Goal: Information Seeking & Learning: Learn about a topic

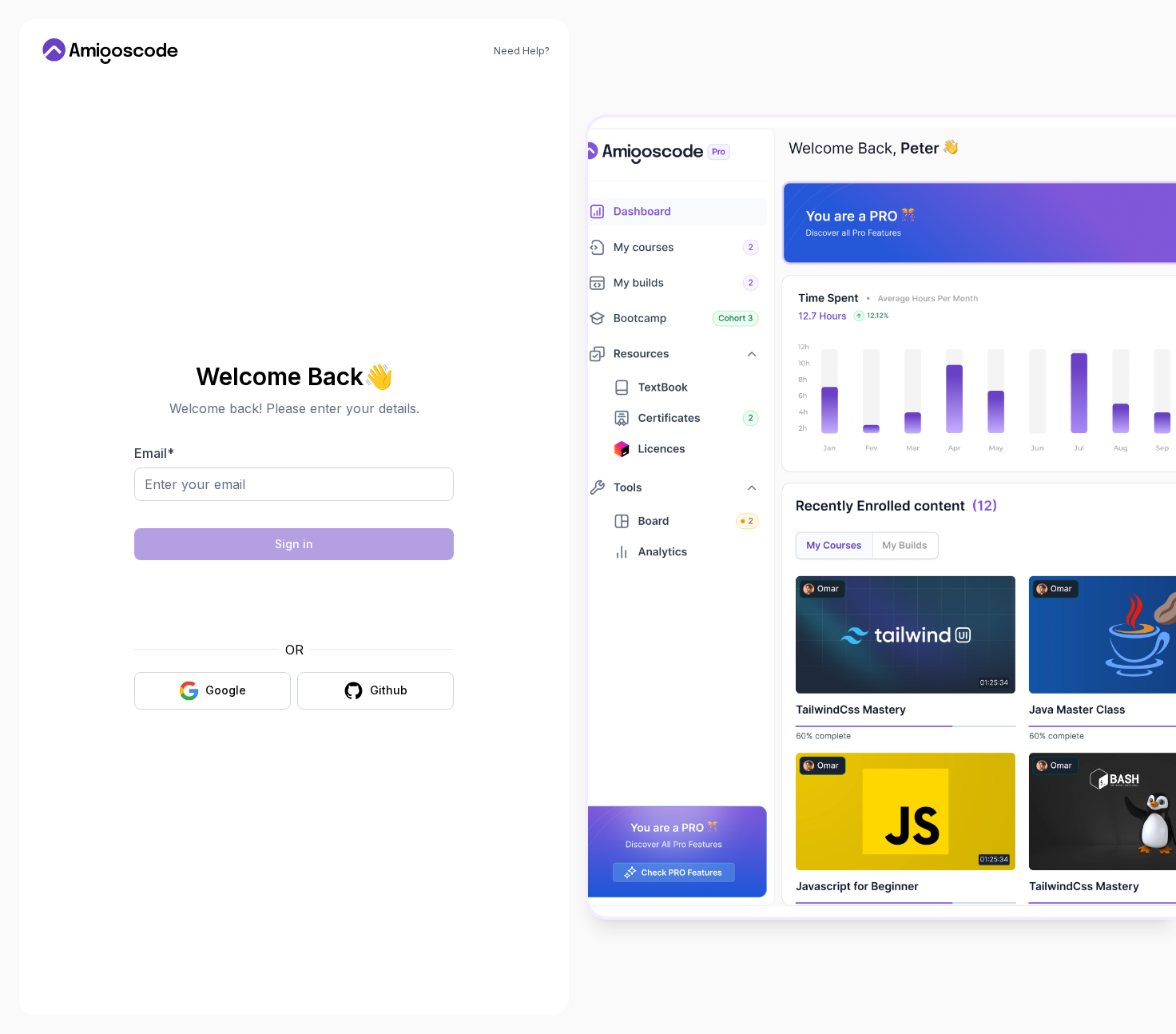
click at [239, 683] on div "Google" at bounding box center [226, 690] width 41 height 16
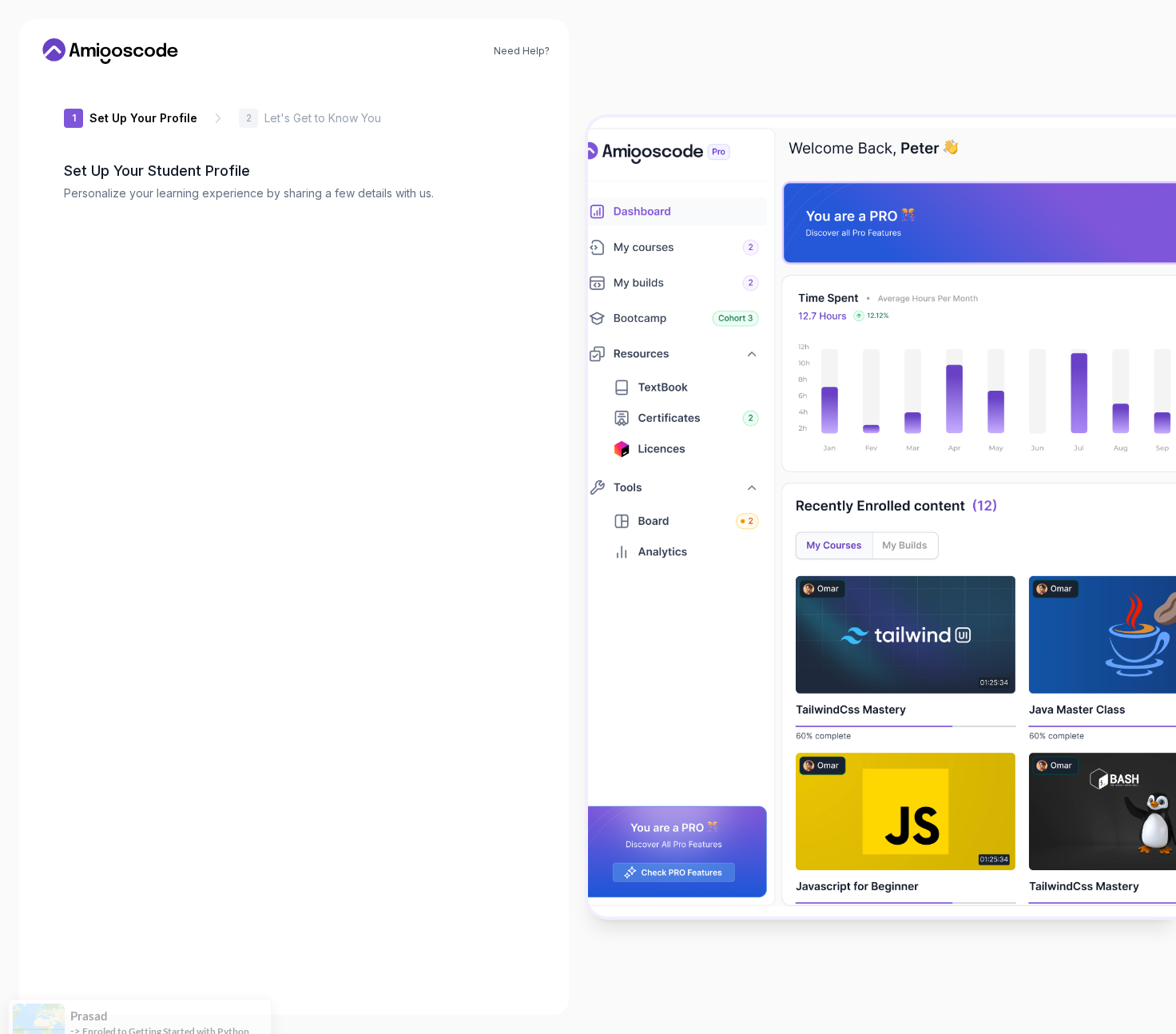
type input "boldlynx1abee"
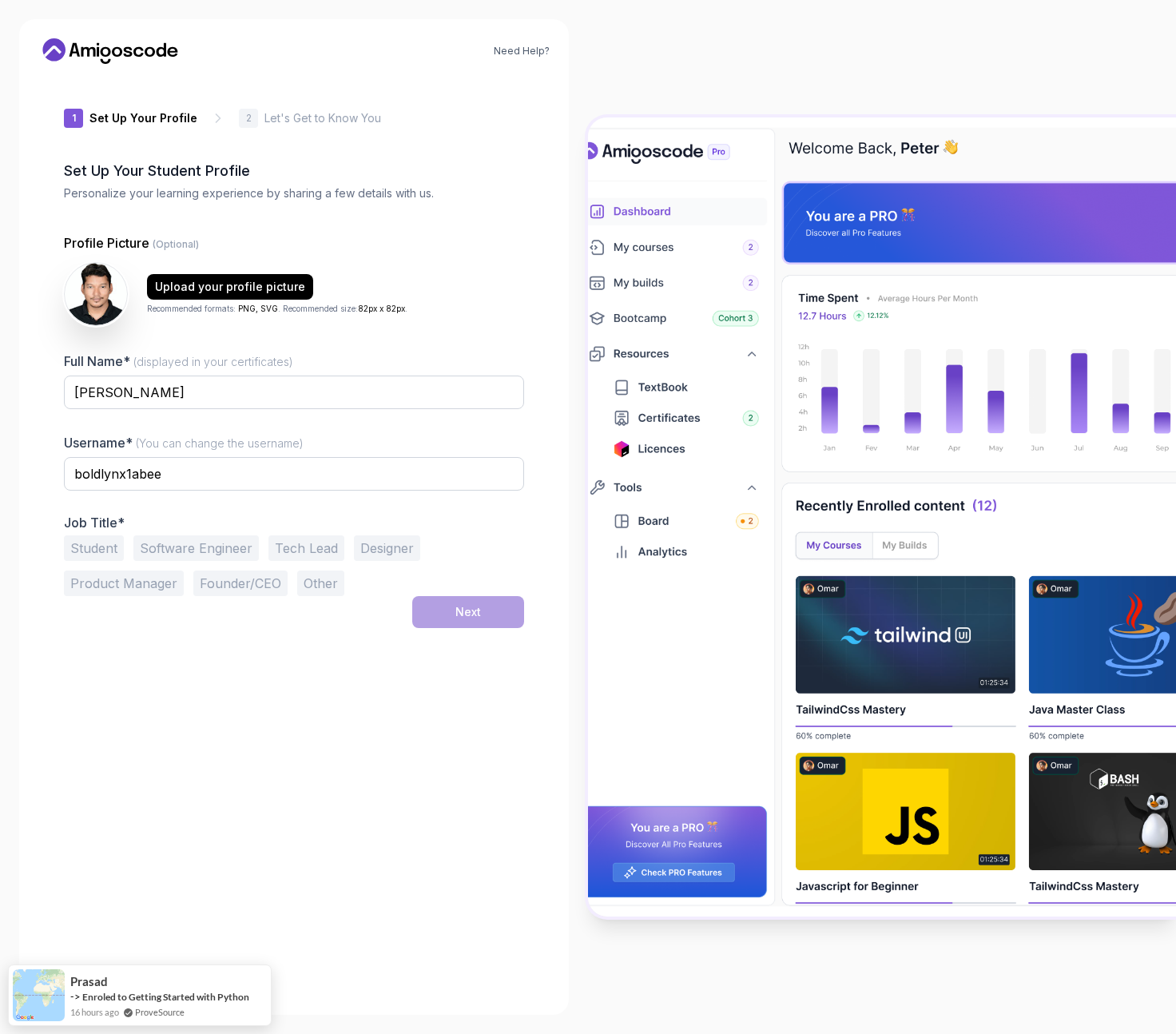
click at [184, 542] on button "Software Engineer" at bounding box center [196, 548] width 126 height 26
click at [498, 614] on button "Next" at bounding box center [468, 612] width 112 height 32
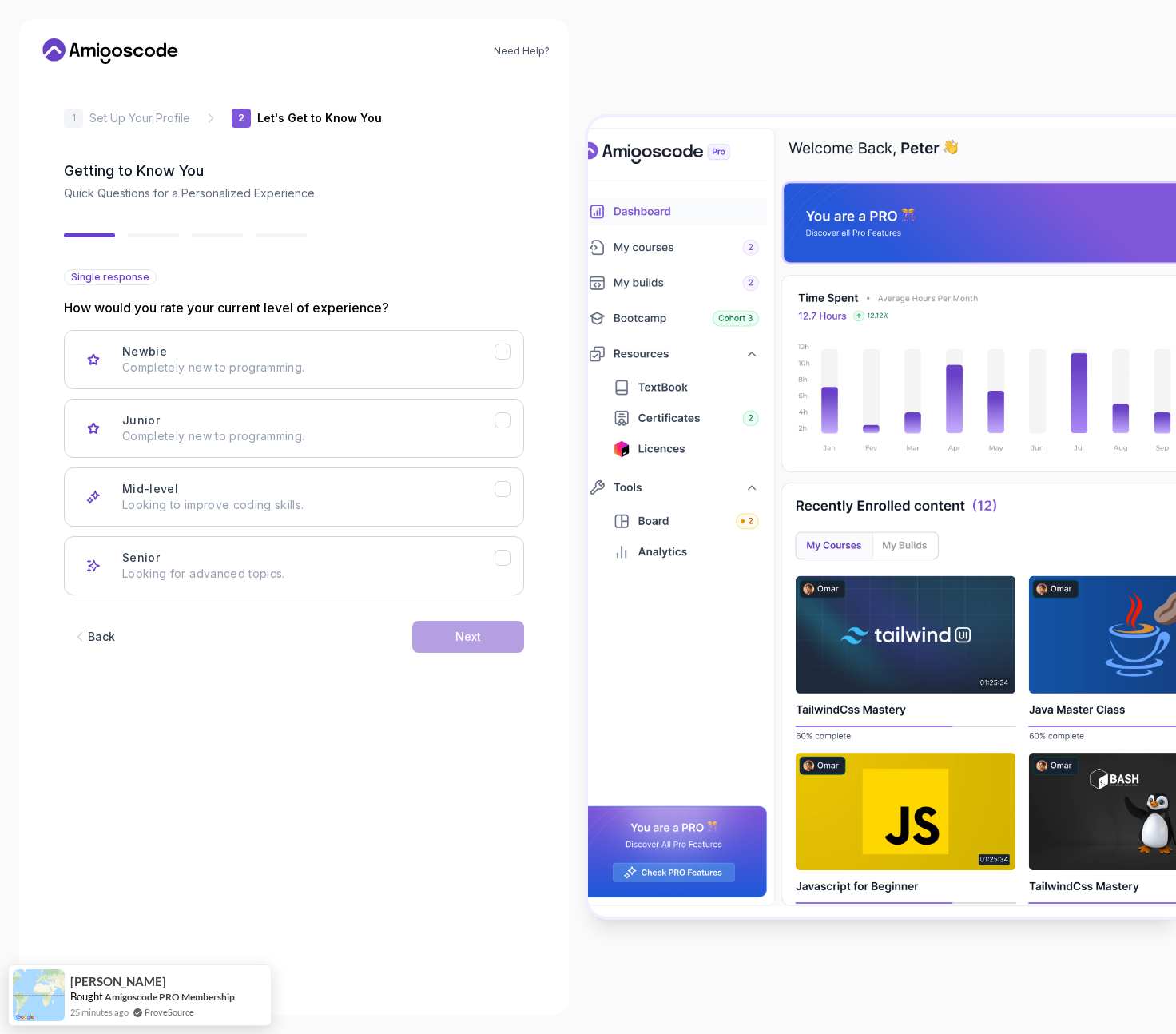
click at [89, 638] on div "Back" at bounding box center [101, 637] width 28 height 16
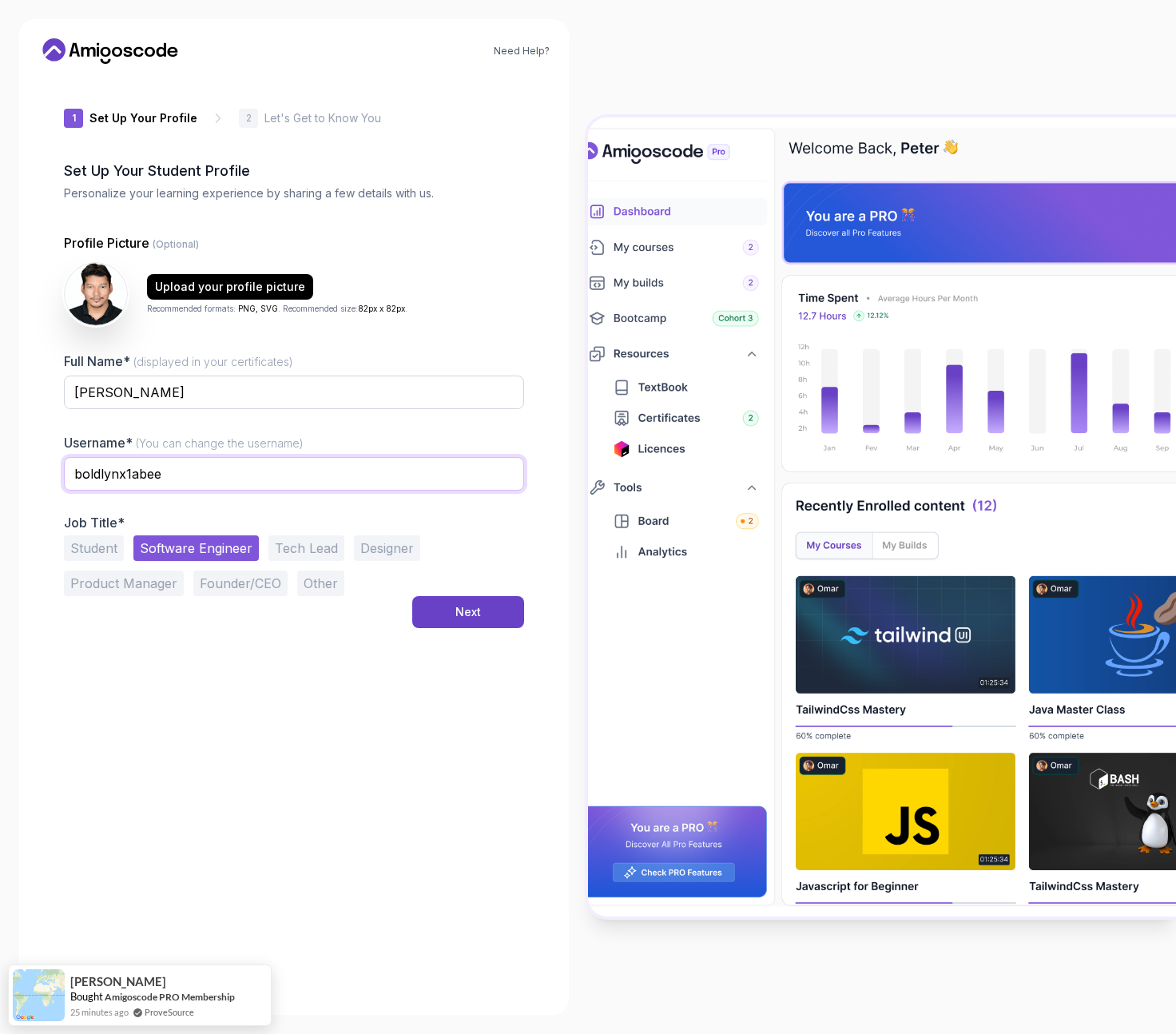
click at [162, 475] on input "boldlynx1abee" at bounding box center [294, 474] width 460 height 34
drag, startPoint x: 176, startPoint y: 475, endPoint x: 5, endPoint y: 468, distance: 171.1
click at [5, 468] on div "Need Help? 1 Set Up Your Profile 1 Set Up Your Profile 2 Let's Get to Know You …" at bounding box center [294, 517] width 588 height 1034
type input "saroj8455"
click at [454, 610] on button "Next" at bounding box center [468, 612] width 112 height 32
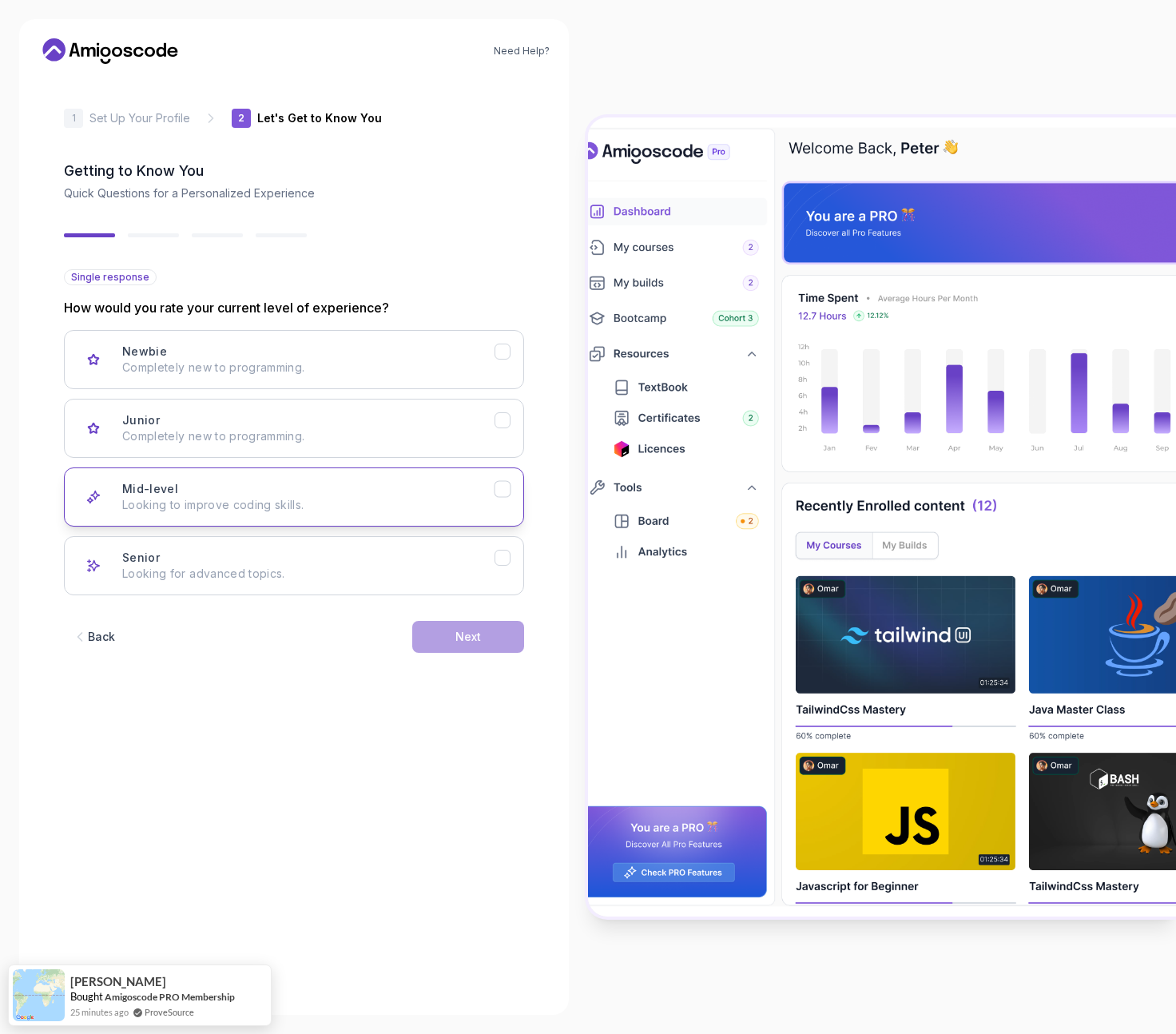
click at [496, 494] on icon "Mid-level" at bounding box center [502, 489] width 15 height 15
click at [506, 564] on icon "Senior" at bounding box center [502, 558] width 15 height 15
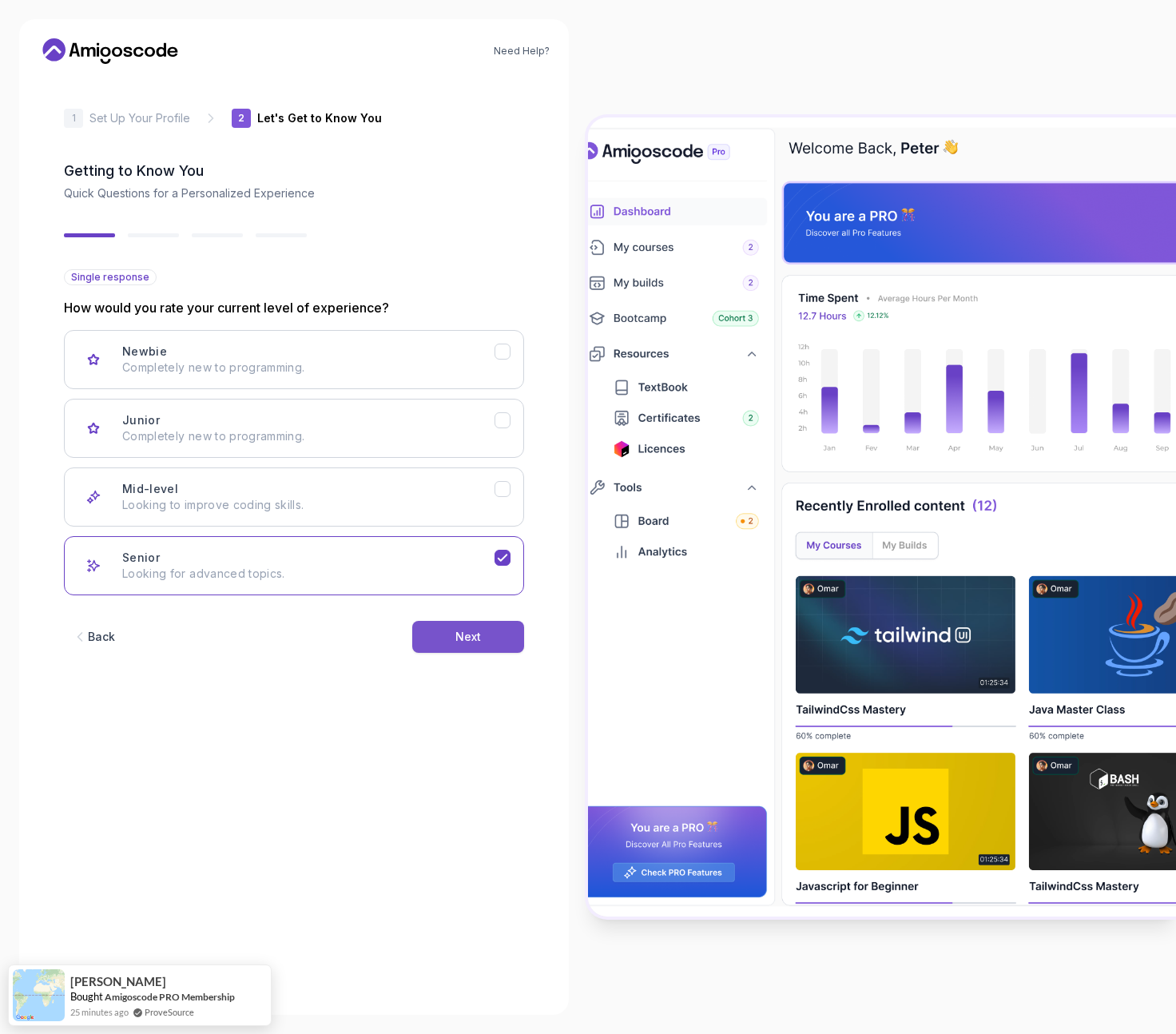
click at [464, 634] on div "Next" at bounding box center [467, 637] width 26 height 16
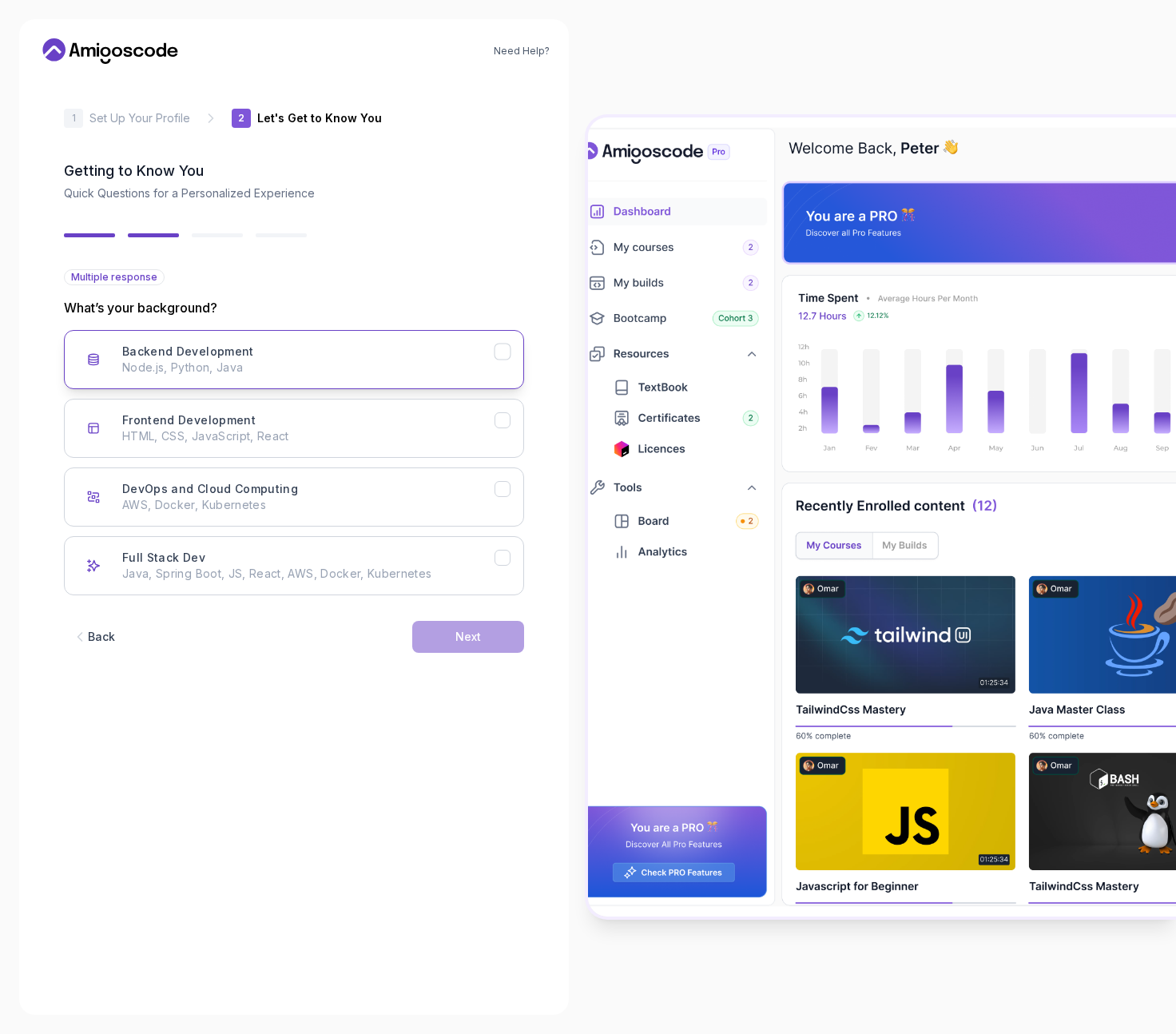
click at [504, 362] on button "Backend Development Node.js, Python, Java" at bounding box center [294, 360] width 460 height 59
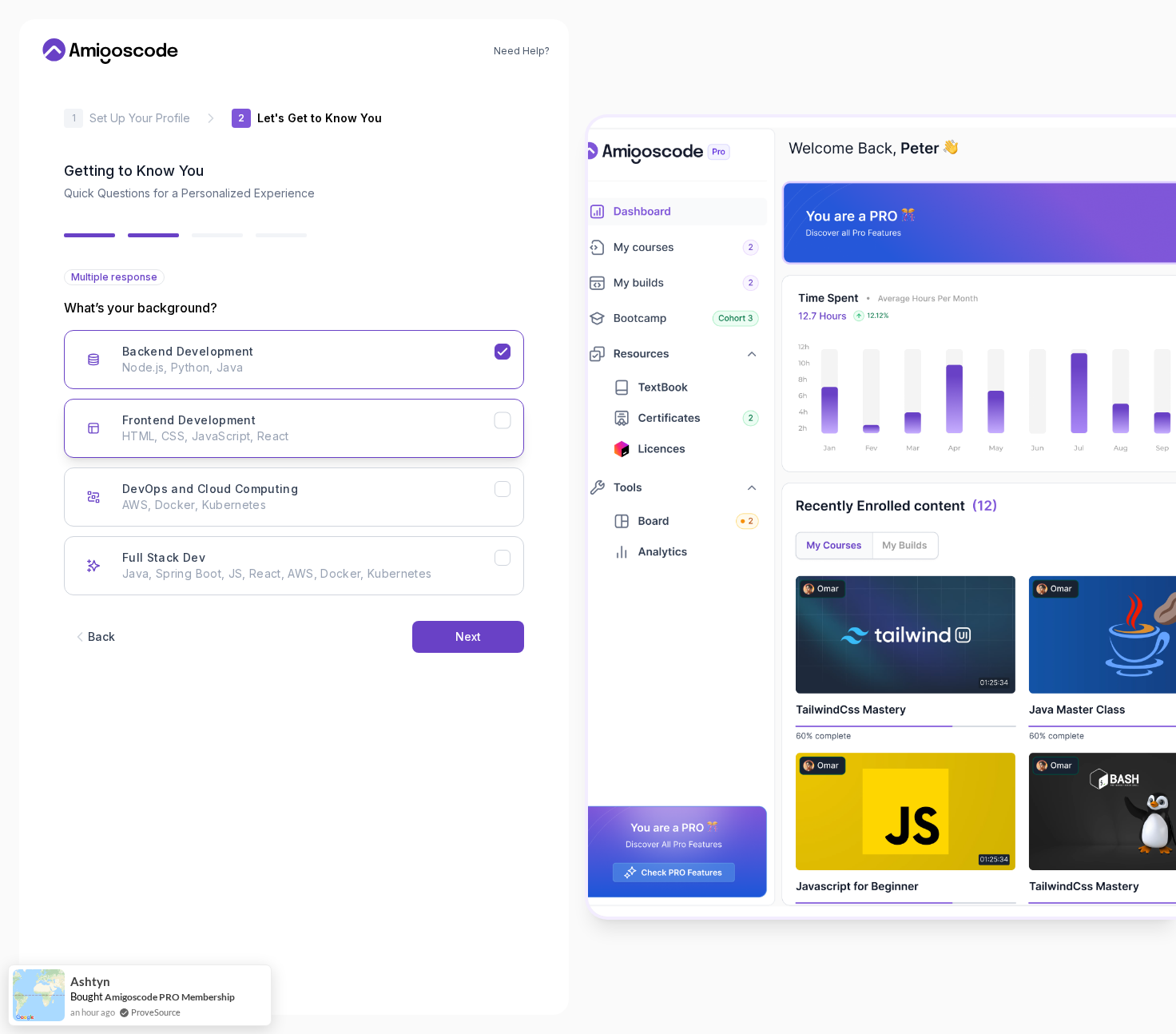
click at [519, 427] on button "Frontend Development HTML, CSS, JavaScript, React" at bounding box center [294, 428] width 460 height 59
click at [515, 498] on button "DevOps and Cloud Computing AWS, Docker, Kubernetes" at bounding box center [294, 497] width 460 height 59
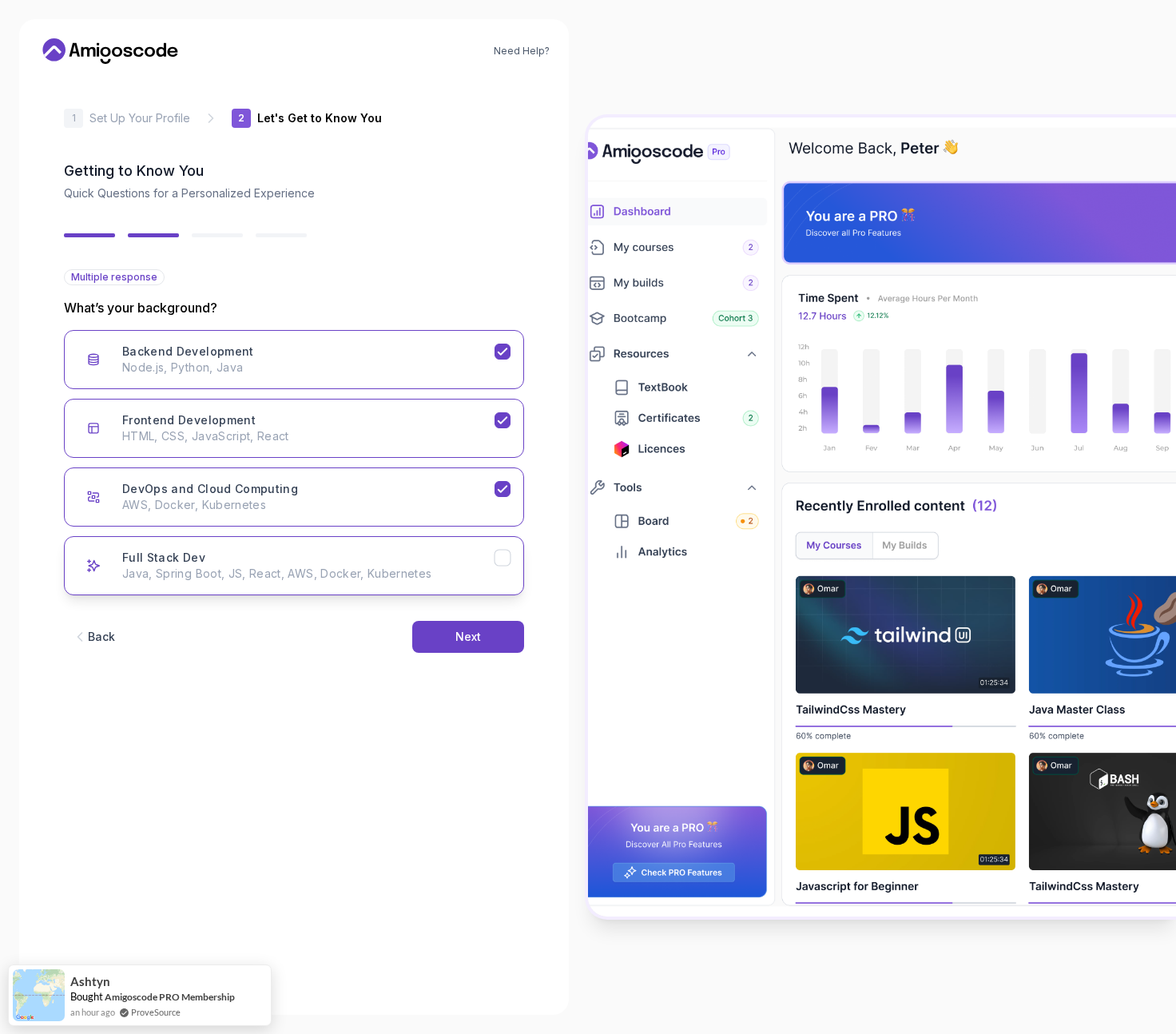
click at [498, 567] on button "Full Stack Dev Java, Spring Boot, JS, React, AWS, Docker, Kubernetes" at bounding box center [294, 566] width 460 height 59
click at [482, 641] on button "Next" at bounding box center [468, 637] width 112 height 32
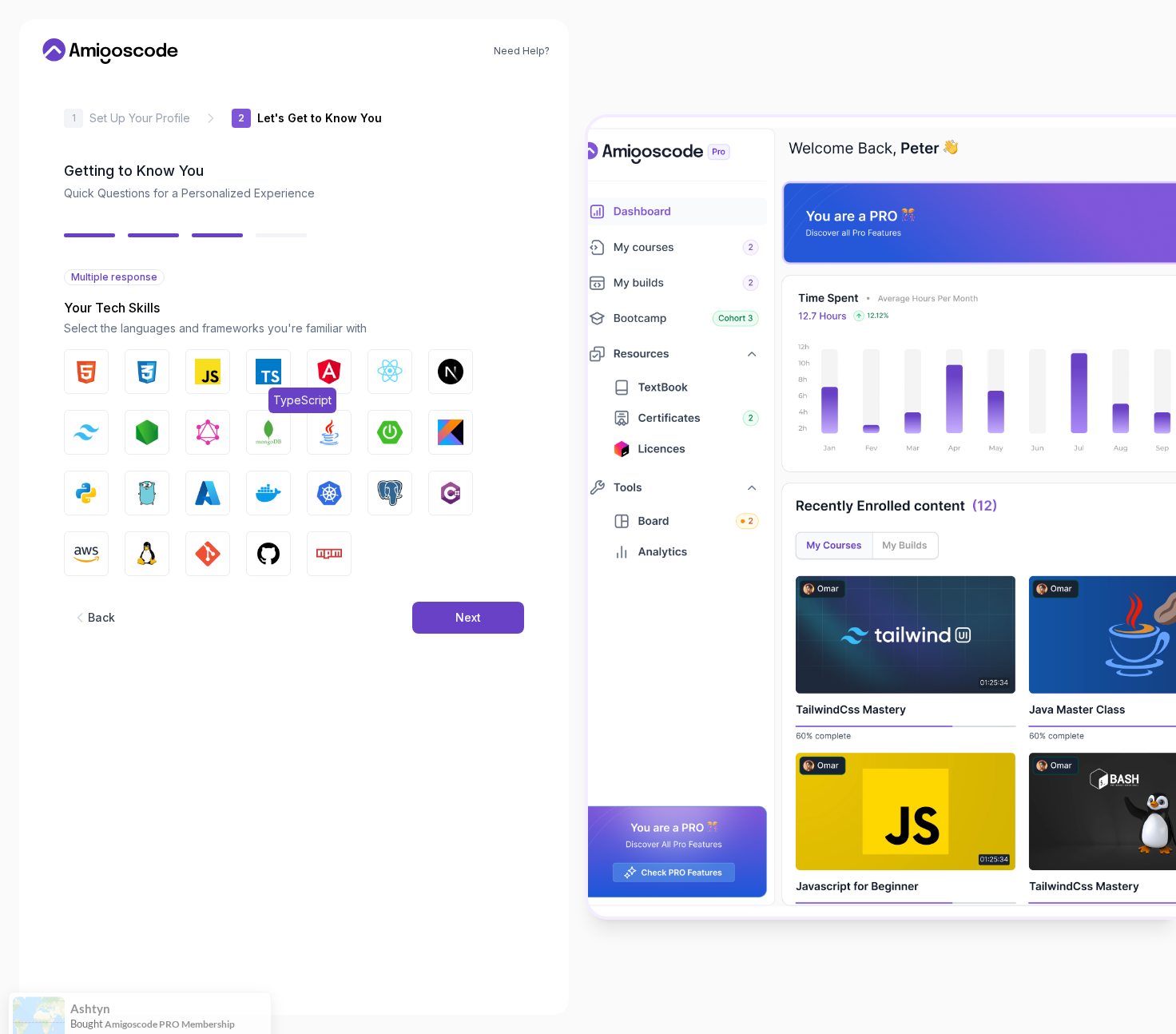
click at [284, 382] on button "TypeScript" at bounding box center [268, 371] width 45 height 45
click at [322, 380] on img "button" at bounding box center [328, 371] width 26 height 26
click at [389, 375] on img "button" at bounding box center [389, 371] width 26 height 26
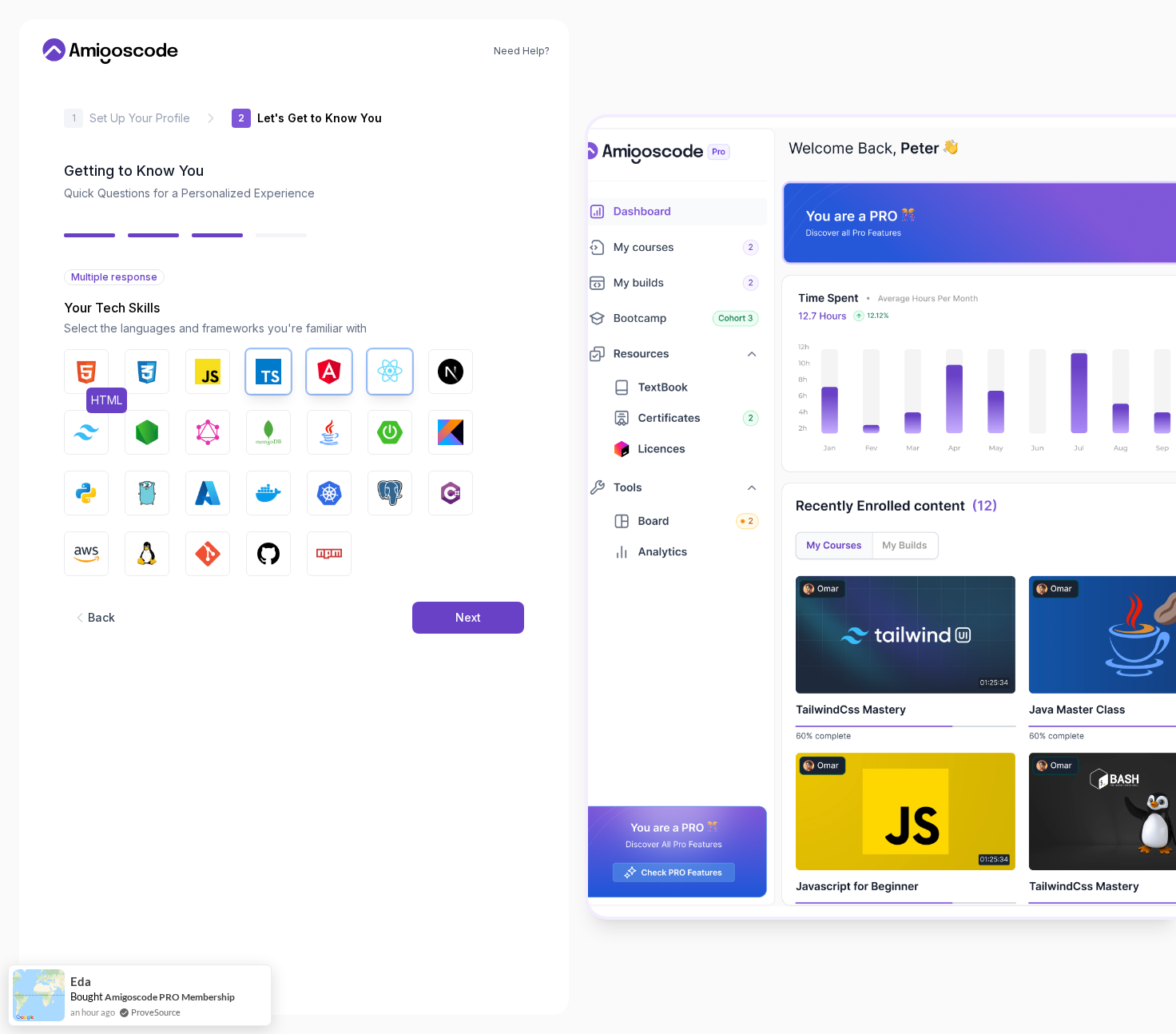
click at [68, 378] on button "HTML" at bounding box center [86, 371] width 45 height 45
click at [134, 375] on button "CSS" at bounding box center [147, 371] width 45 height 45
click at [231, 362] on div "HTML CSS JavaScript TypeScript Angular React.js Next.js Tailwind CSS Node.js Gr…" at bounding box center [294, 462] width 460 height 227
click at [219, 370] on img "button" at bounding box center [207, 371] width 26 height 26
click at [157, 433] on img "button" at bounding box center [147, 432] width 26 height 26
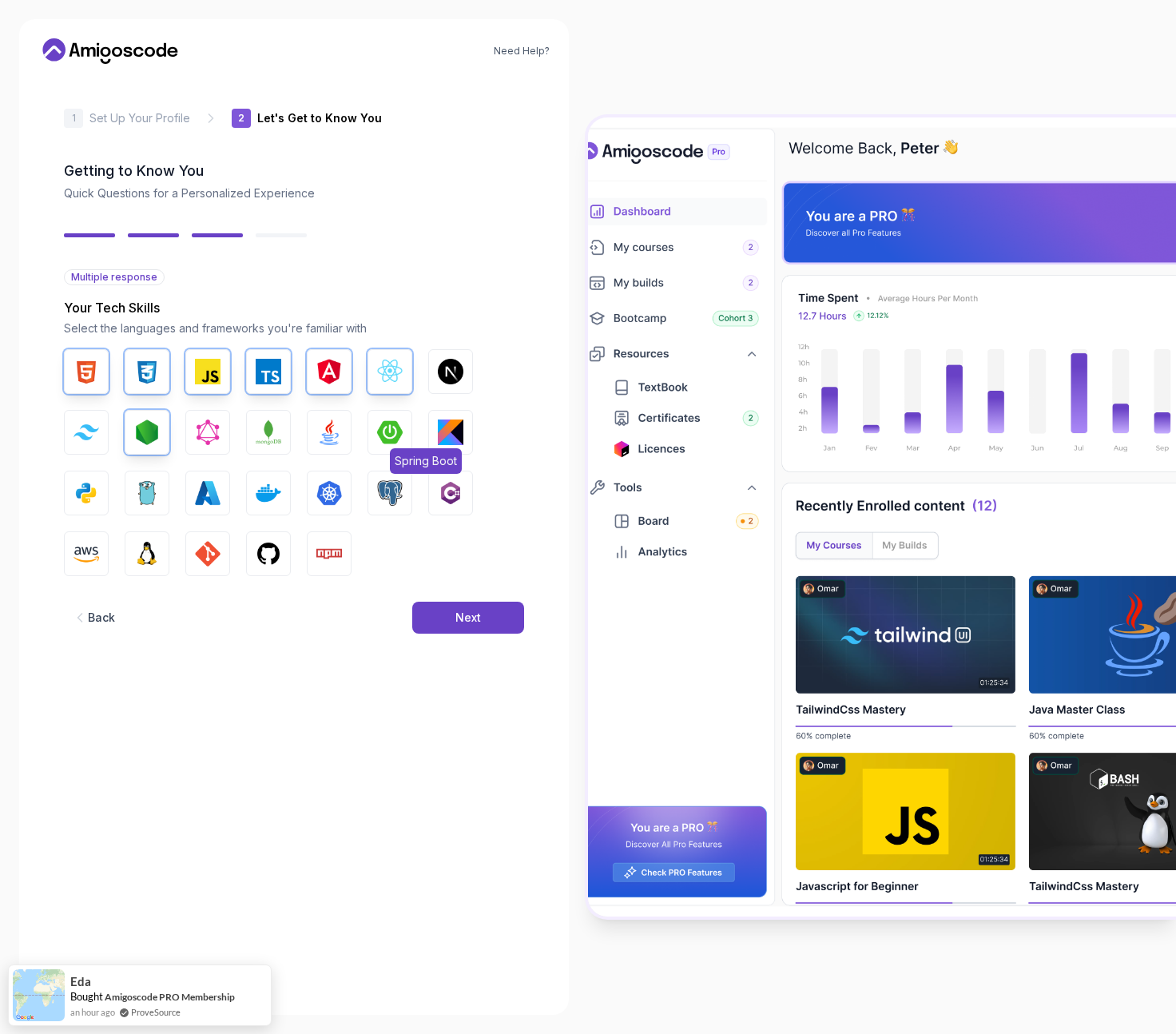
click at [383, 426] on img "button" at bounding box center [389, 432] width 26 height 26
click at [311, 444] on button "Java" at bounding box center [329, 432] width 45 height 45
click at [247, 443] on button "MongoDB" at bounding box center [268, 432] width 45 height 45
click at [279, 499] on img "button" at bounding box center [268, 493] width 26 height 26
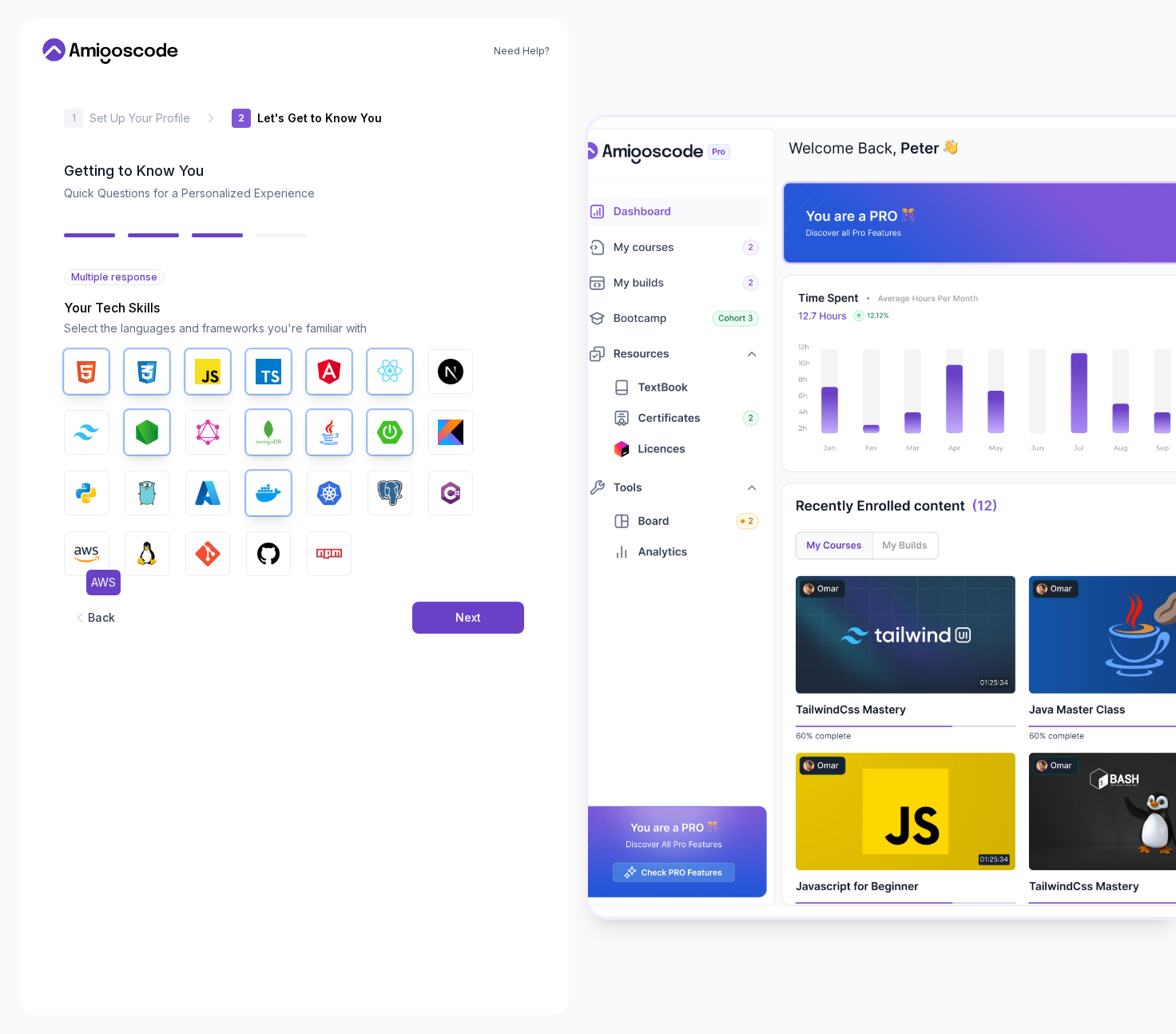
click at [91, 556] on img "button" at bounding box center [86, 553] width 26 height 26
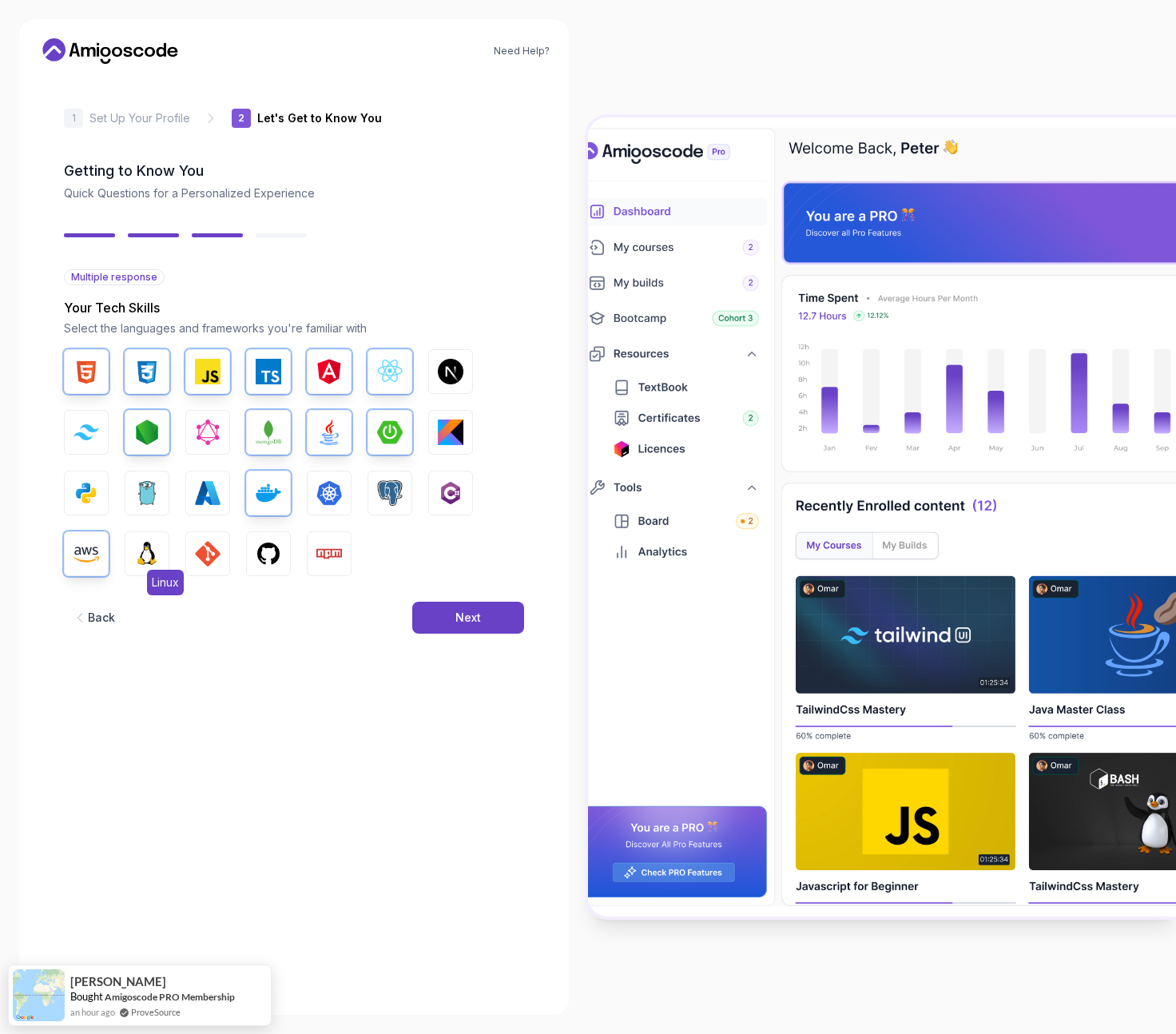
click at [139, 553] on img "button" at bounding box center [147, 553] width 26 height 26
click at [275, 550] on img "button" at bounding box center [268, 553] width 26 height 26
click at [338, 550] on img "button" at bounding box center [328, 553] width 26 height 26
click at [191, 564] on button "GIT" at bounding box center [207, 554] width 45 height 45
click at [396, 484] on img "button" at bounding box center [389, 493] width 26 height 26
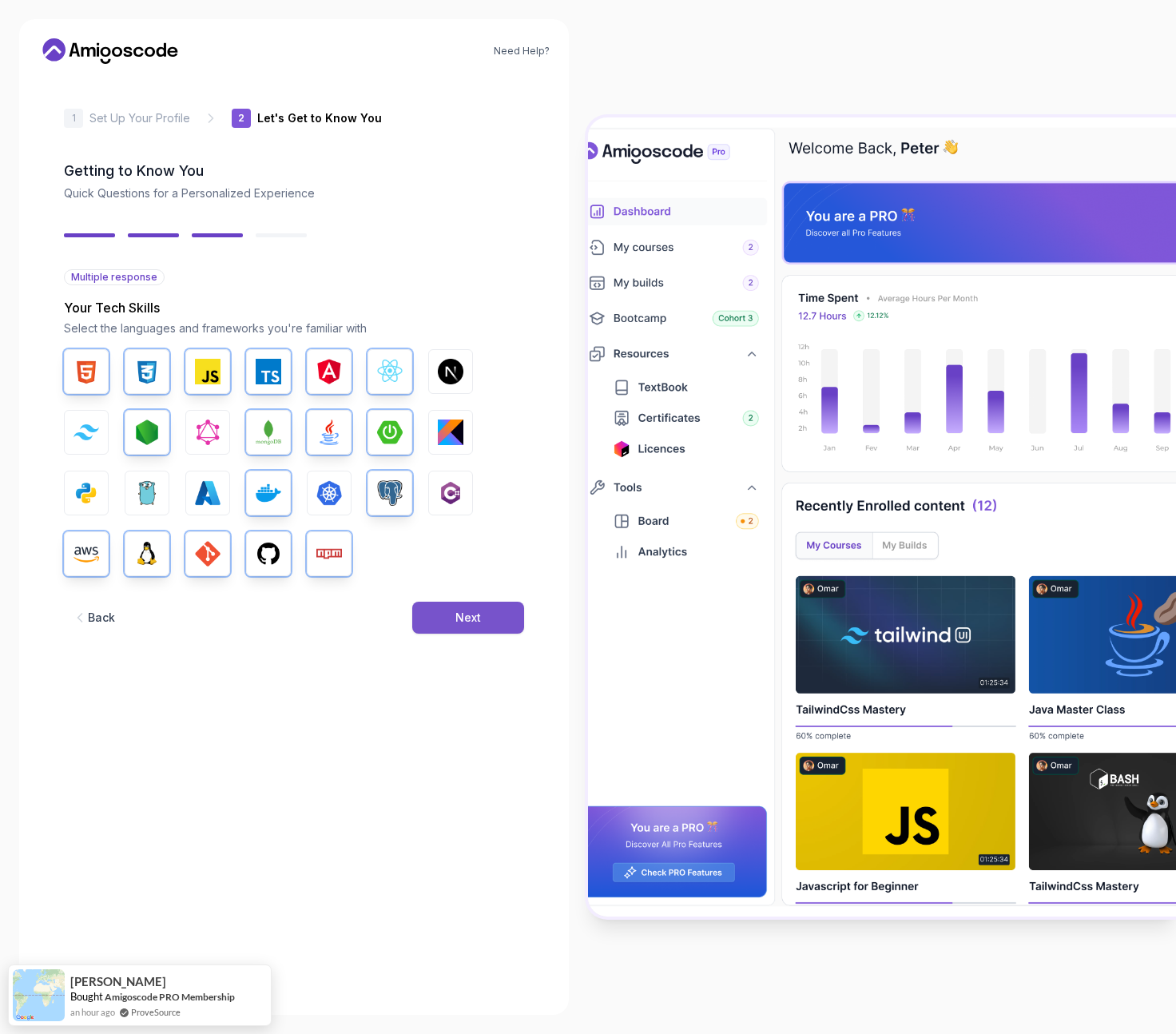
click at [496, 623] on button "Next" at bounding box center [468, 618] width 112 height 32
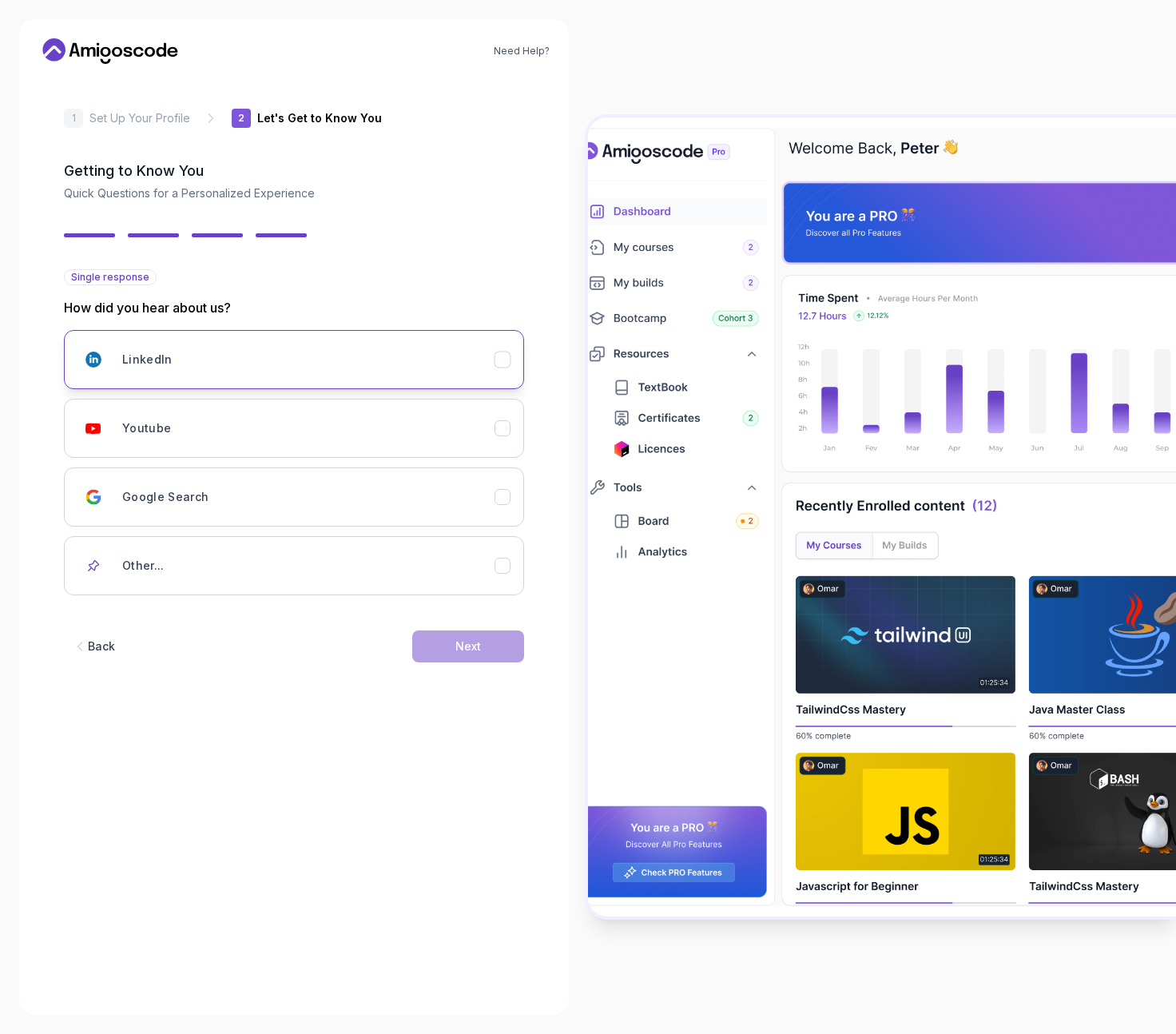
click at [507, 362] on icon "LinkedIn" at bounding box center [502, 360] width 15 height 15
click at [502, 416] on button "Youtube" at bounding box center [294, 428] width 460 height 59
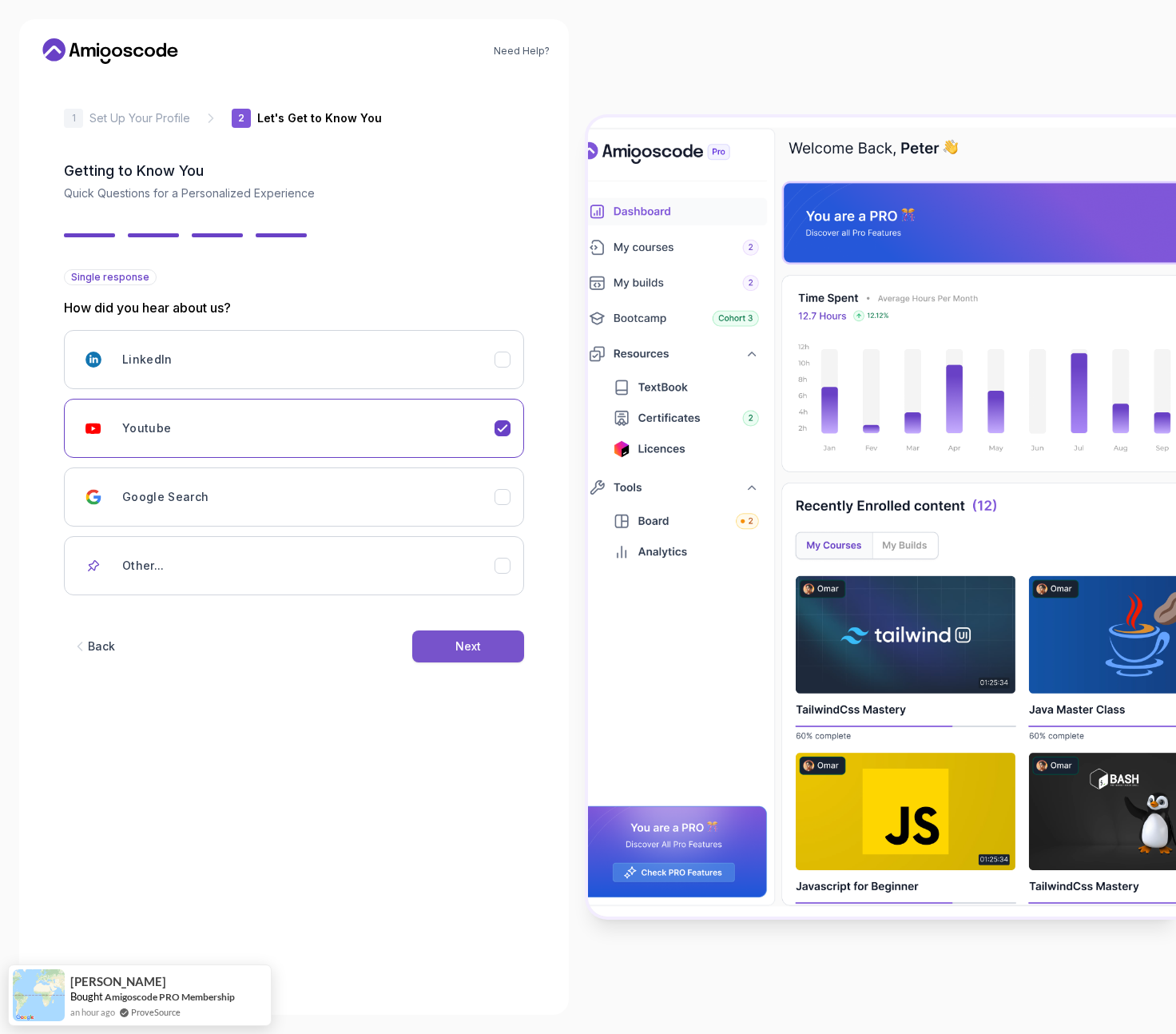
click at [485, 644] on button "Next" at bounding box center [468, 647] width 112 height 32
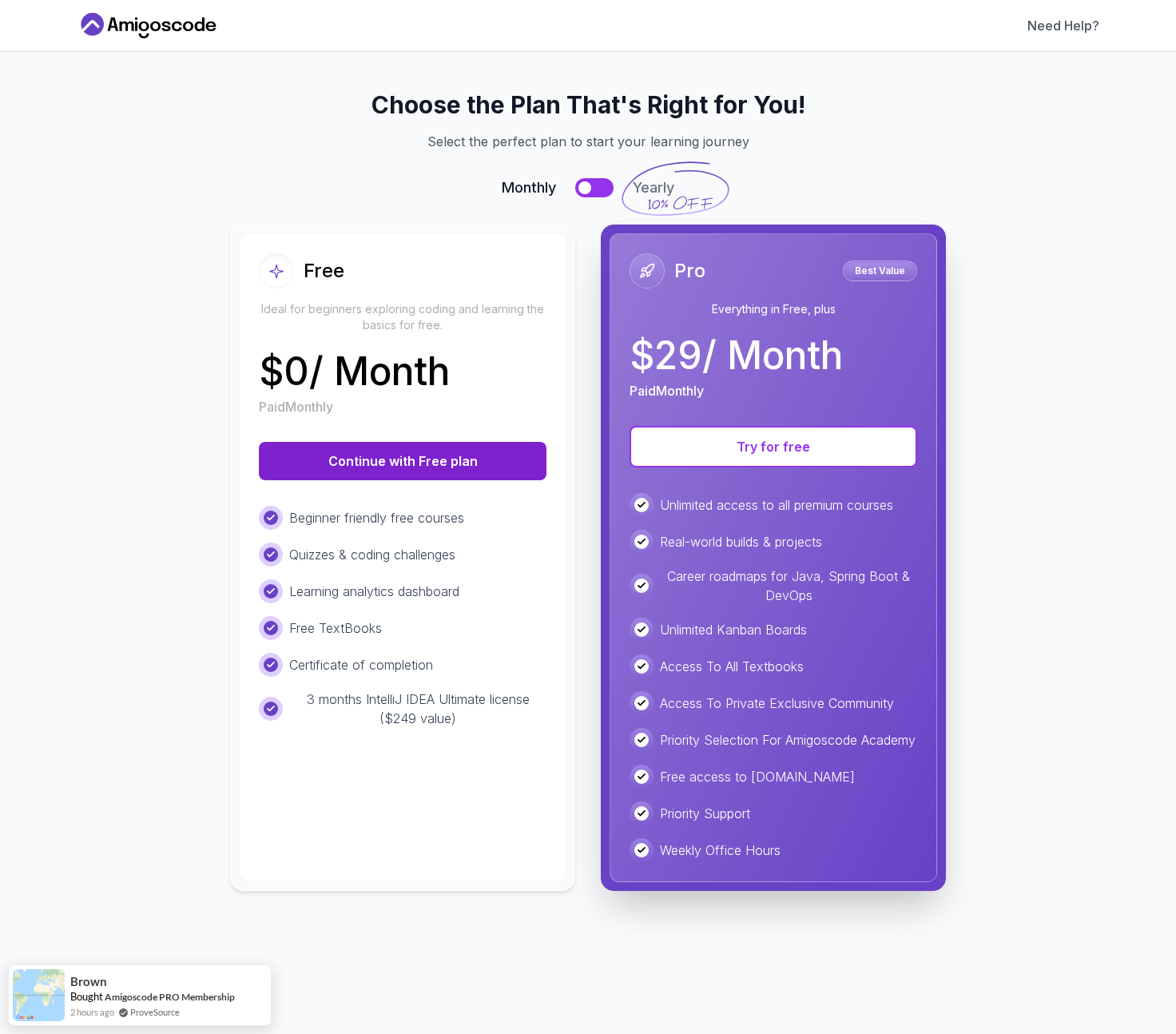
click at [344, 456] on button "Continue with Free plan" at bounding box center [402, 460] width 288 height 38
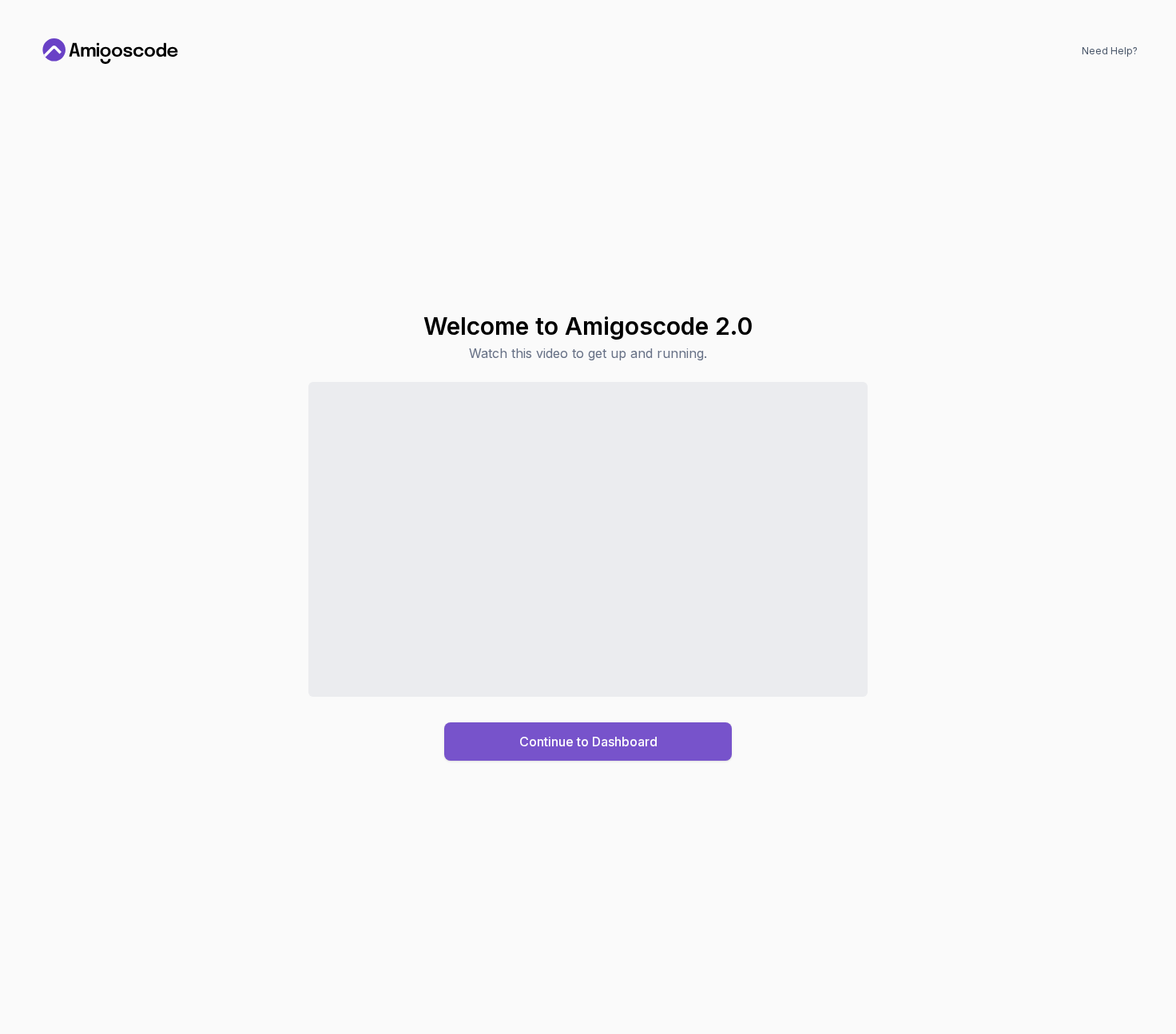
click at [592, 751] on button "Continue to Dashboard" at bounding box center [588, 741] width 288 height 38
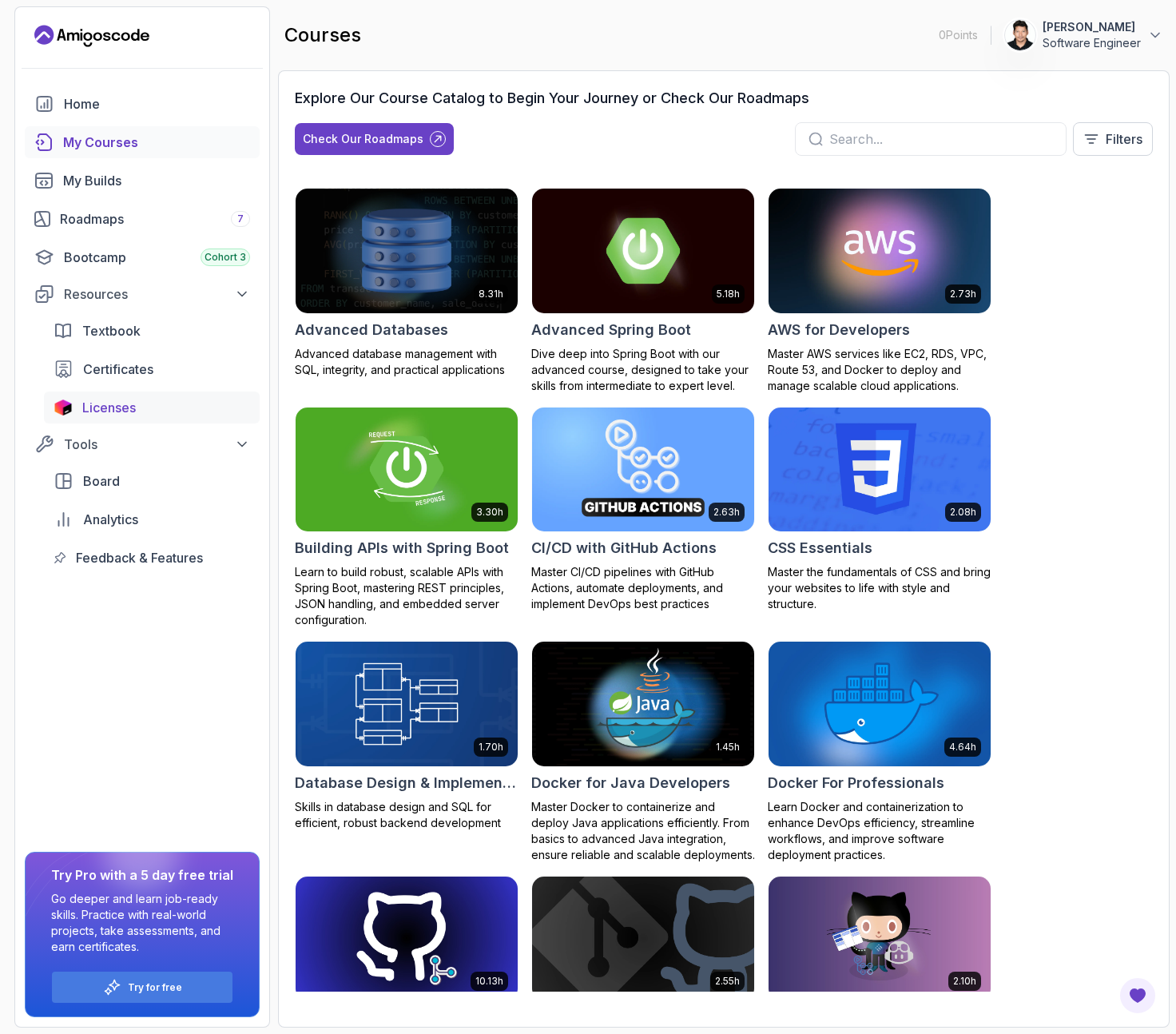
click at [129, 412] on span "Licenses" at bounding box center [109, 408] width 53 height 20
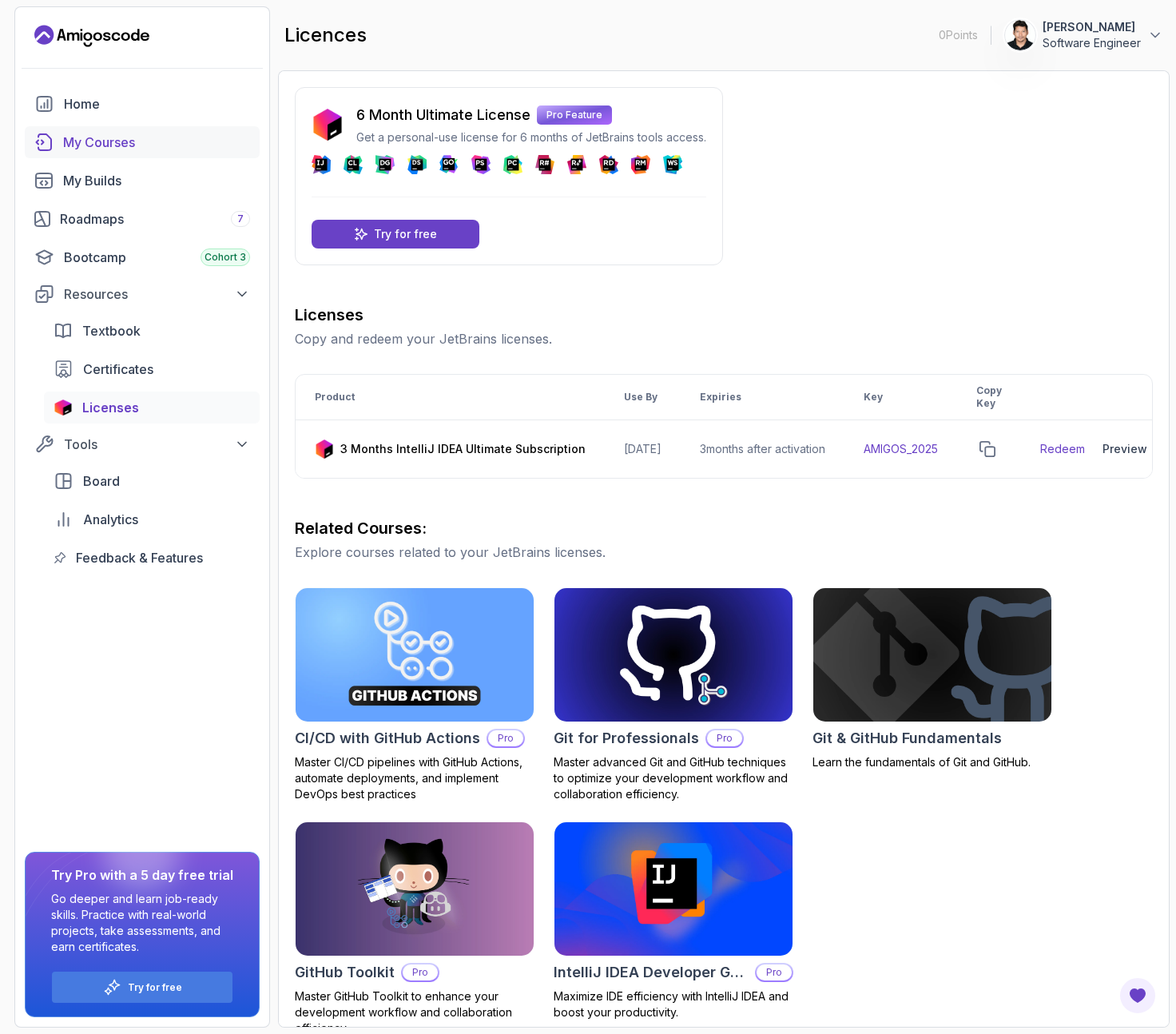
click at [144, 140] on div "My Courses" at bounding box center [157, 142] width 187 height 20
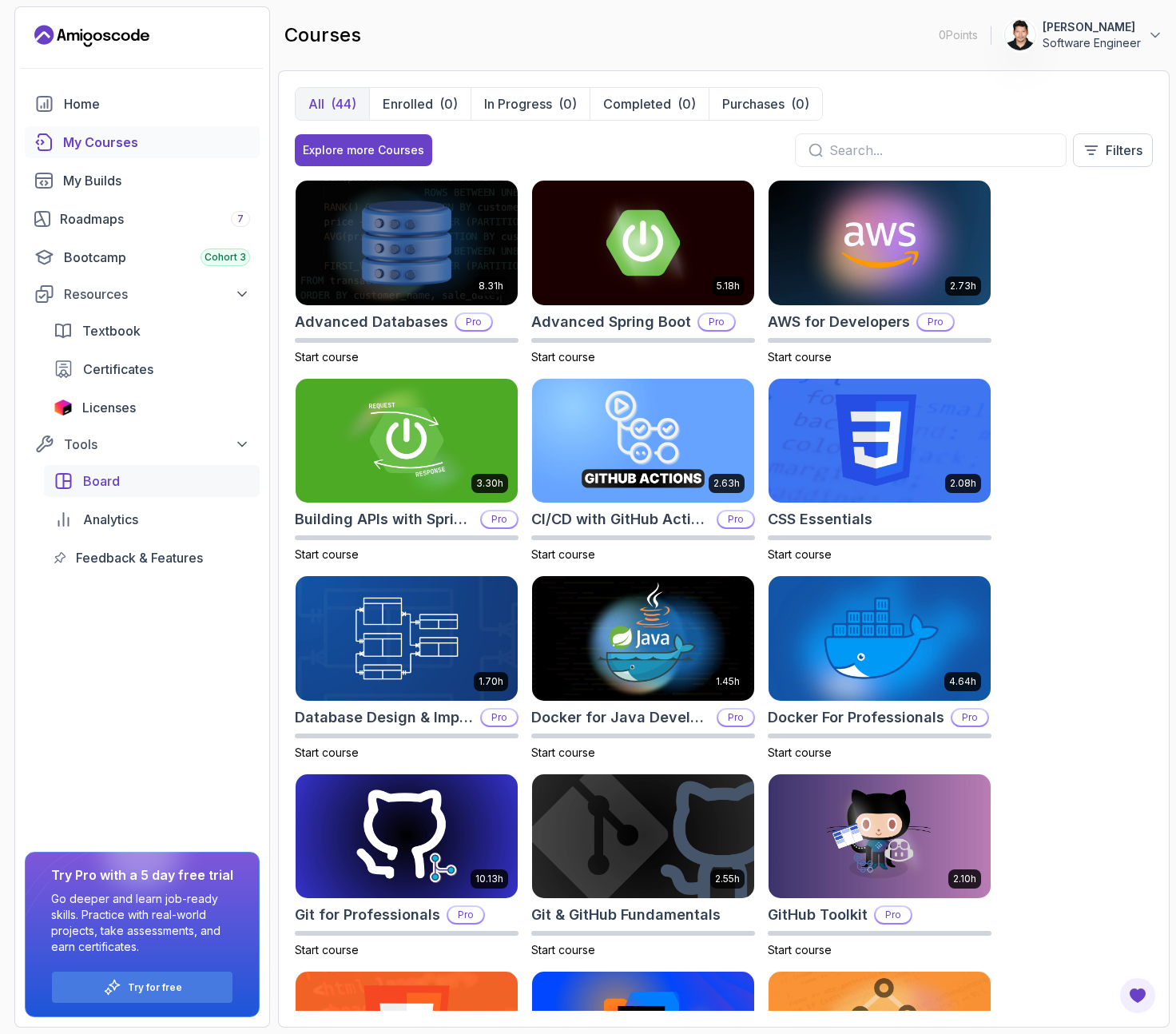
click at [110, 480] on span "Board" at bounding box center [101, 481] width 36 height 20
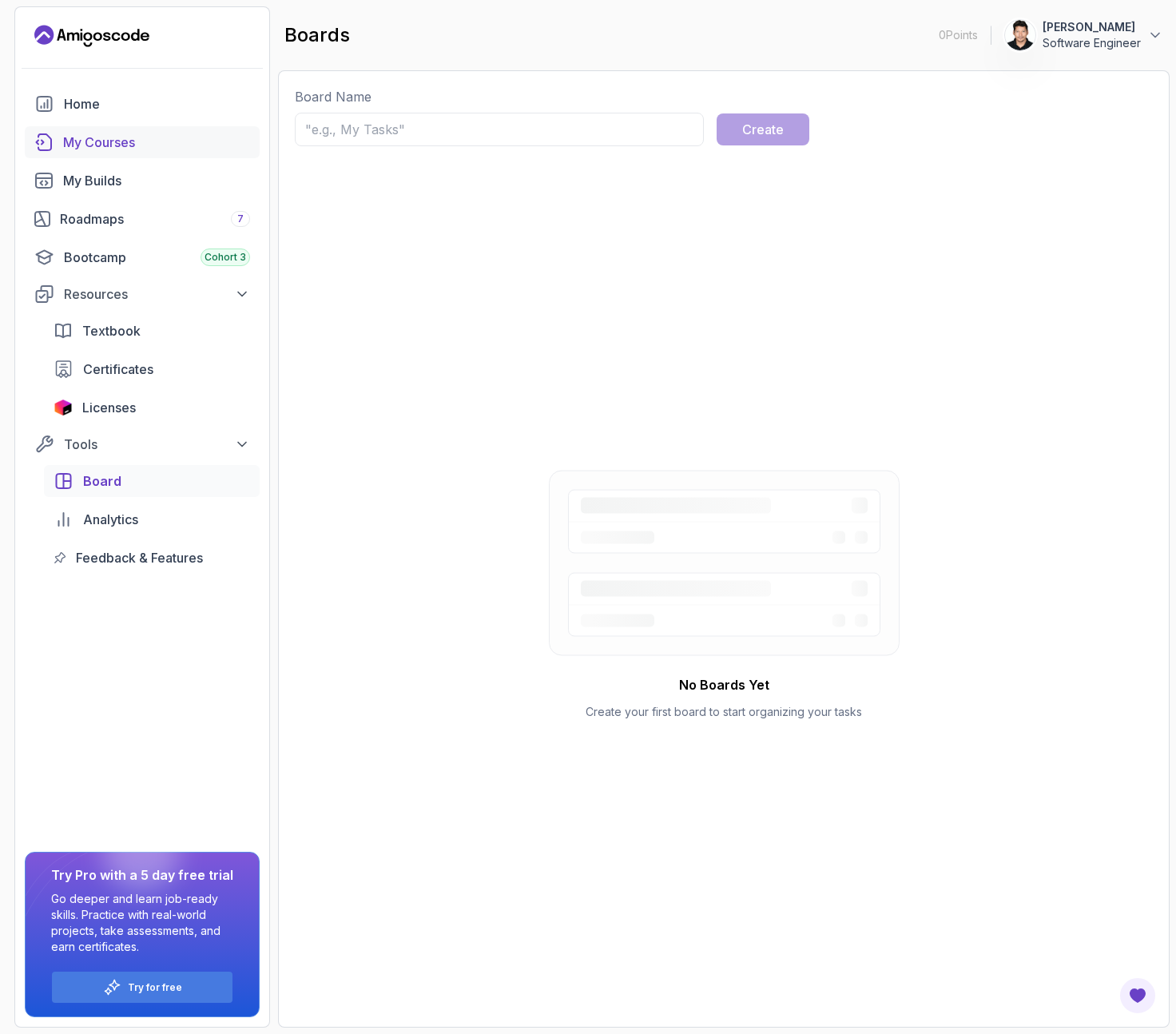
click at [101, 136] on div "My Courses" at bounding box center [157, 142] width 187 height 20
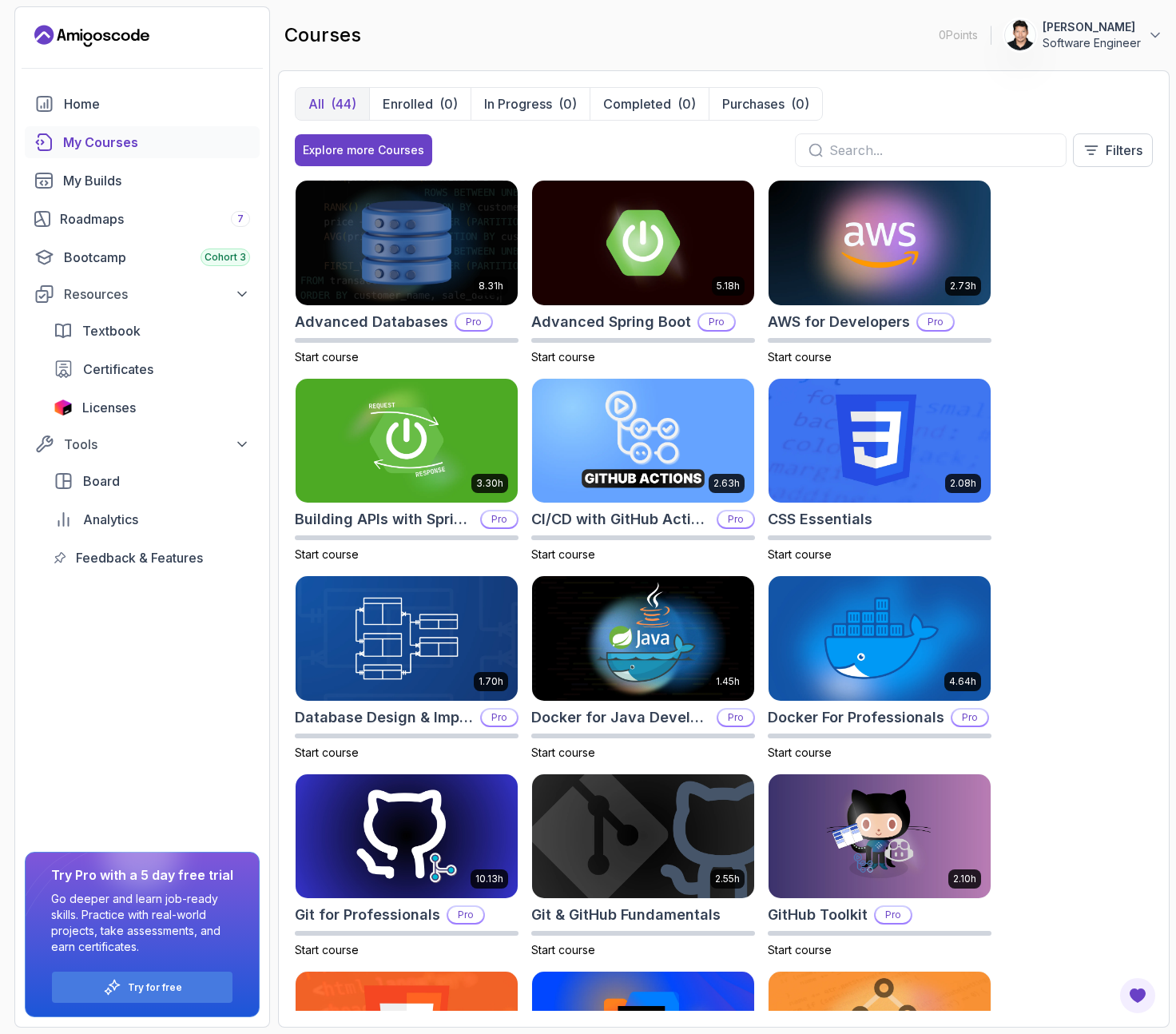
click at [1108, 45] on p "Software Engineer" at bounding box center [1091, 43] width 98 height 16
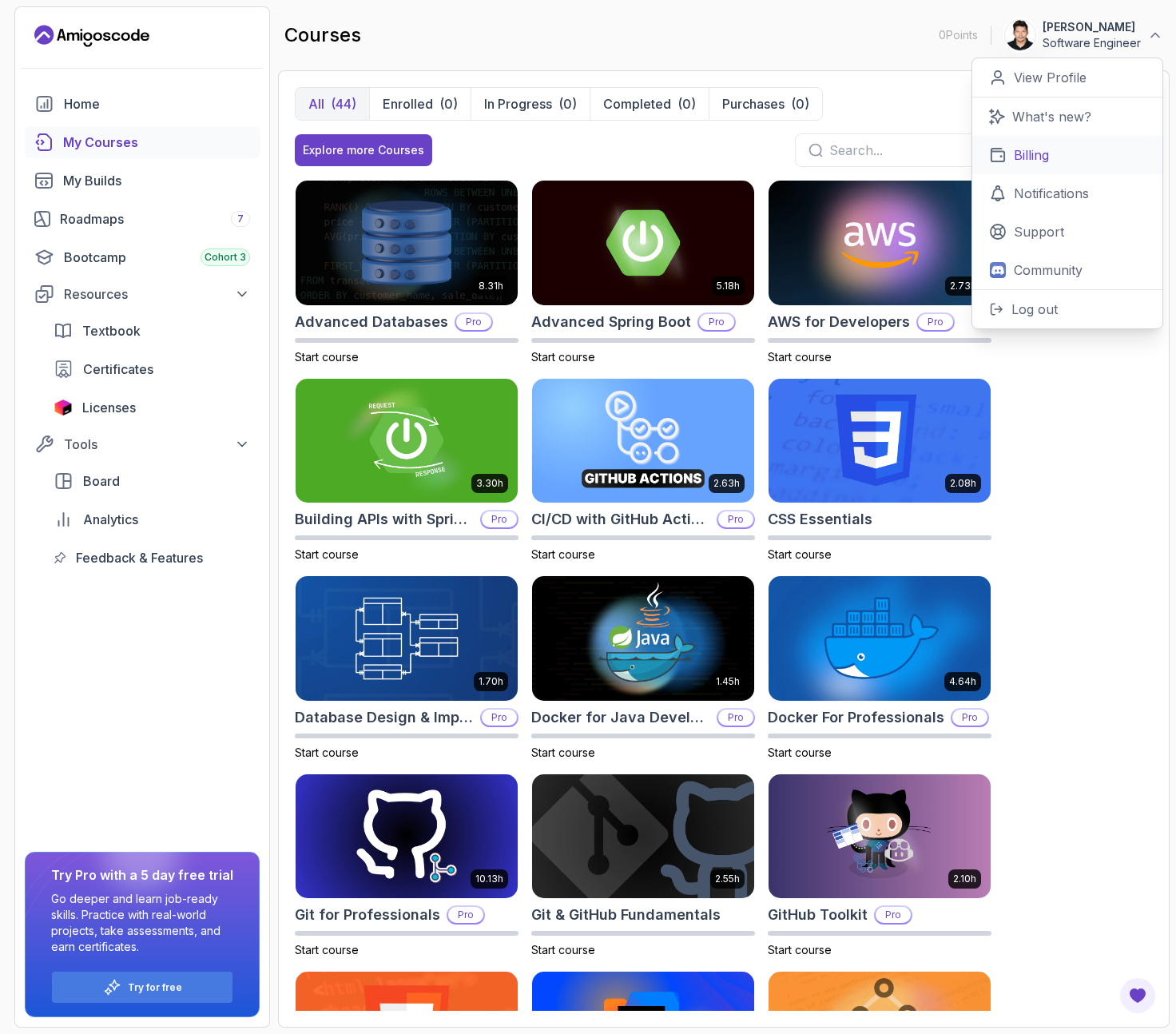
click at [1044, 158] on p "Billing" at bounding box center [1031, 155] width 35 height 20
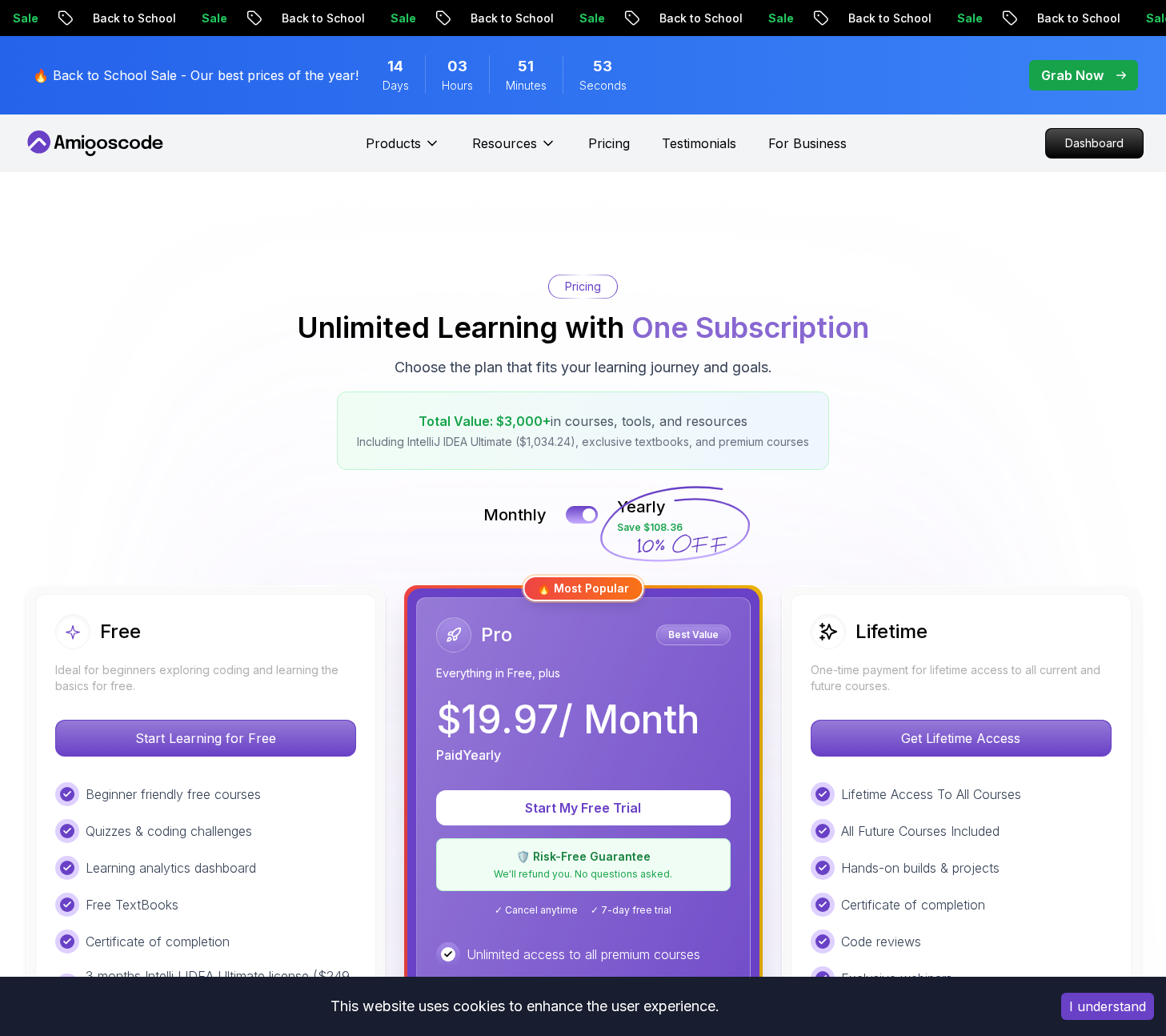
click at [1060, 79] on p "Grab Now" at bounding box center [1072, 76] width 62 height 20
click at [1121, 78] on icon "pre-order" at bounding box center [1121, 75] width 10 height 8
click at [1099, 70] on p "Grab Now" at bounding box center [1072, 76] width 62 height 20
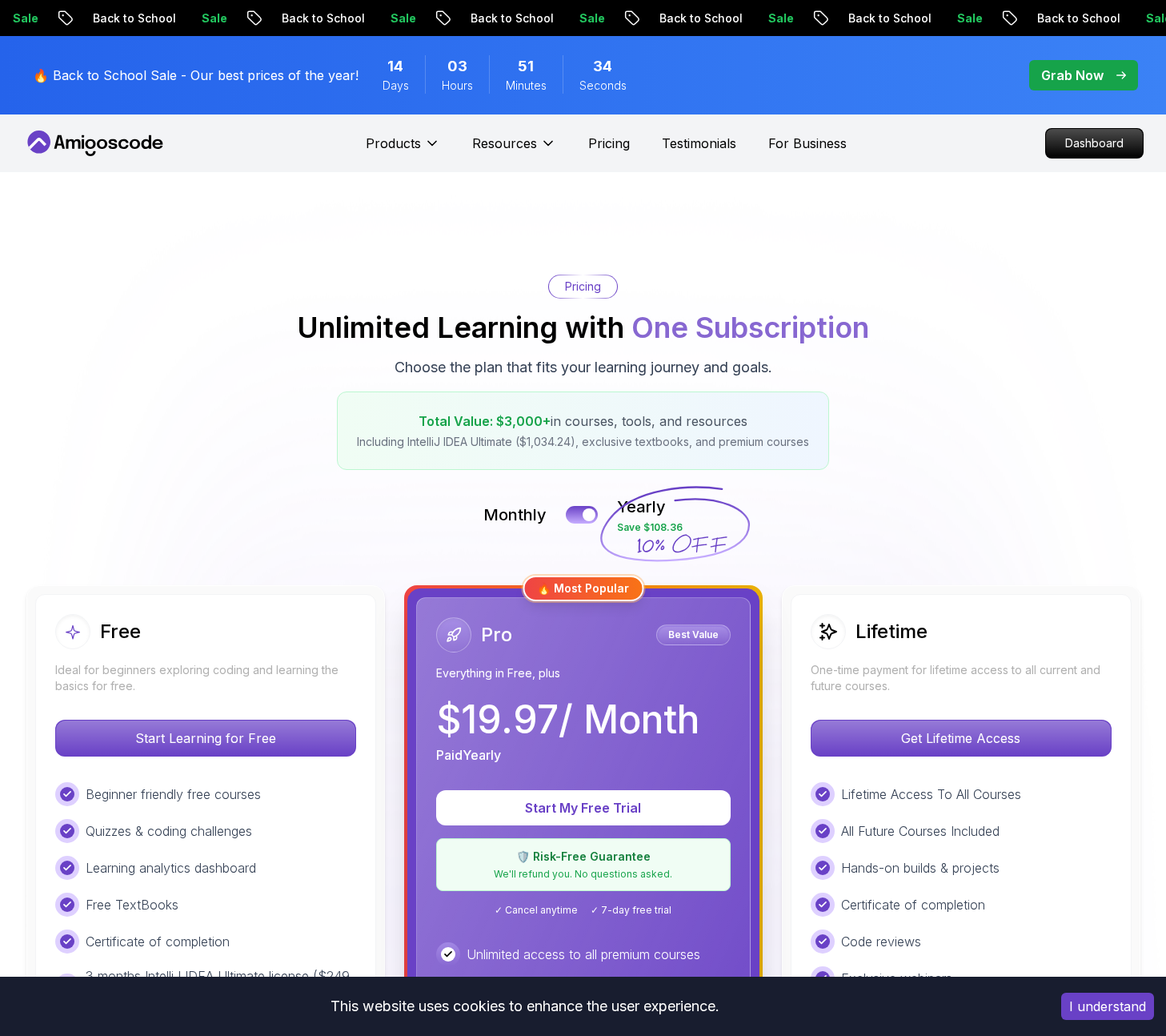
click at [1089, 80] on p "Grab Now" at bounding box center [1072, 76] width 62 height 20
click at [1087, 81] on p "Grab Now" at bounding box center [1072, 76] width 62 height 20
click at [1078, 79] on p "Grab Now" at bounding box center [1072, 76] width 62 height 20
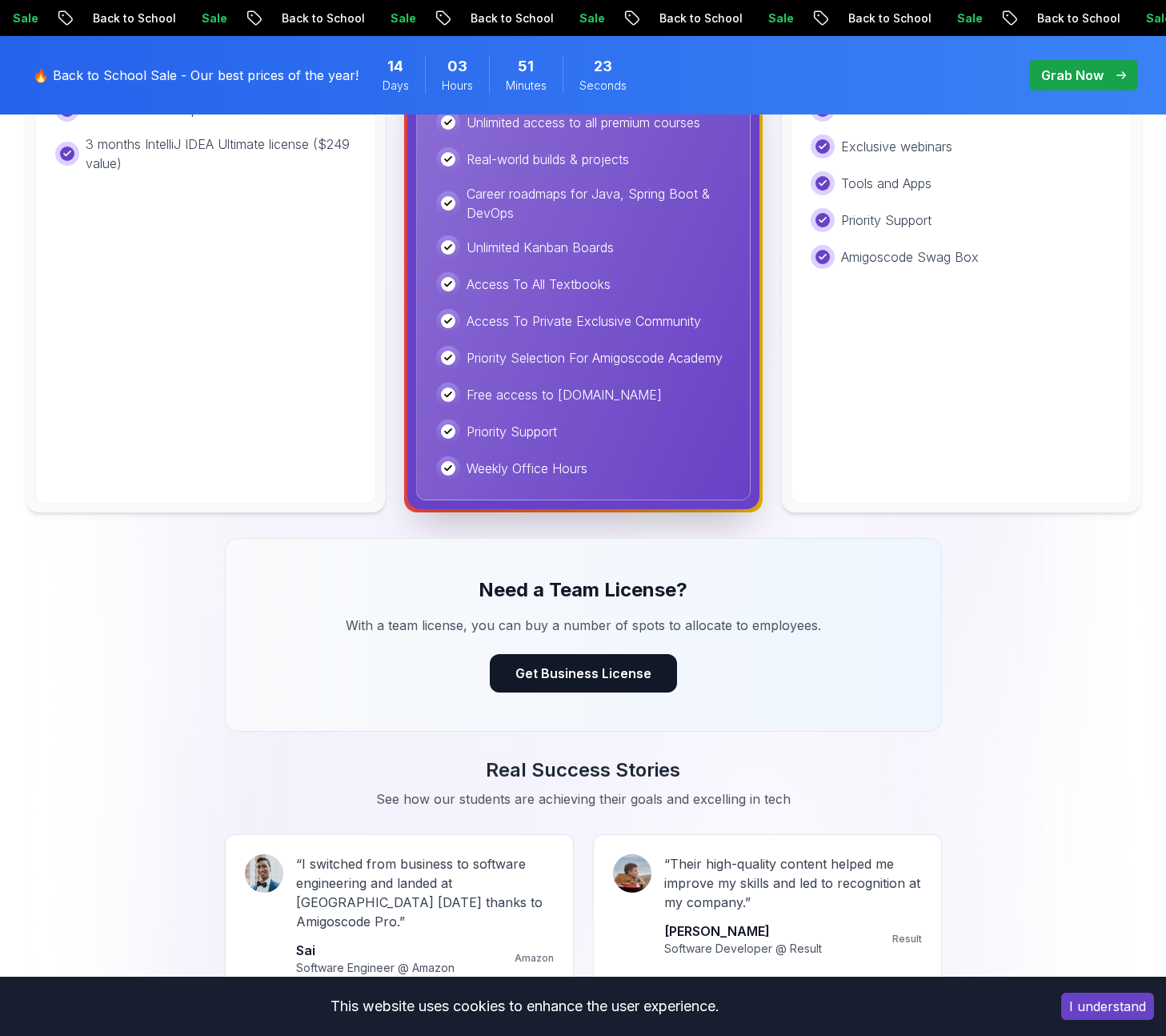
scroll to position [812, 0]
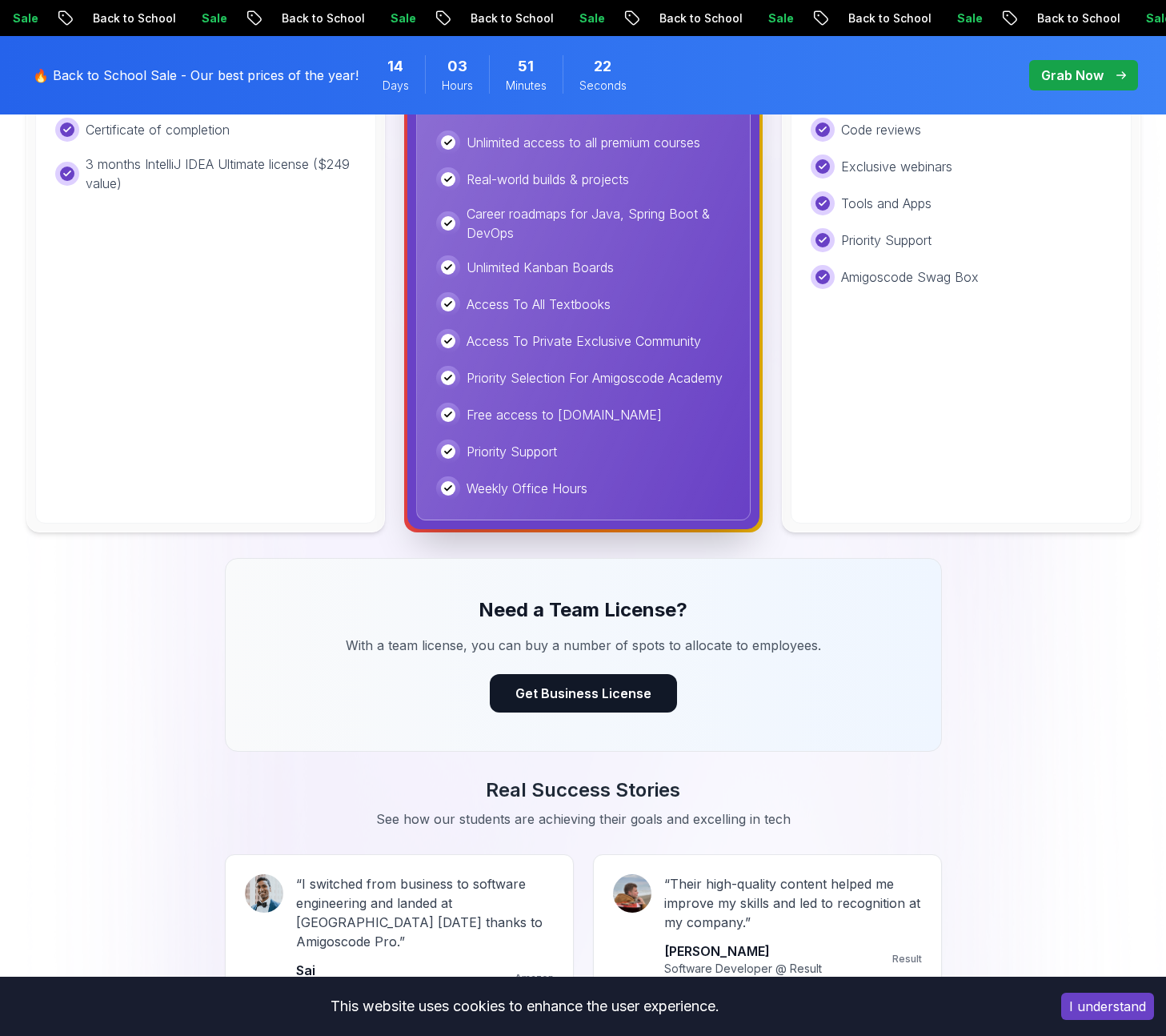
click at [1098, 1009] on button "I understand" at bounding box center [1108, 1007] width 93 height 28
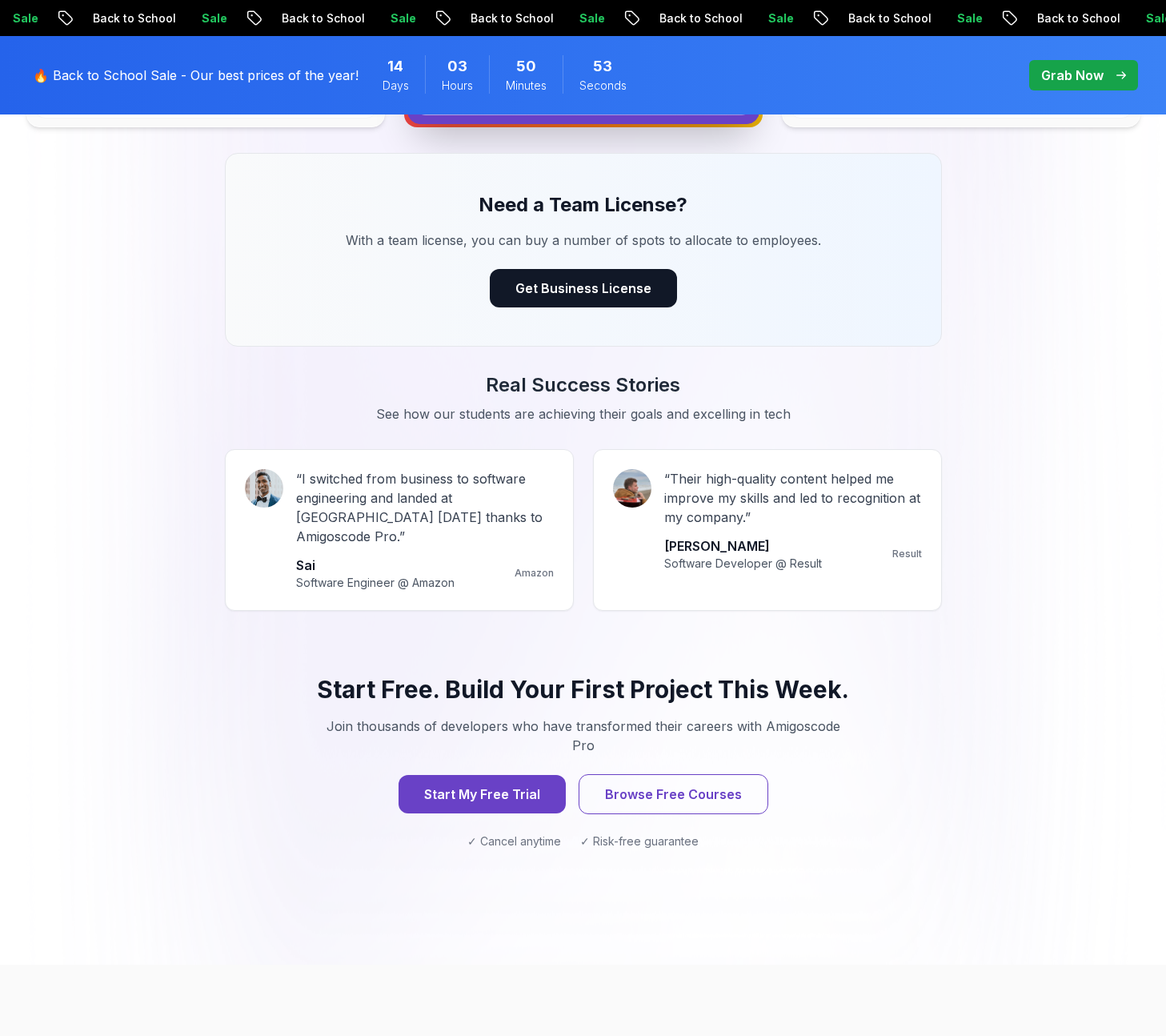
scroll to position [0, 0]
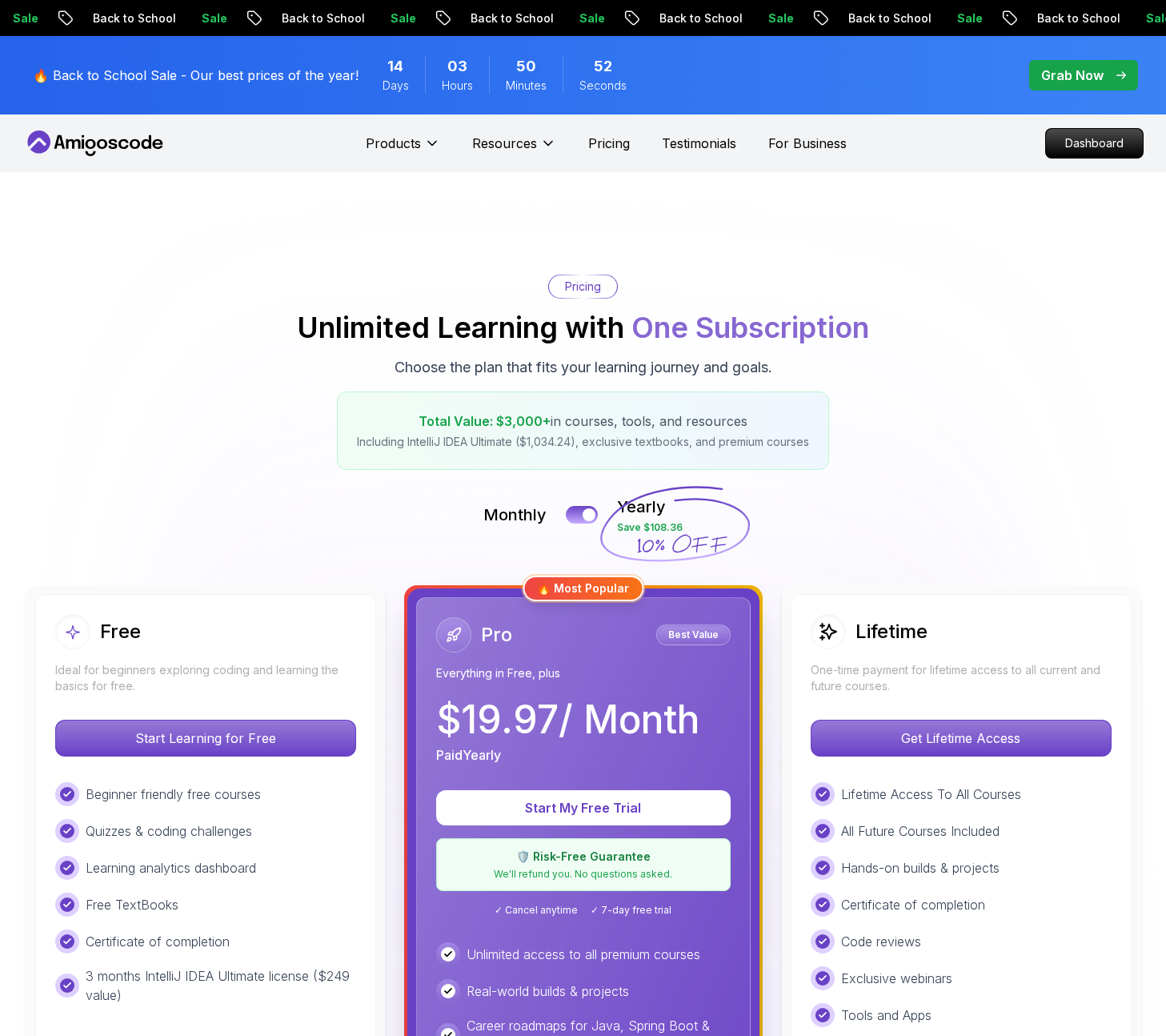
click at [1049, 69] on p "Grab Now" at bounding box center [1072, 76] width 62 height 20
click at [983, 4] on div "Sale Back to School Sale Back to School Sale Back to School Sale Back to School…" at bounding box center [583, 18] width 1166 height 36
click at [253, 95] on div "🔥 Back to School Sale - Our best prices of the year! 14 Days 03 Hours 50 Minute…" at bounding box center [337, 75] width 619 height 59
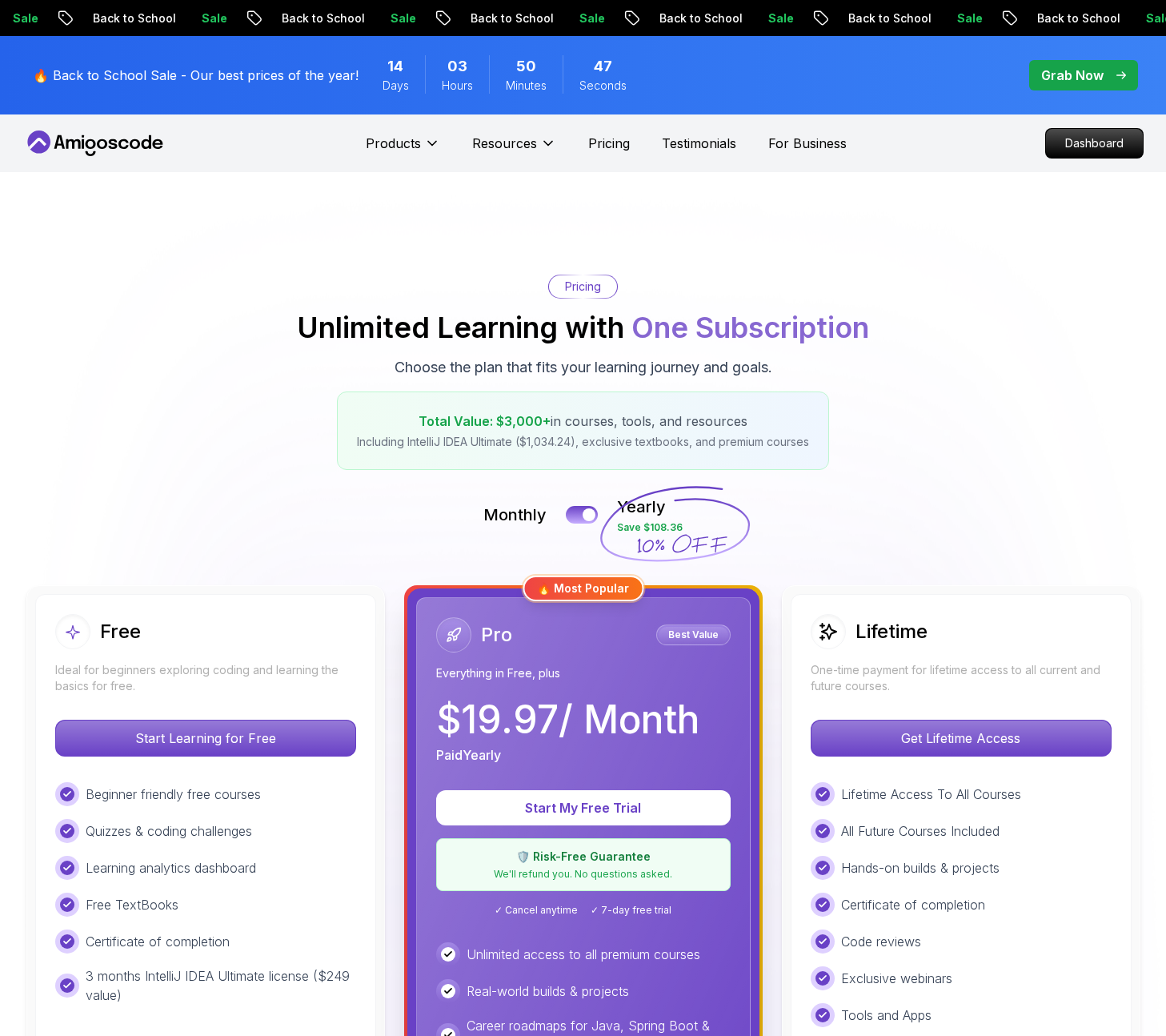
click at [301, 89] on div "🔥 Back to School Sale - Our best prices of the year! 14 Days 03 Hours 50 Minute…" at bounding box center [337, 75] width 619 height 59
click at [446, 80] on span "Hours" at bounding box center [457, 86] width 31 height 16
click at [1104, 78] on div "Grab Now" at bounding box center [1083, 76] width 85 height 20
click at [617, 145] on p "Pricing" at bounding box center [608, 144] width 42 height 20
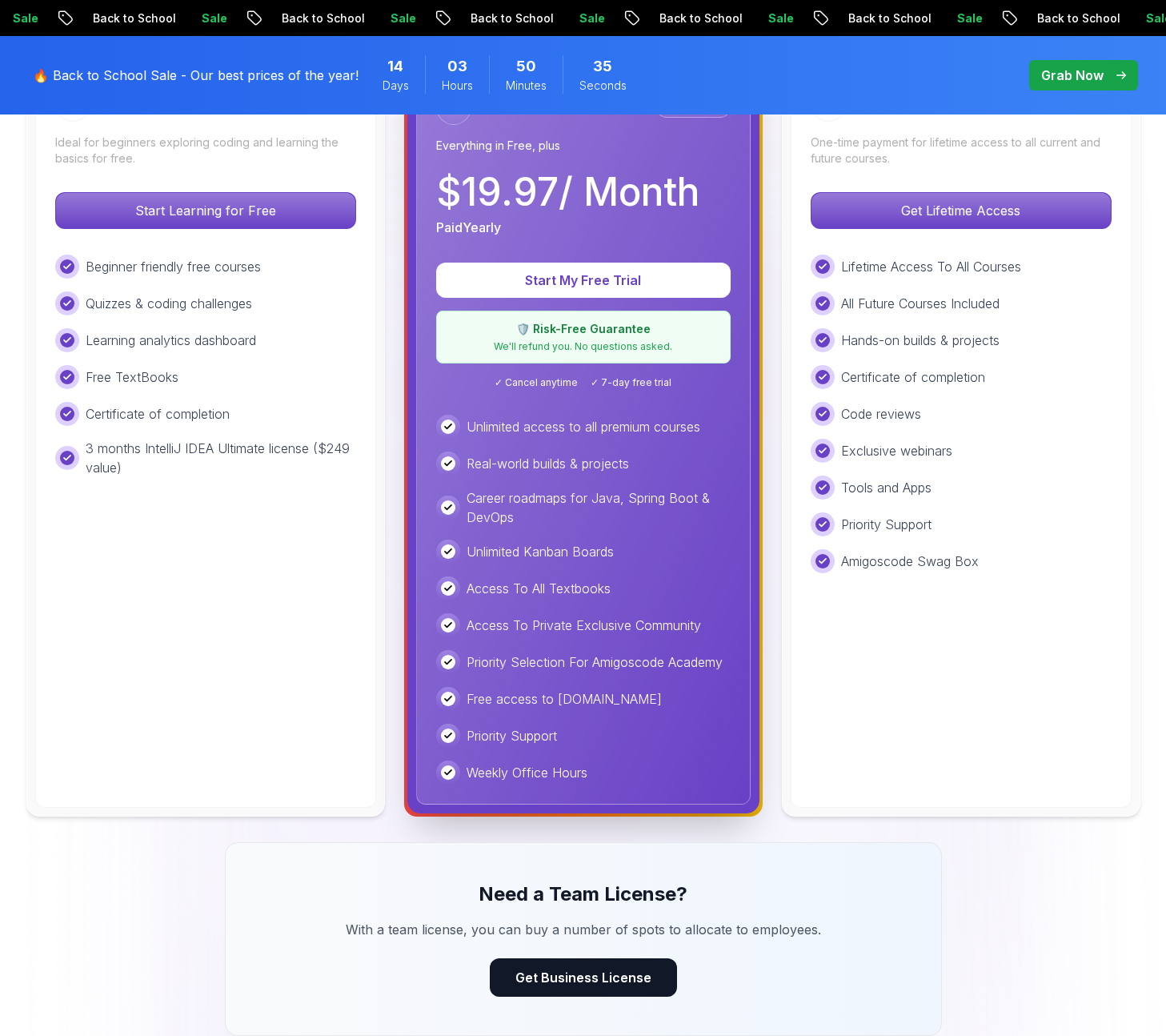
scroll to position [253, 0]
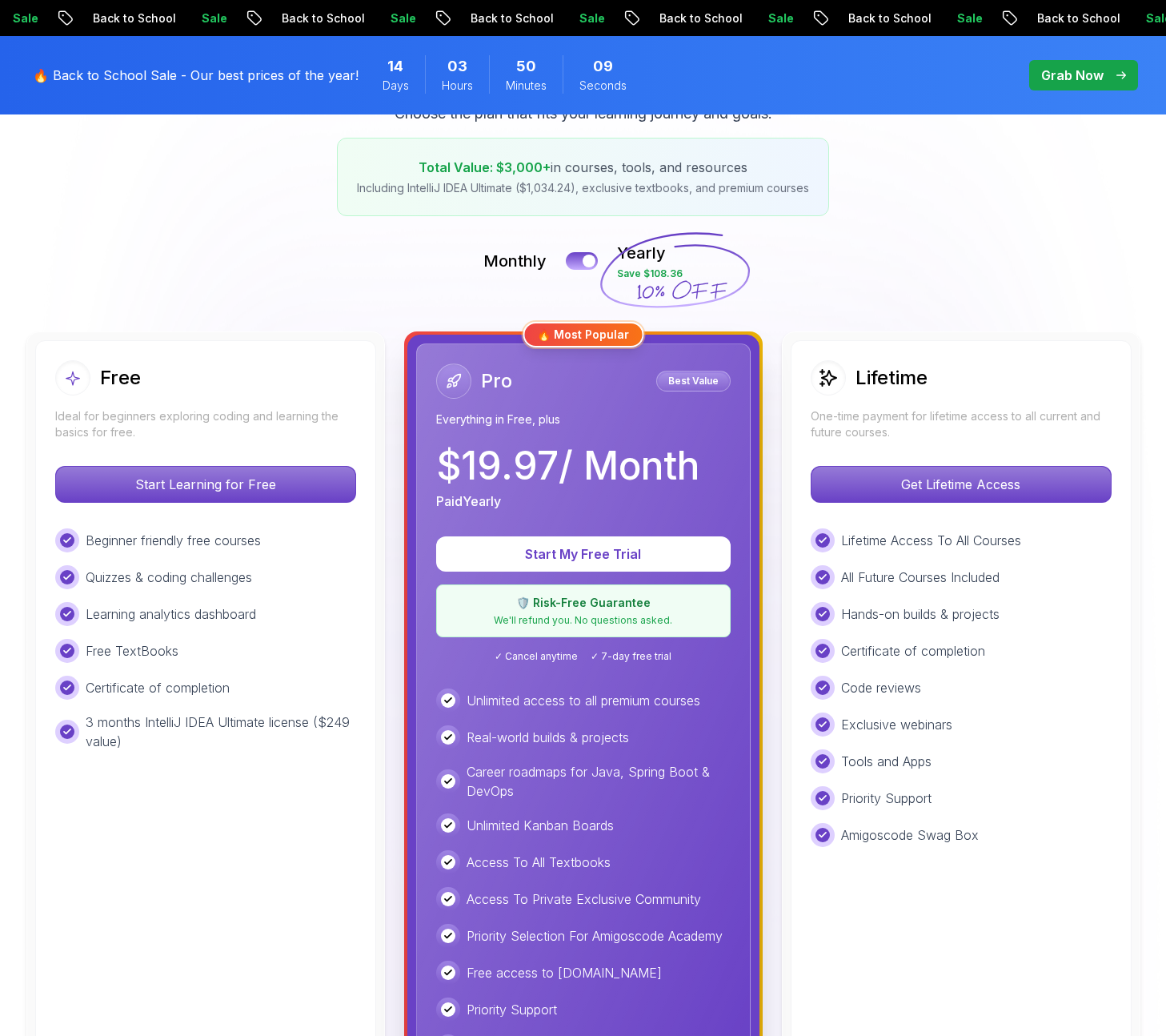
click at [1070, 76] on p "Grab Now" at bounding box center [1072, 76] width 62 height 20
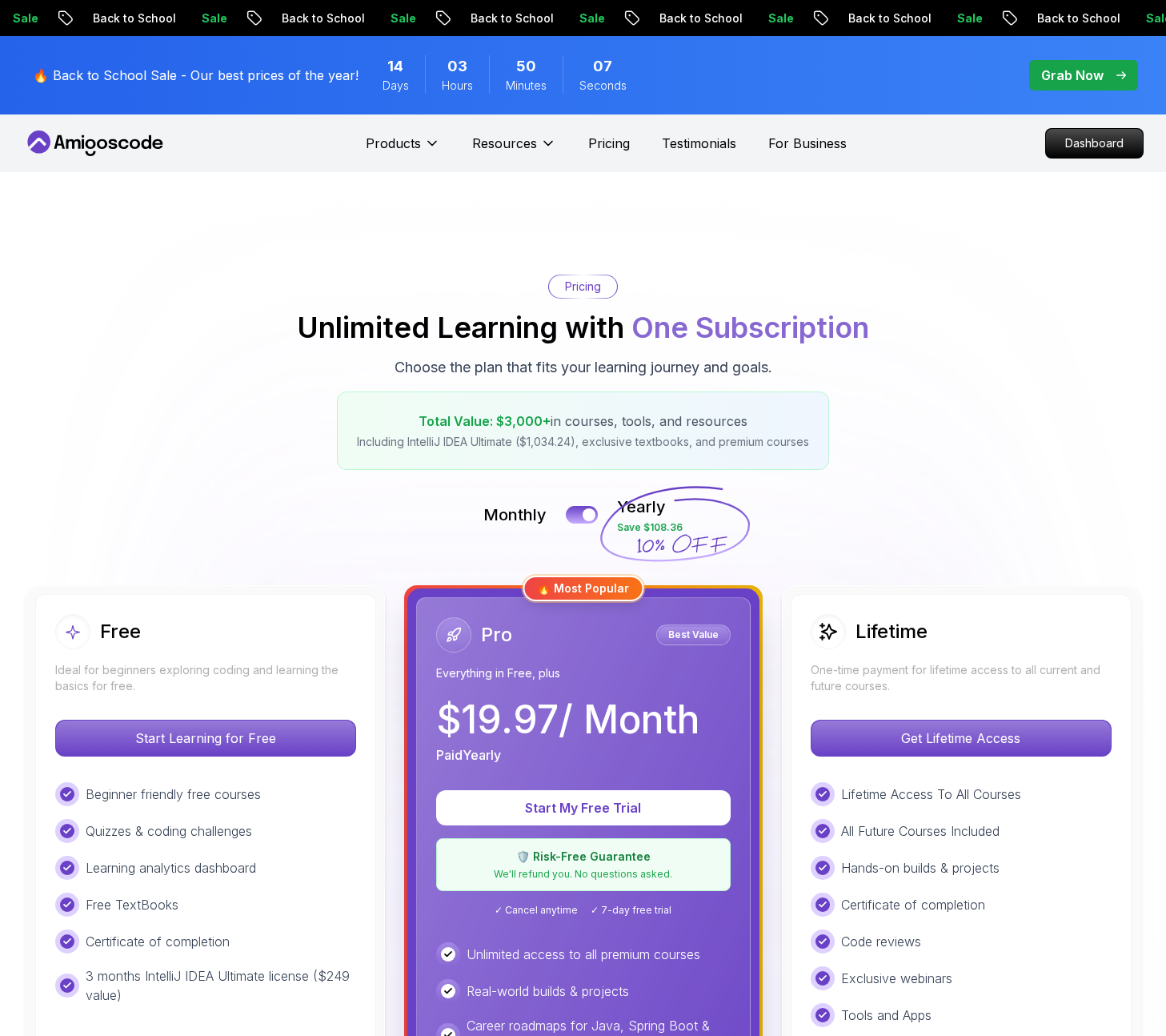
click at [1070, 76] on p "Grab Now" at bounding box center [1072, 76] width 62 height 20
click at [188, 600] on div "Free Ideal for beginners exploring coding and learning the basics for free. Sta…" at bounding box center [205, 965] width 341 height 742
click at [211, 622] on div "Free" at bounding box center [205, 631] width 301 height 35
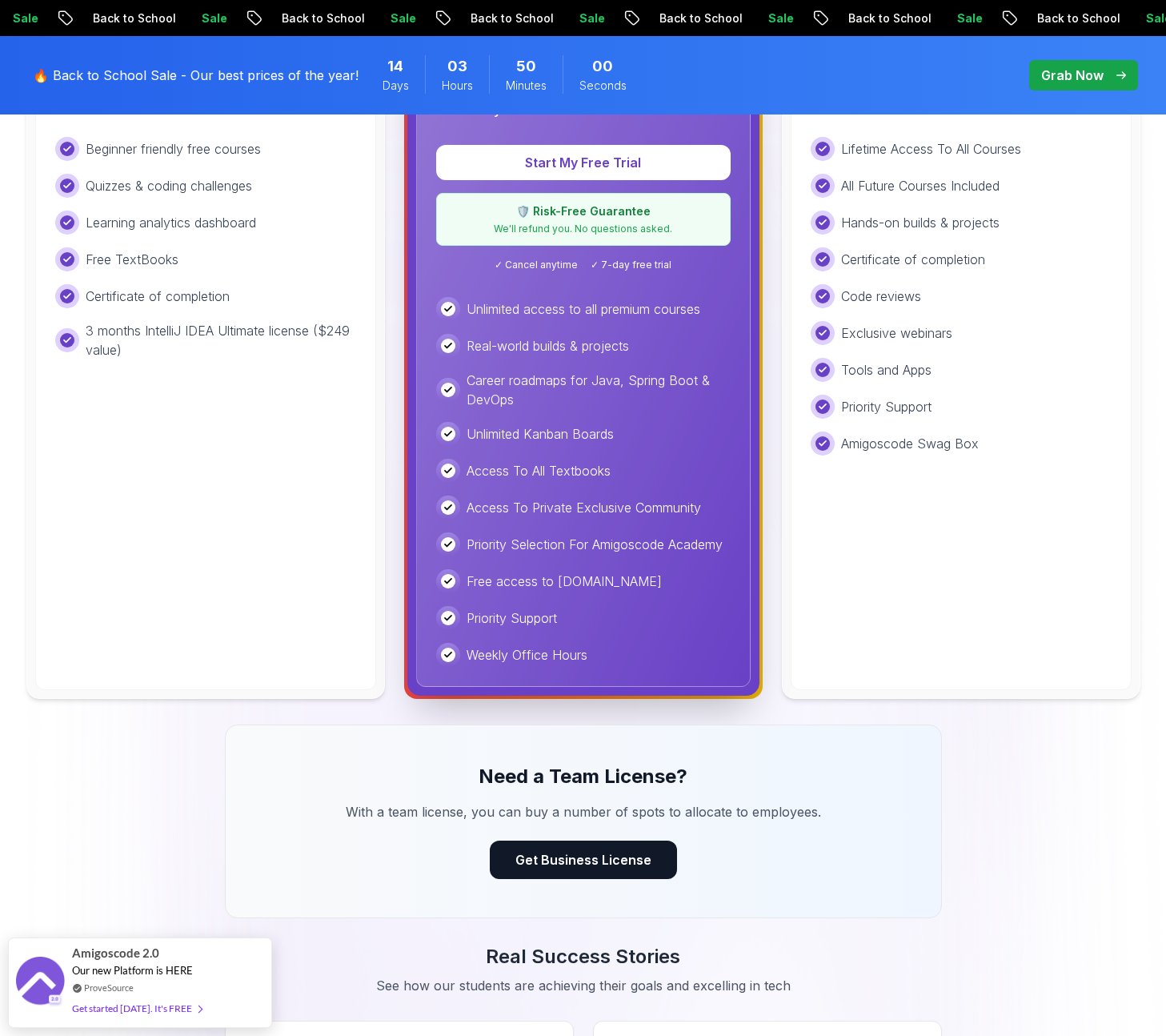
scroll to position [636, 0]
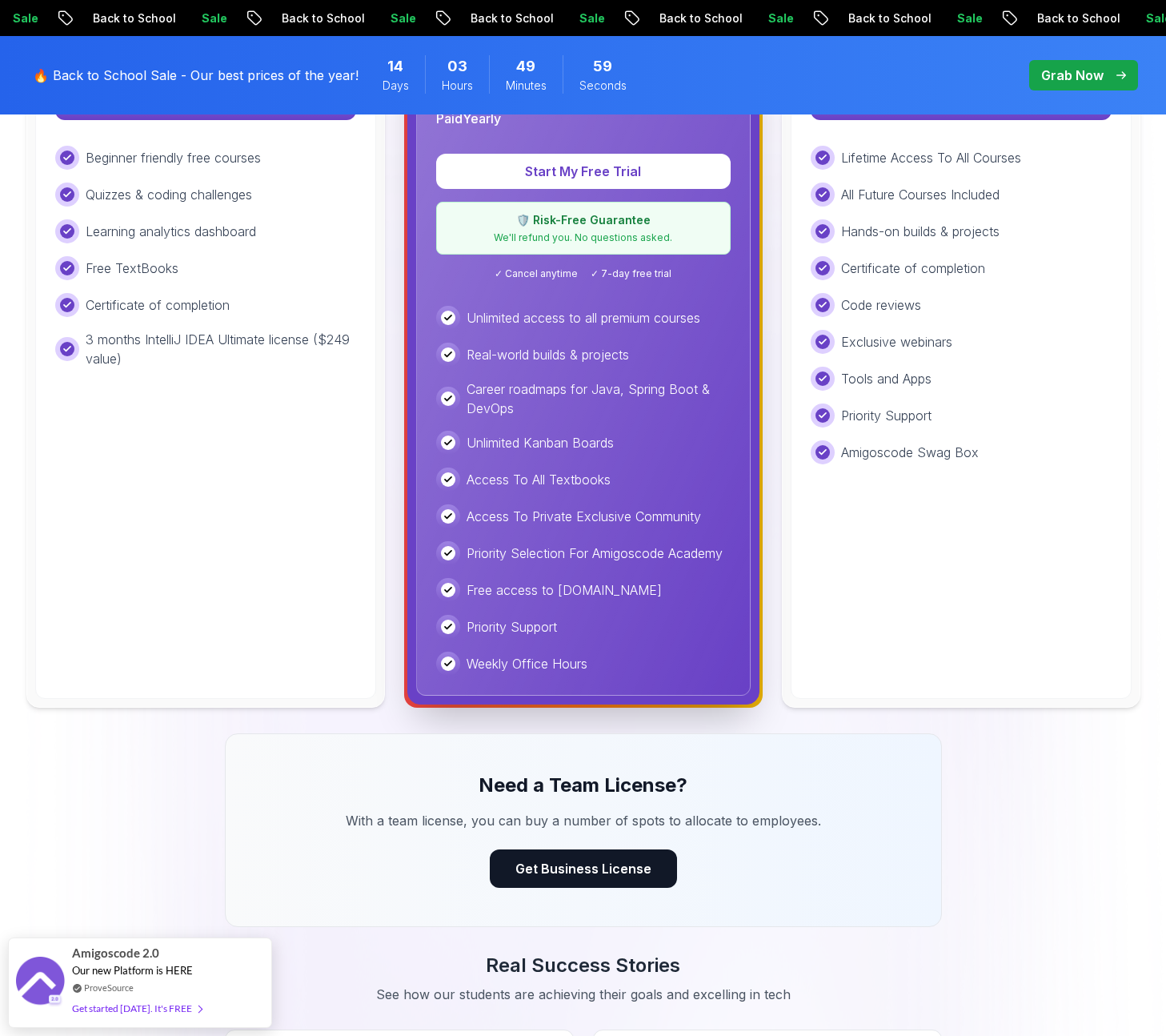
click at [253, 587] on div "Free Ideal for beginners exploring coding and learning the basics for free. Sta…" at bounding box center [205, 327] width 341 height 742
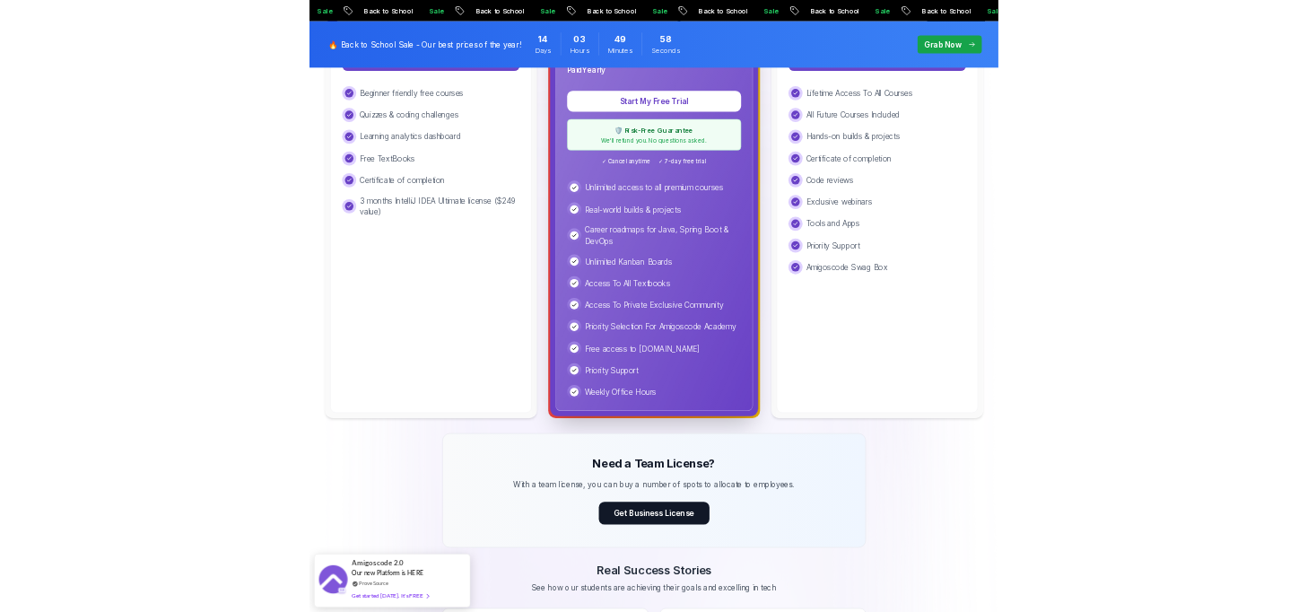
scroll to position [0, 0]
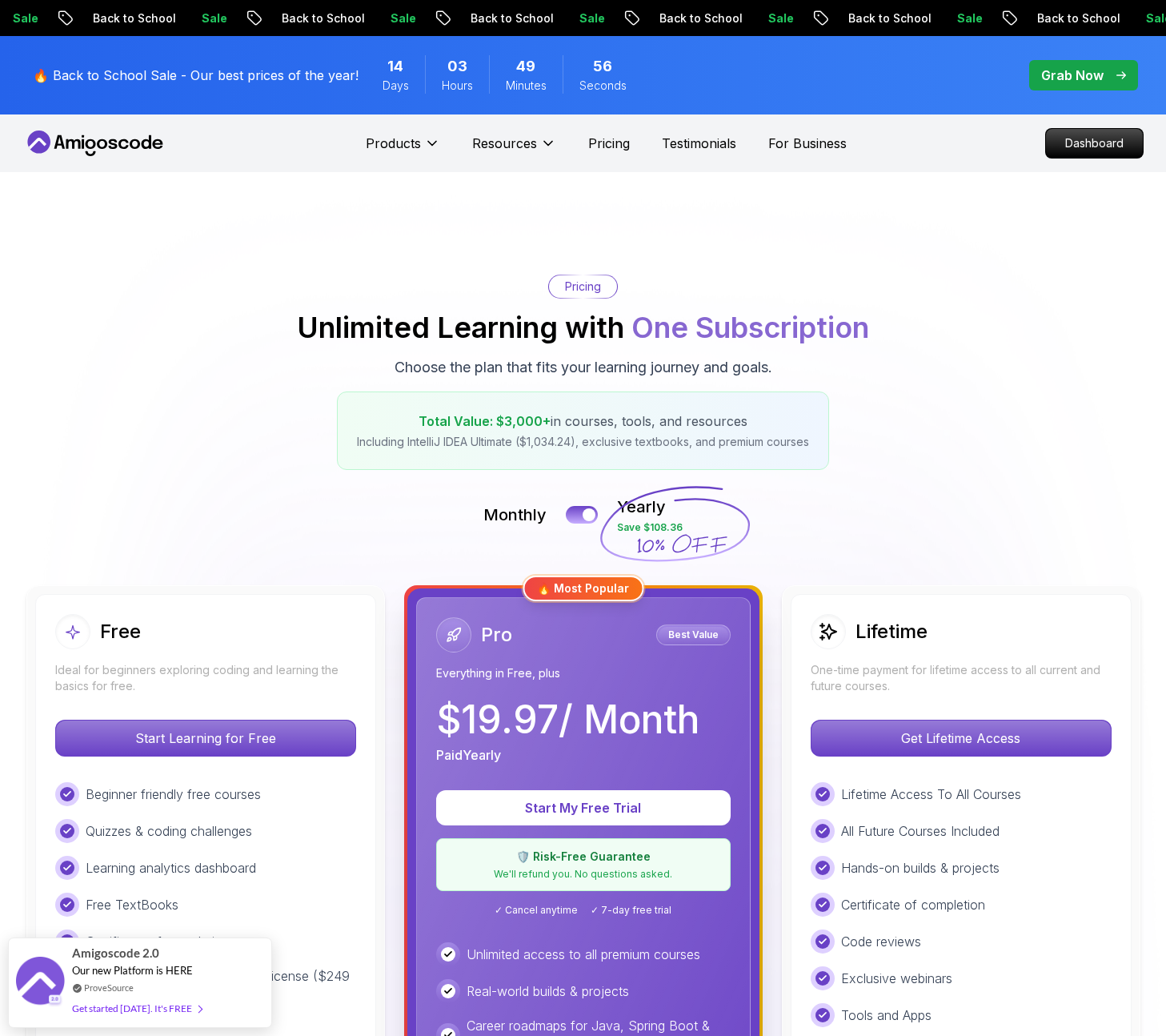
click at [858, 615] on div "Lifetime" at bounding box center [869, 631] width 117 height 35
click at [1088, 67] on p "Grab Now" at bounding box center [1072, 76] width 62 height 20
click at [1089, 70] on p "Grab Now" at bounding box center [1072, 76] width 62 height 20
click at [1089, 71] on p "Grab Now" at bounding box center [1072, 76] width 62 height 20
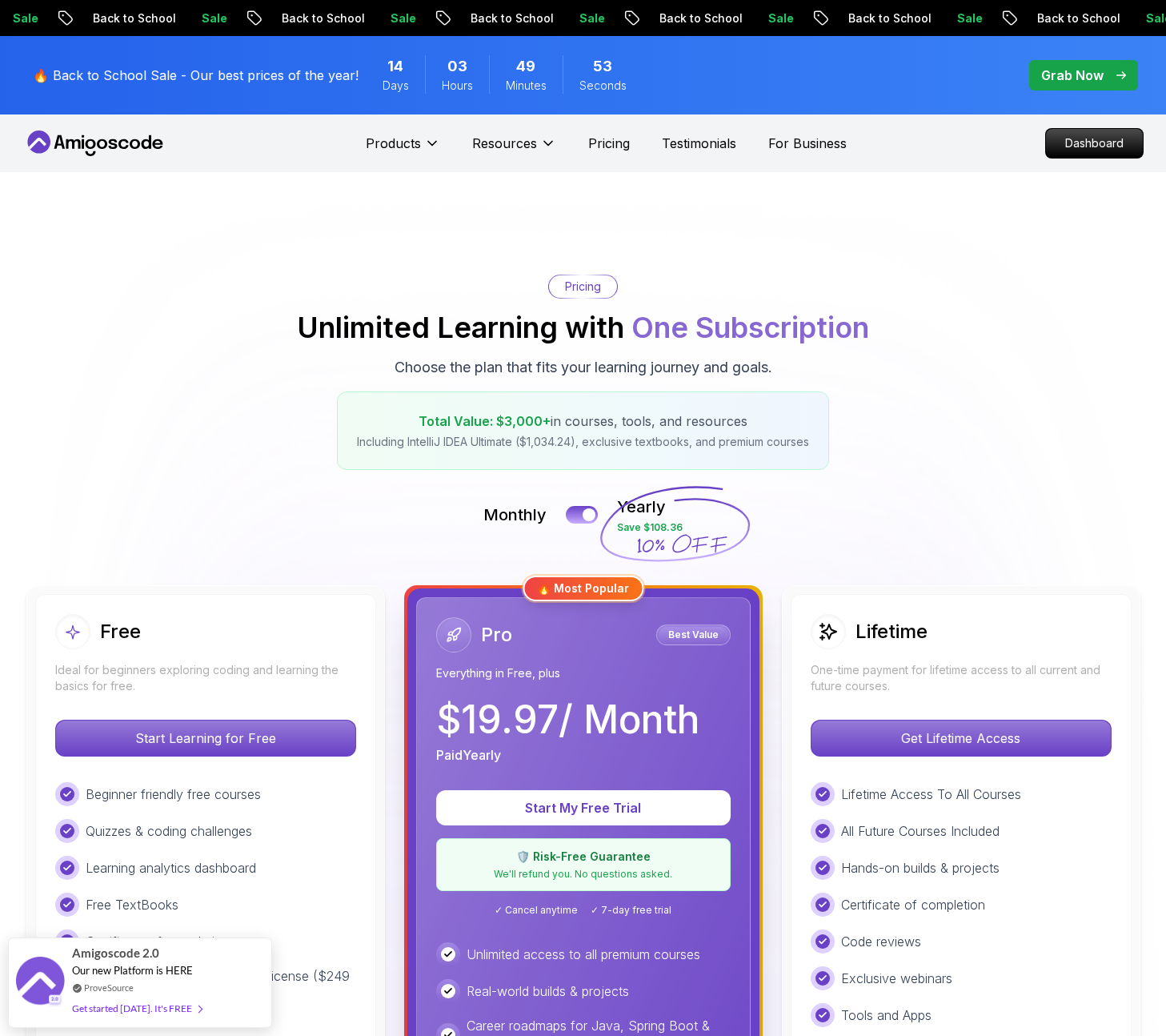
click at [1089, 71] on p "Grab Now" at bounding box center [1072, 76] width 62 height 20
click at [1088, 72] on p "Grab Now" at bounding box center [1072, 76] width 62 height 20
click at [1087, 73] on p "Grab Now" at bounding box center [1072, 76] width 62 height 20
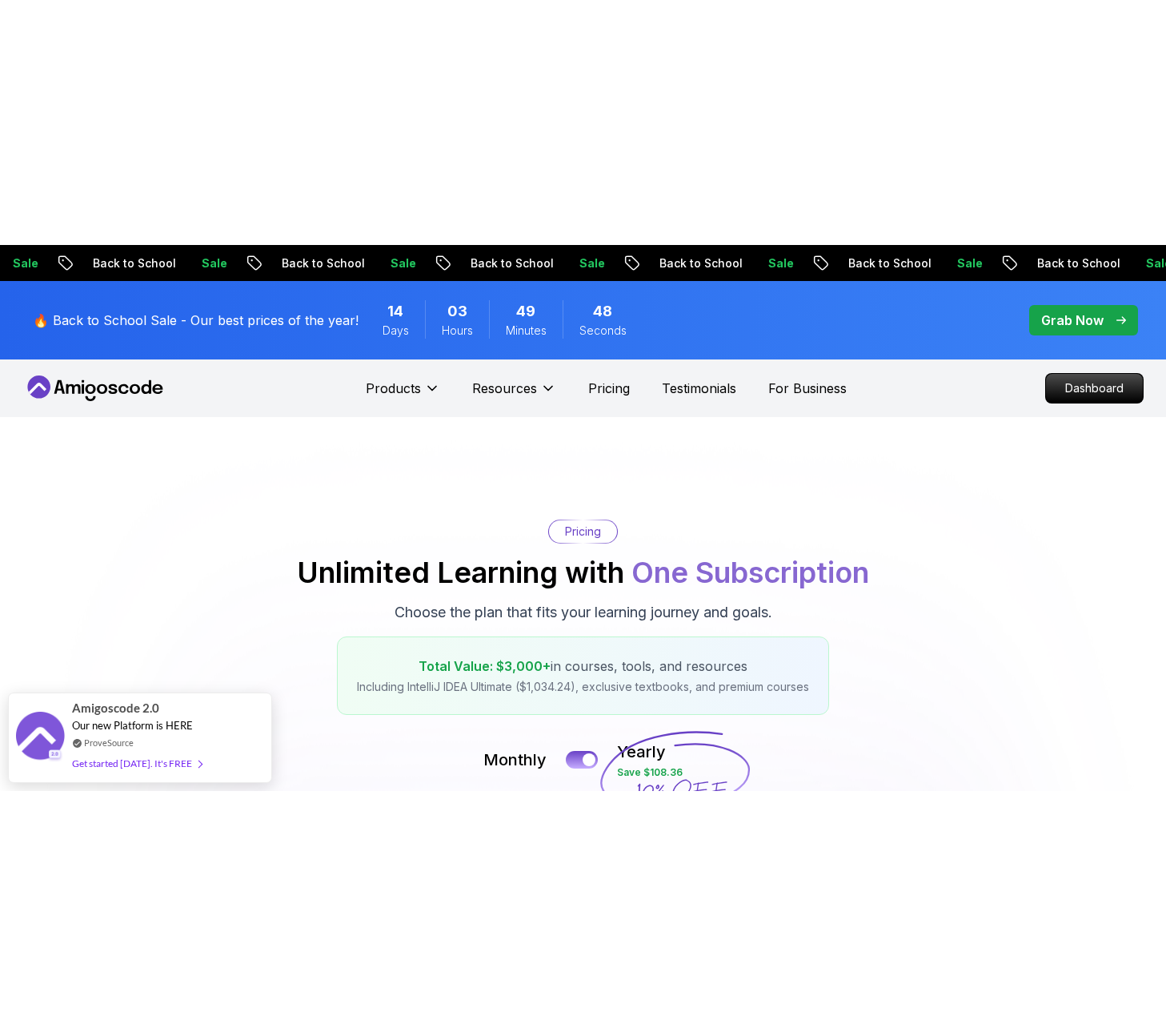
scroll to position [4, 0]
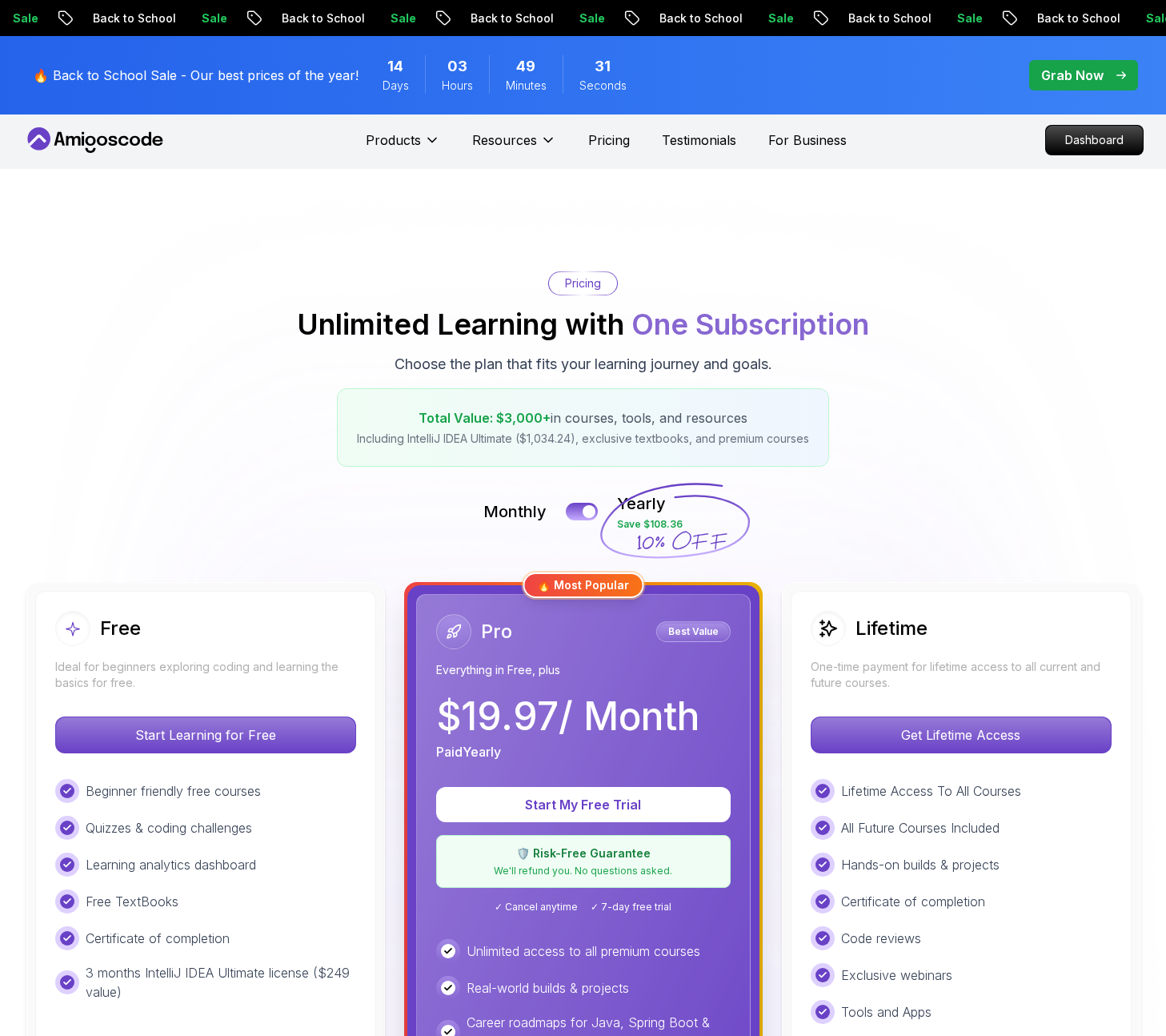
click at [690, 684] on div "Pro Best Value Everything in Free, plus $ 19.97 / Month Paid Yearly" at bounding box center [583, 687] width 294 height 147
click at [608, 143] on p "Pricing" at bounding box center [608, 140] width 42 height 20
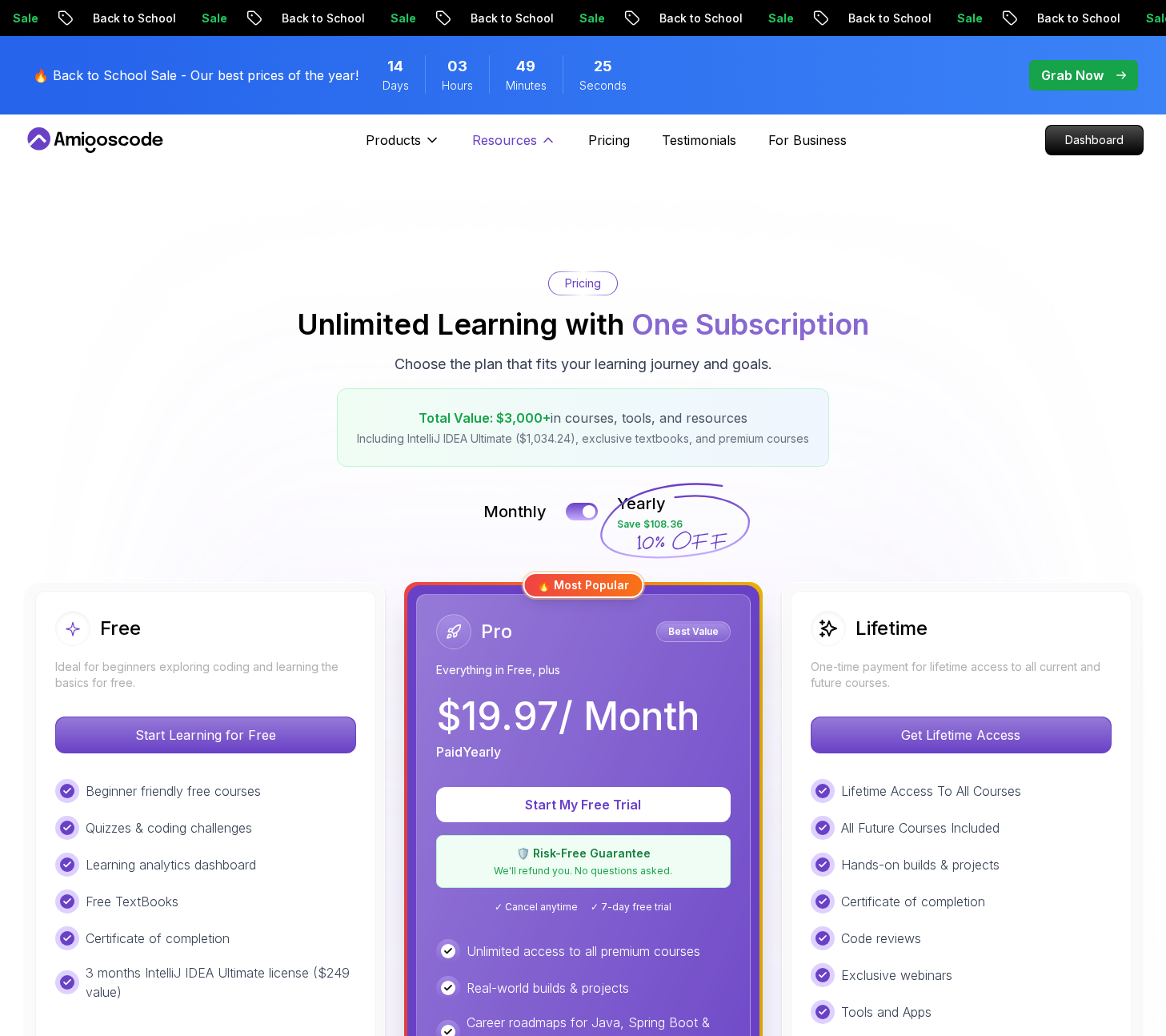
click at [537, 146] on button "Resources" at bounding box center [514, 146] width 84 height 32
click at [401, 140] on p "Products" at bounding box center [393, 140] width 55 height 20
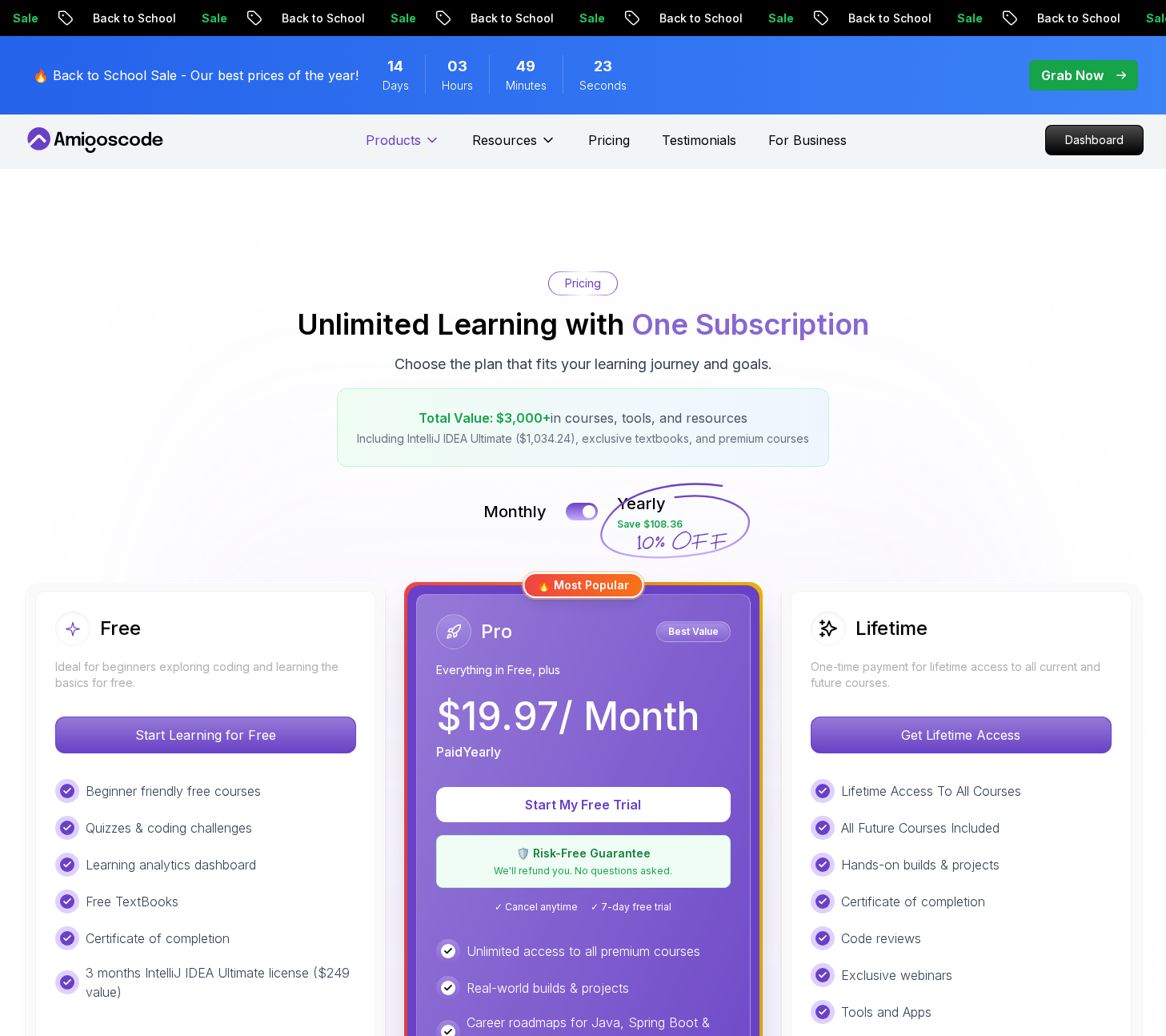
click at [401, 140] on p "Products" at bounding box center [393, 140] width 55 height 20
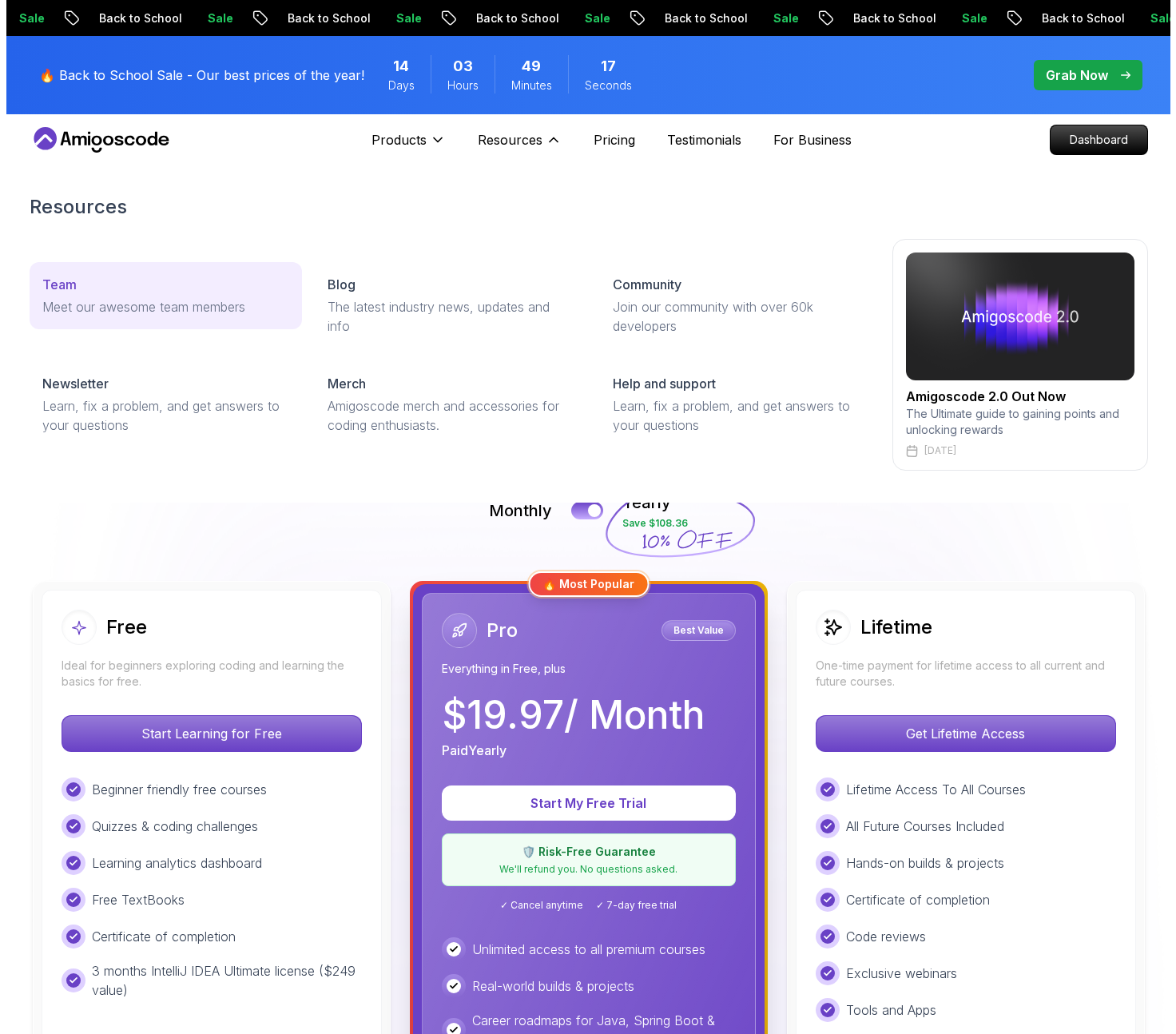
scroll to position [0, 0]
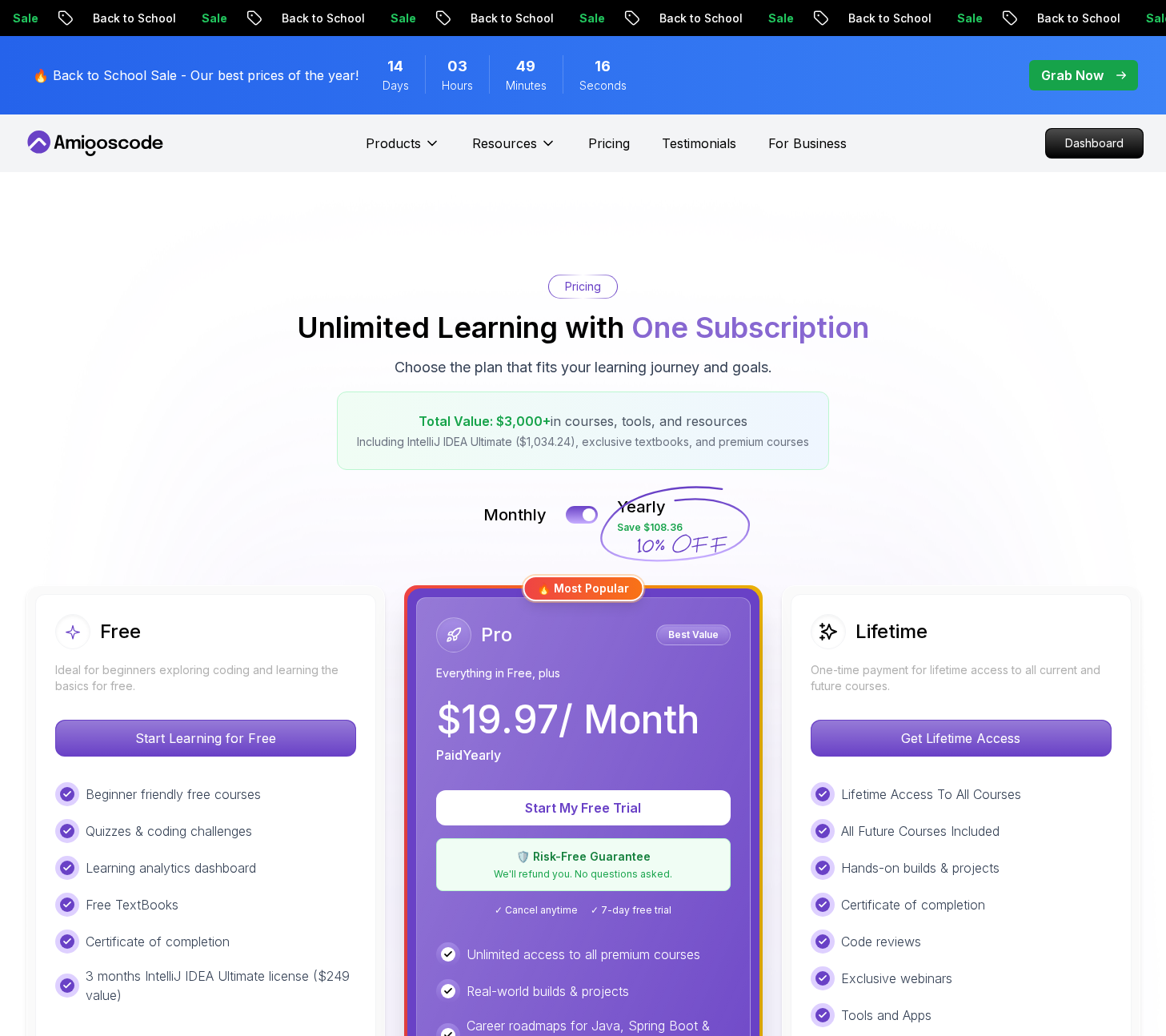
click at [188, 84] on p "🔥 Back to School Sale - Our best prices of the year!" at bounding box center [195, 76] width 326 height 20
click at [79, 137] on icon at bounding box center [95, 143] width 144 height 26
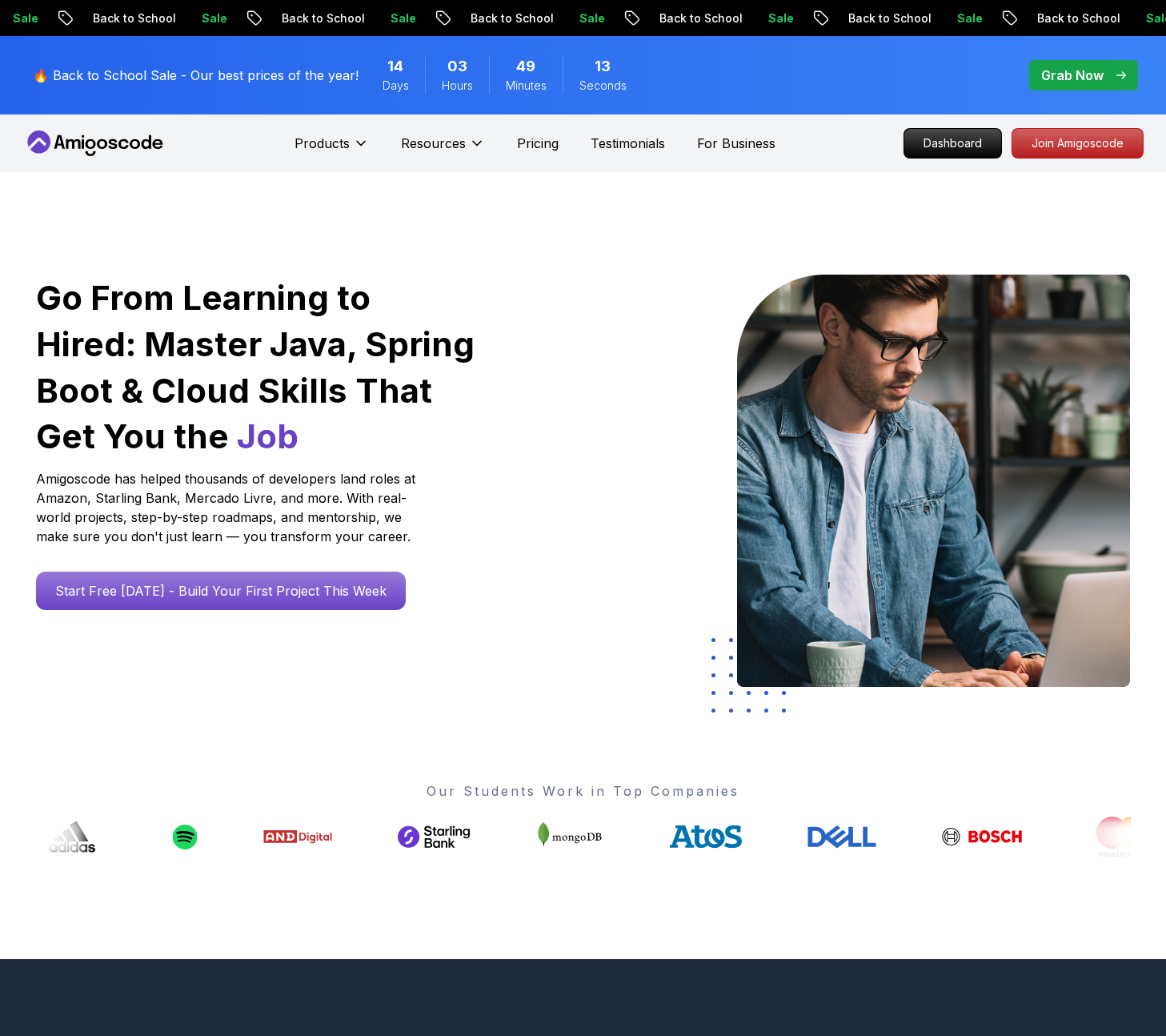
click at [85, 137] on icon at bounding box center [95, 143] width 144 height 26
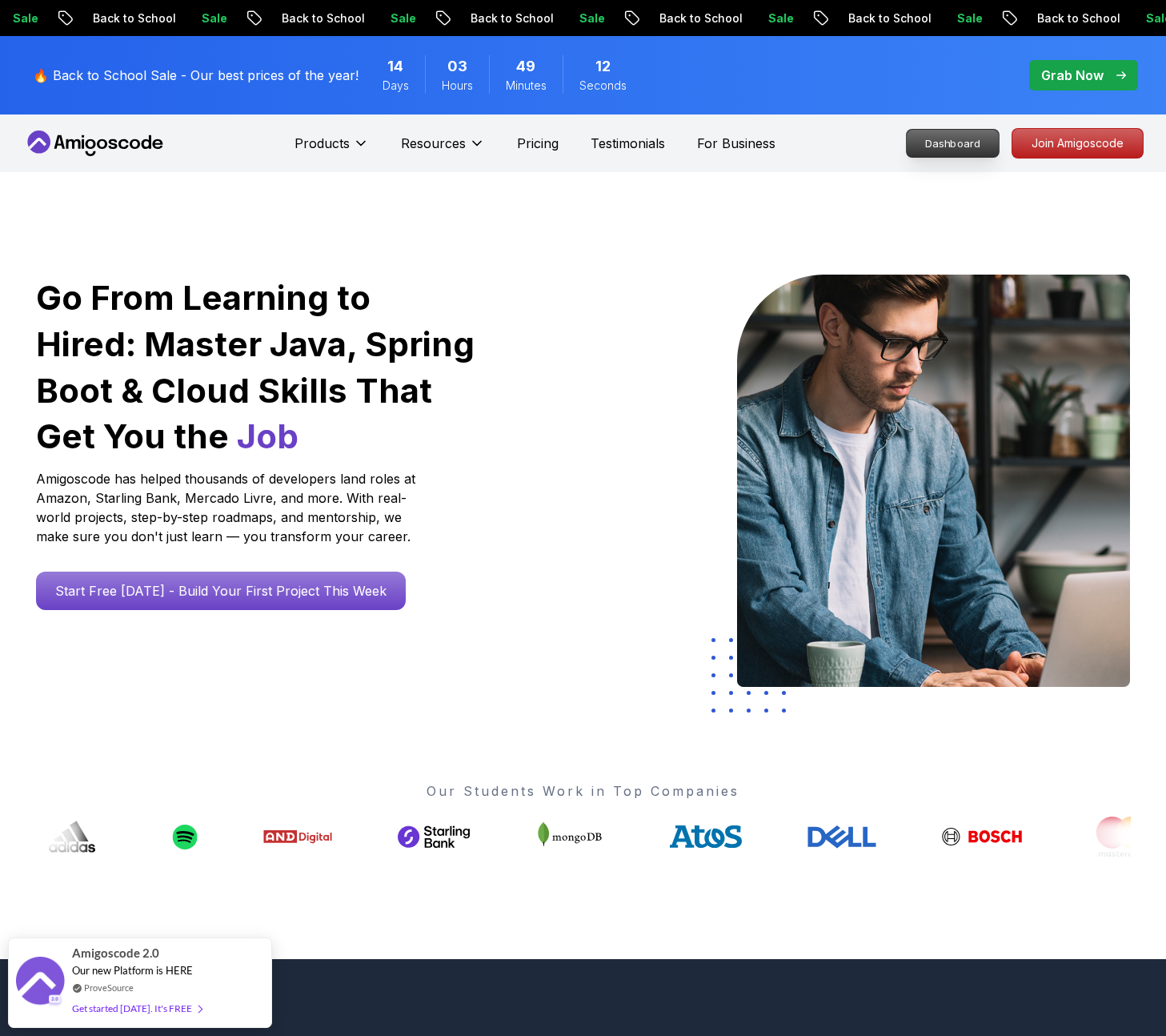
click at [968, 145] on p "Dashboard" at bounding box center [953, 143] width 92 height 28
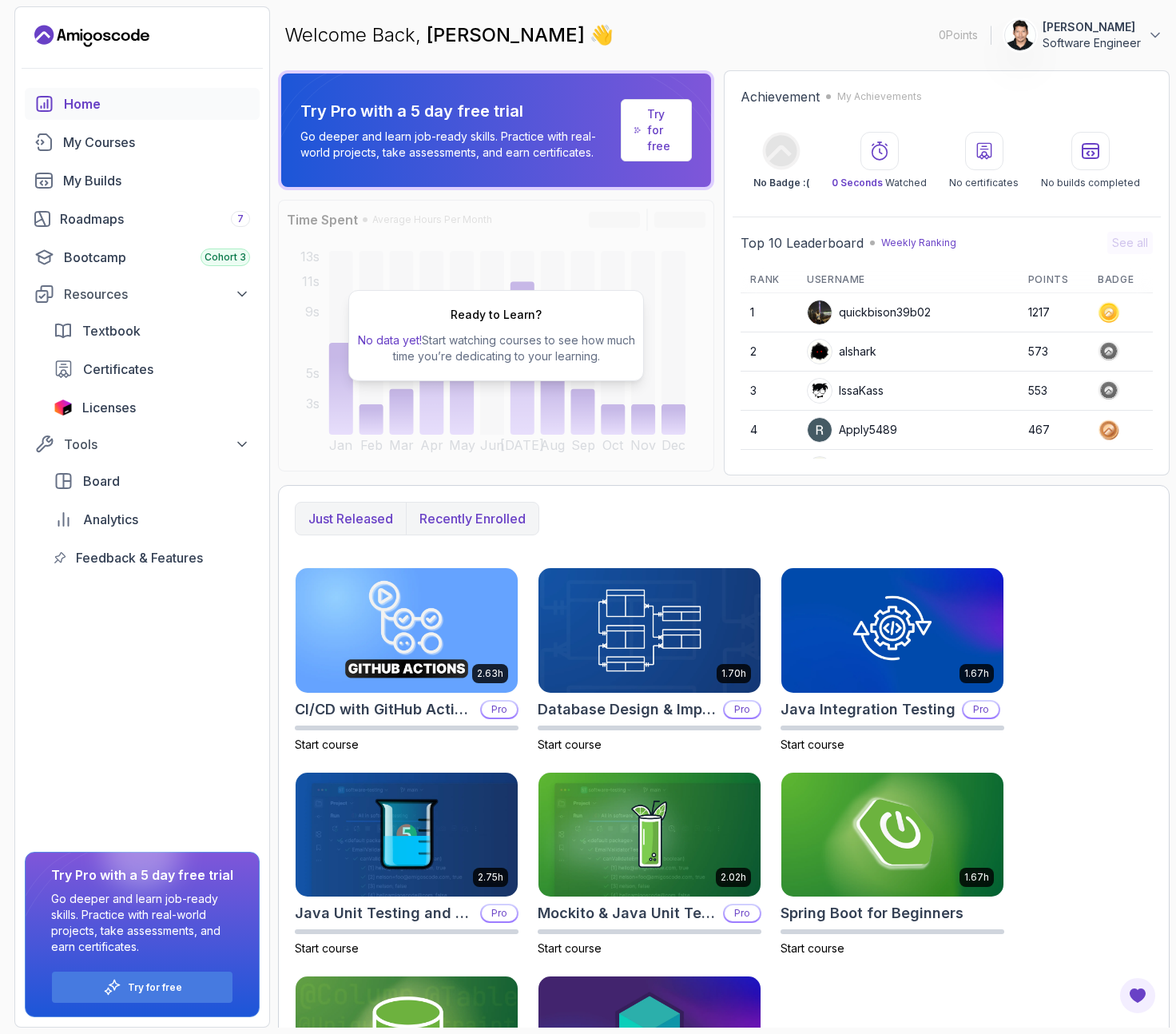
click at [510, 527] on p "Recently enrolled" at bounding box center [472, 519] width 106 height 20
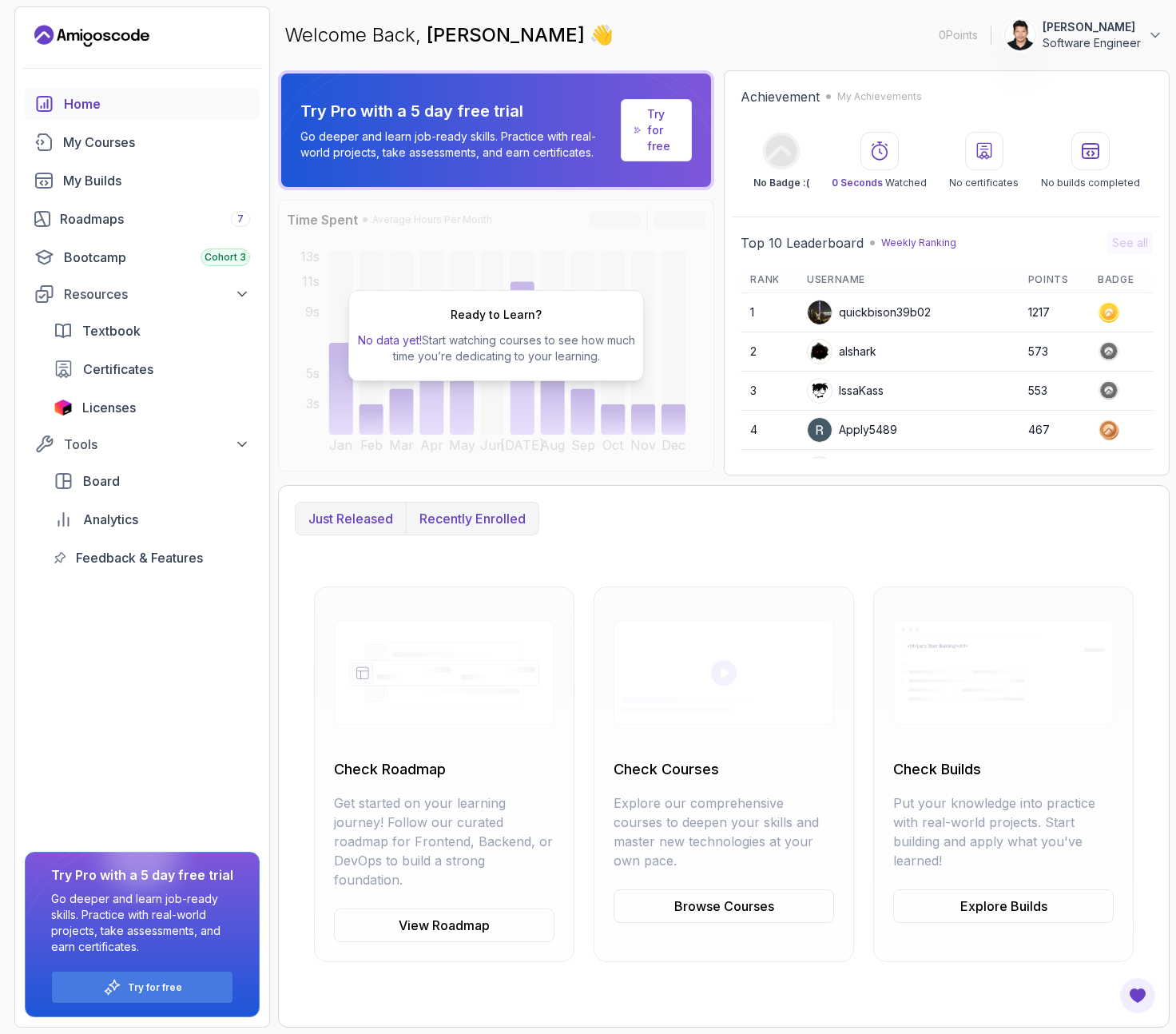
click at [365, 522] on p "Just released" at bounding box center [350, 519] width 85 height 20
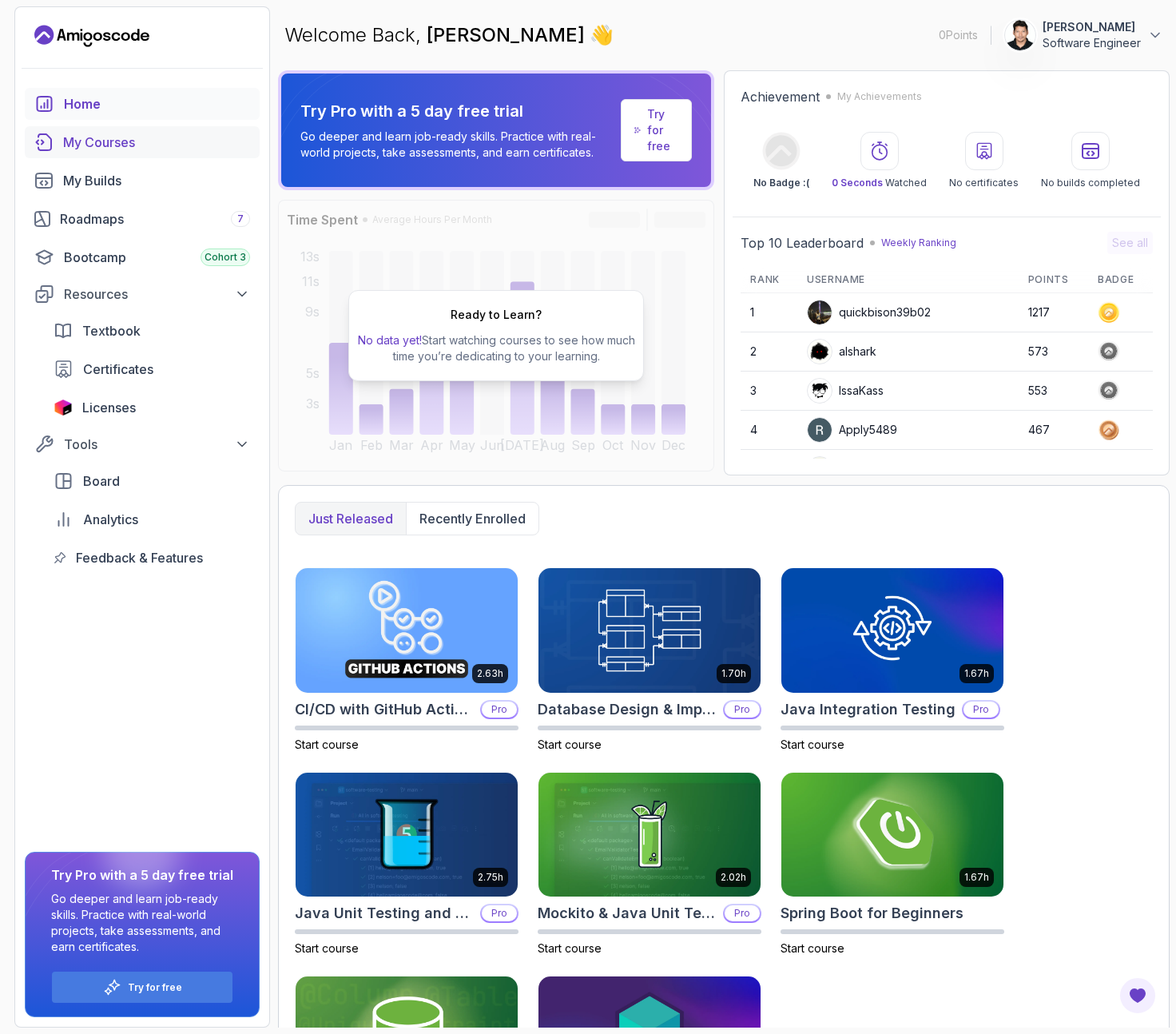
click at [113, 149] on div "My Courses" at bounding box center [157, 142] width 187 height 20
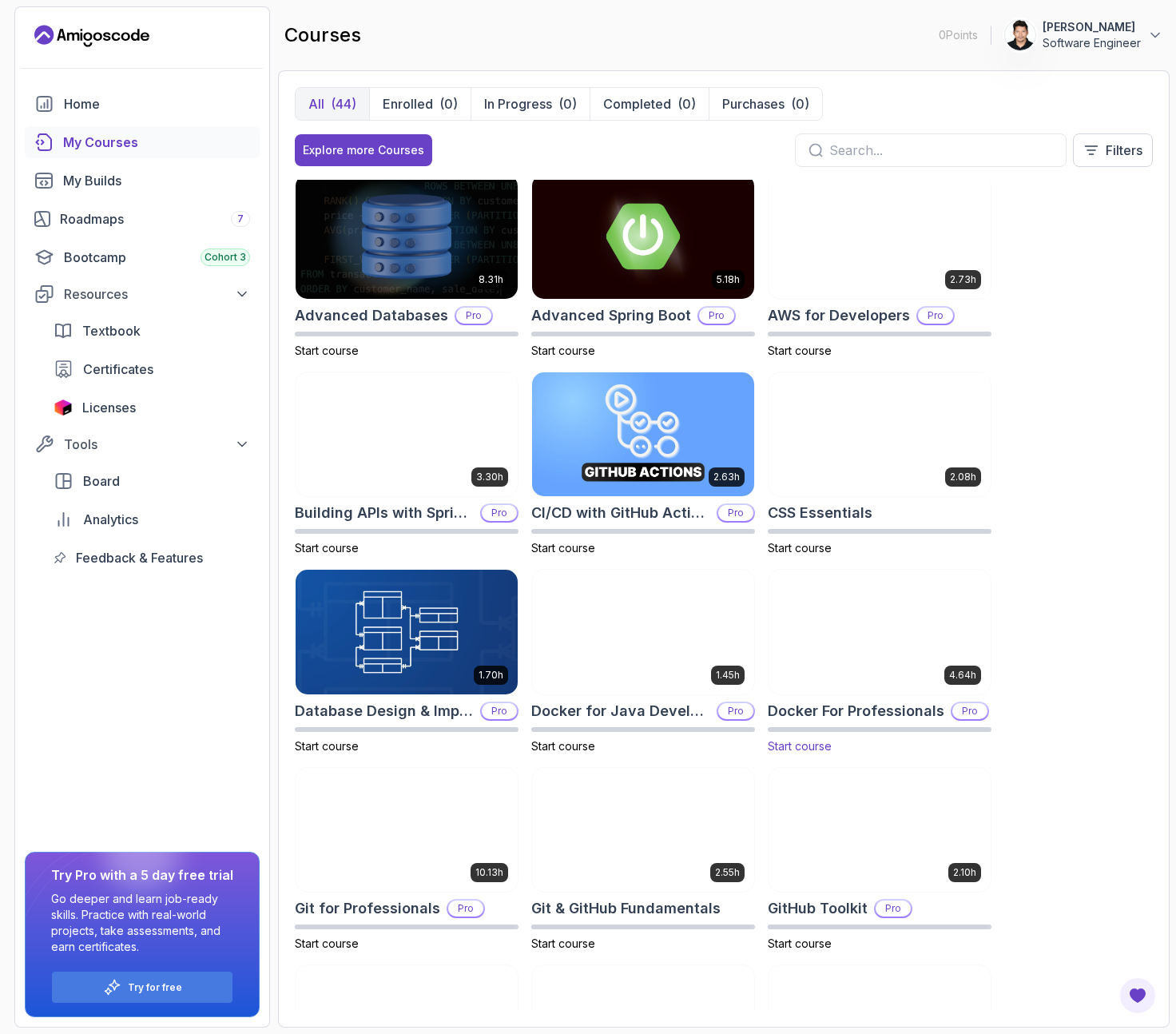
scroll to position [10, 0]
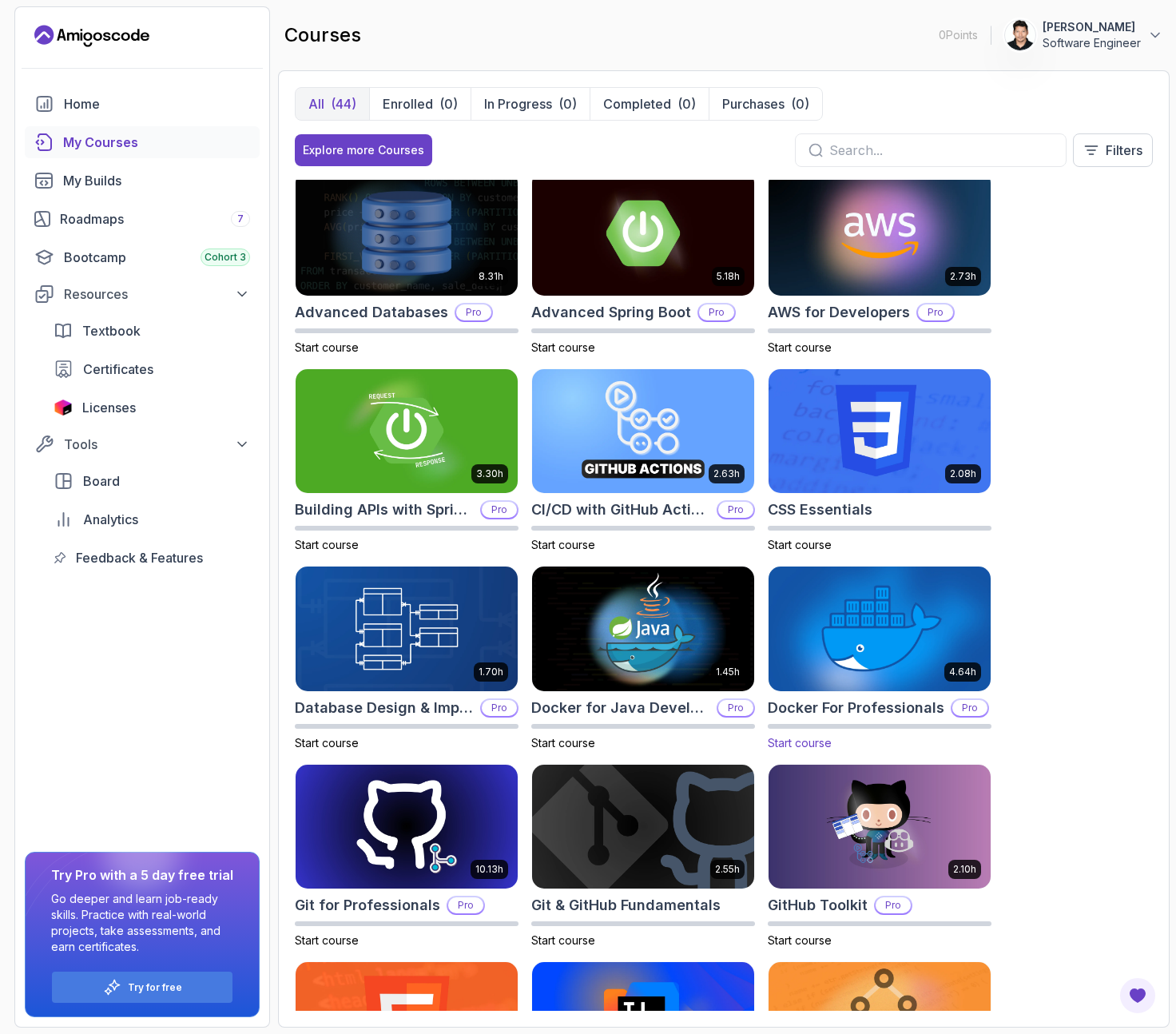
click at [922, 605] on img at bounding box center [880, 629] width 233 height 130
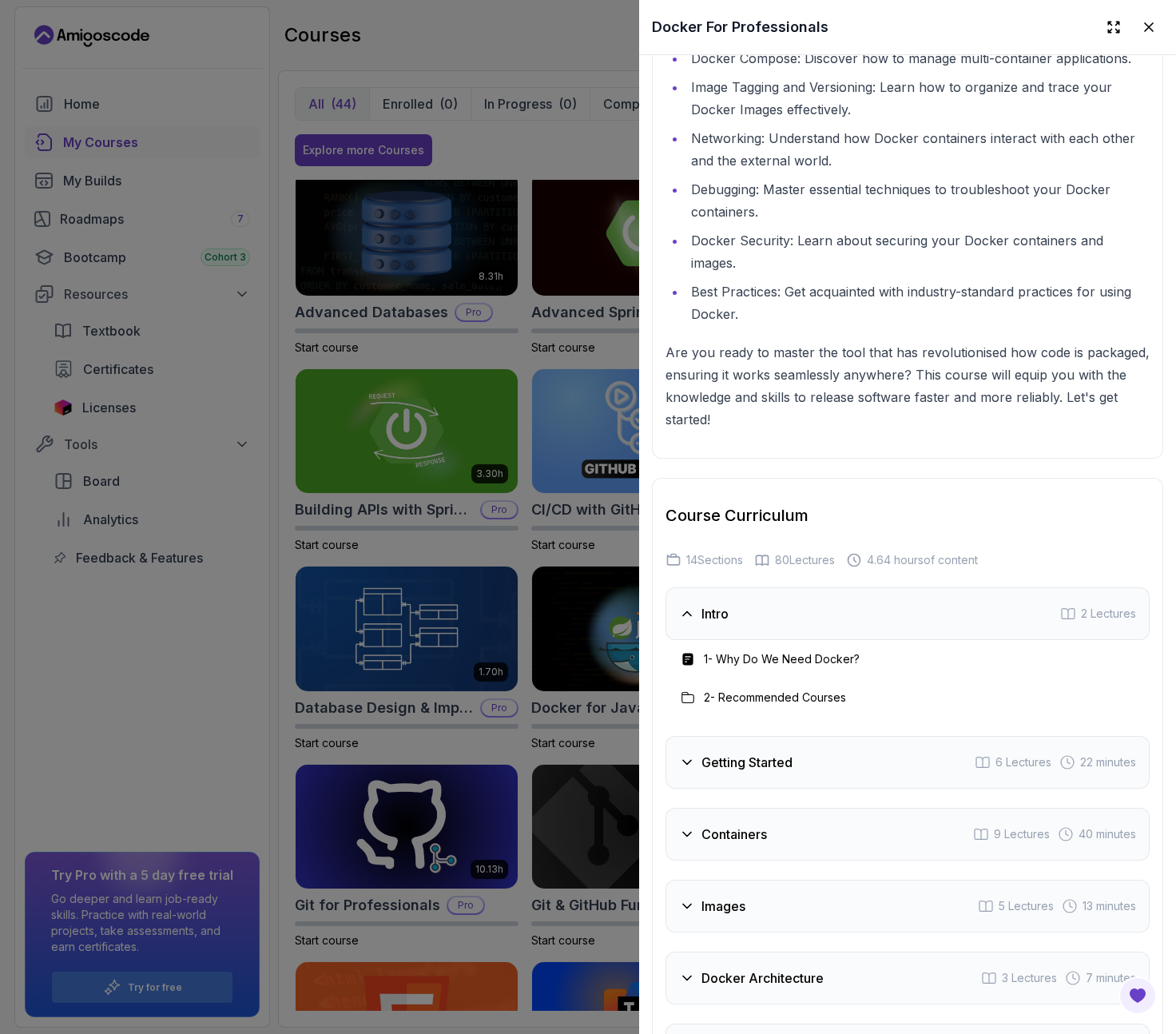
scroll to position [3705, 0]
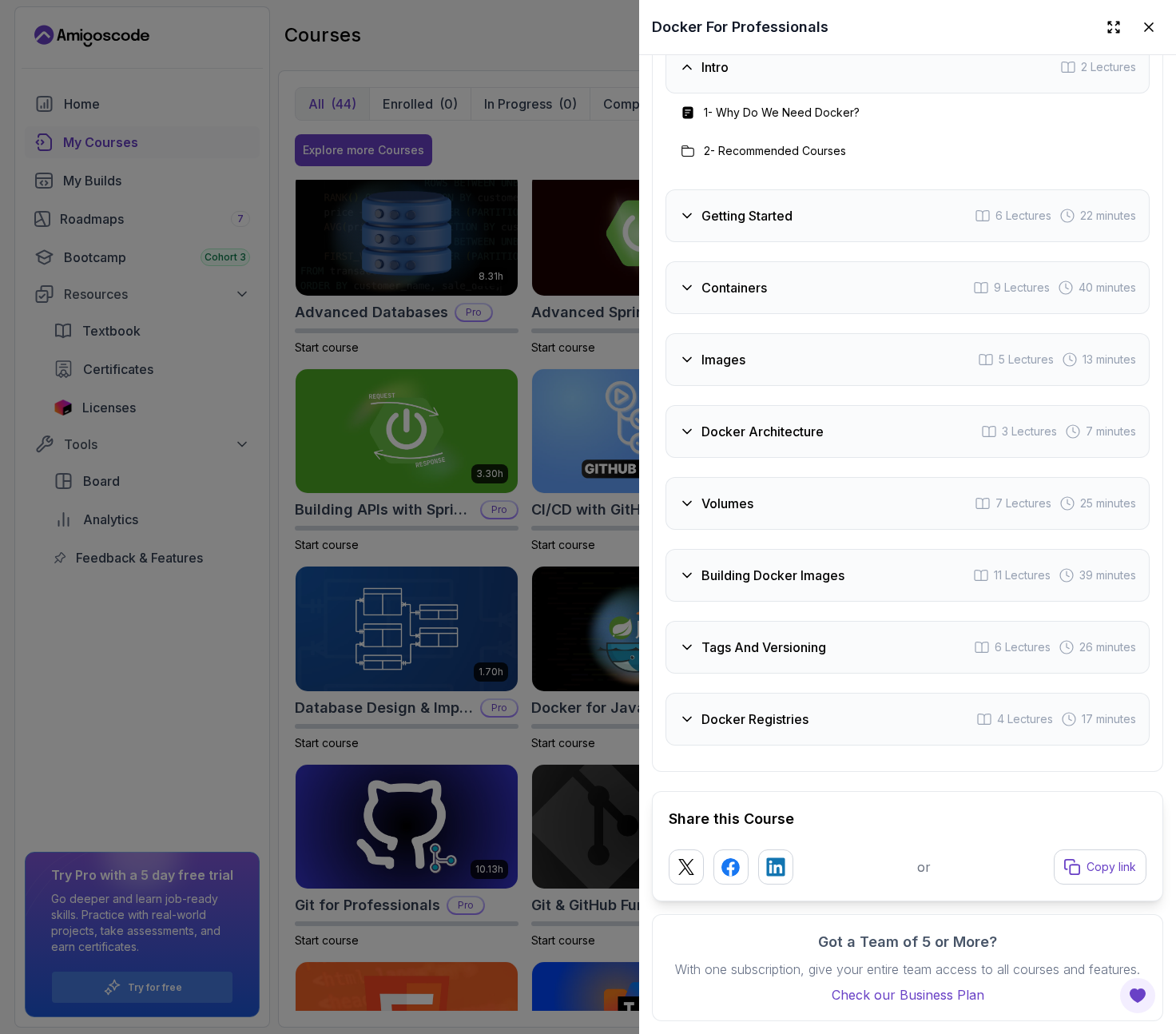
click at [742, 710] on h3 "Docker Registries" at bounding box center [755, 720] width 107 height 20
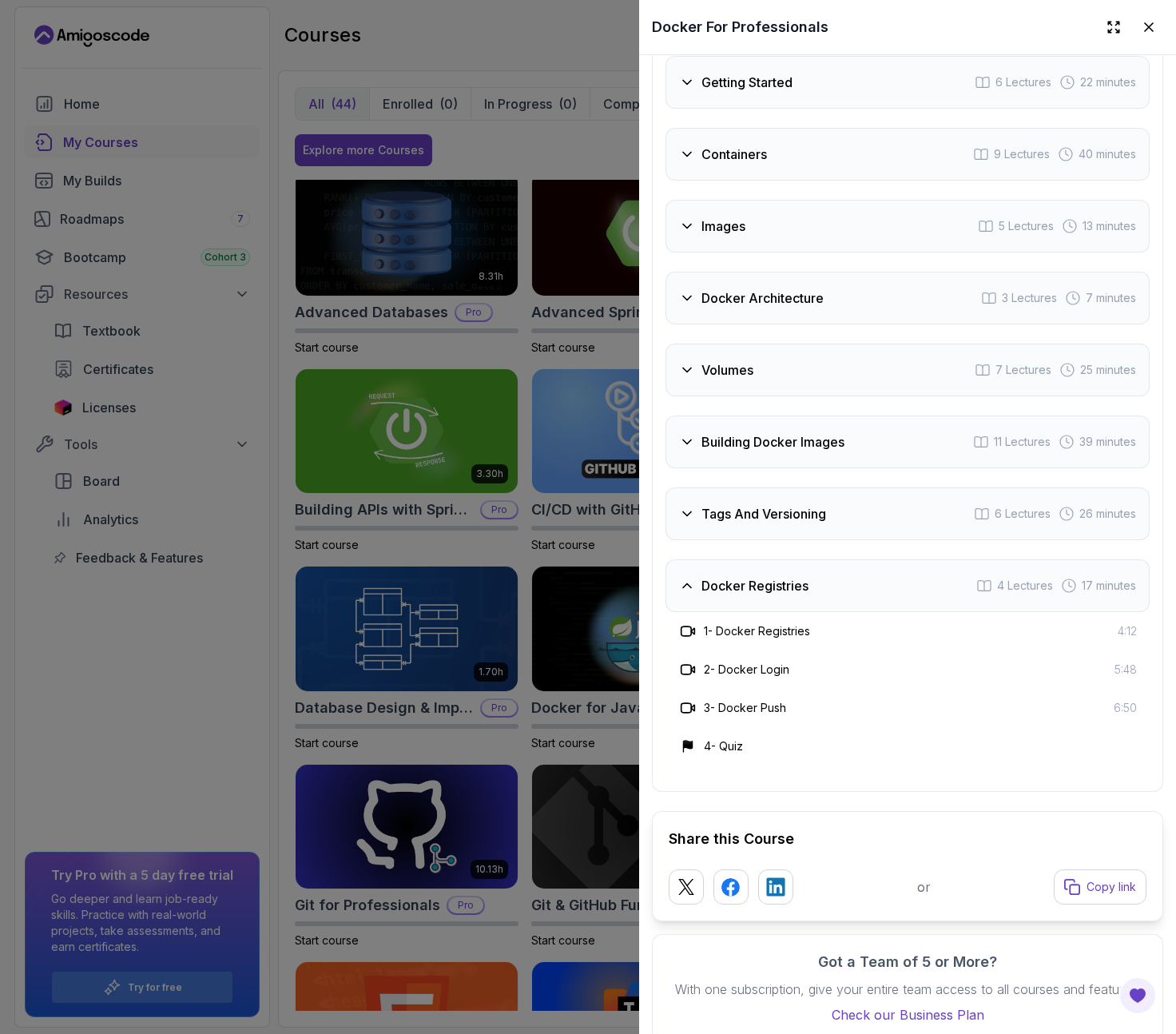
click at [751, 524] on h3 "Tags And Versioning" at bounding box center [764, 514] width 125 height 20
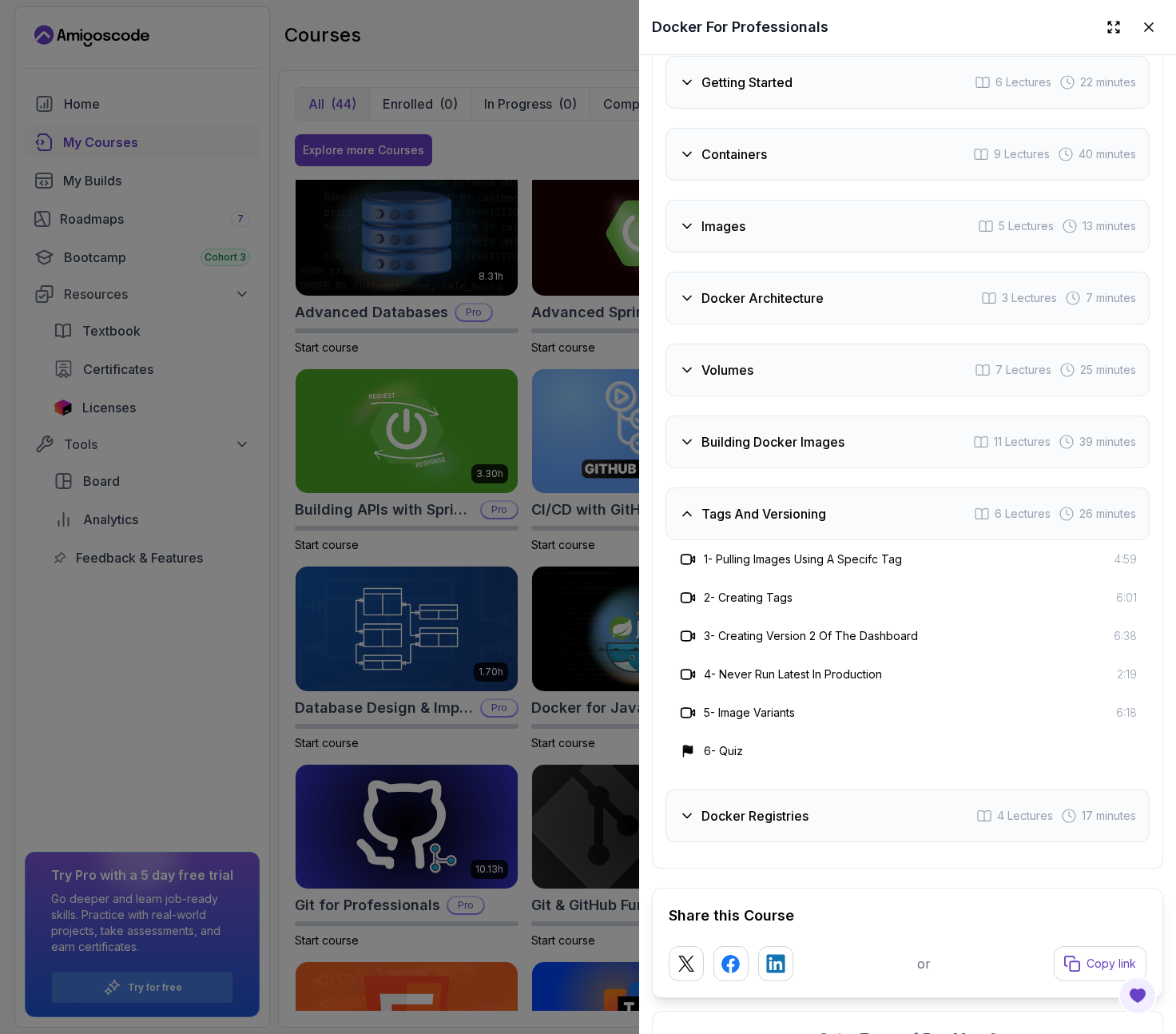
click at [801, 468] on div "Building Docker Images 11 Lectures 39 minutes" at bounding box center [907, 442] width 484 height 53
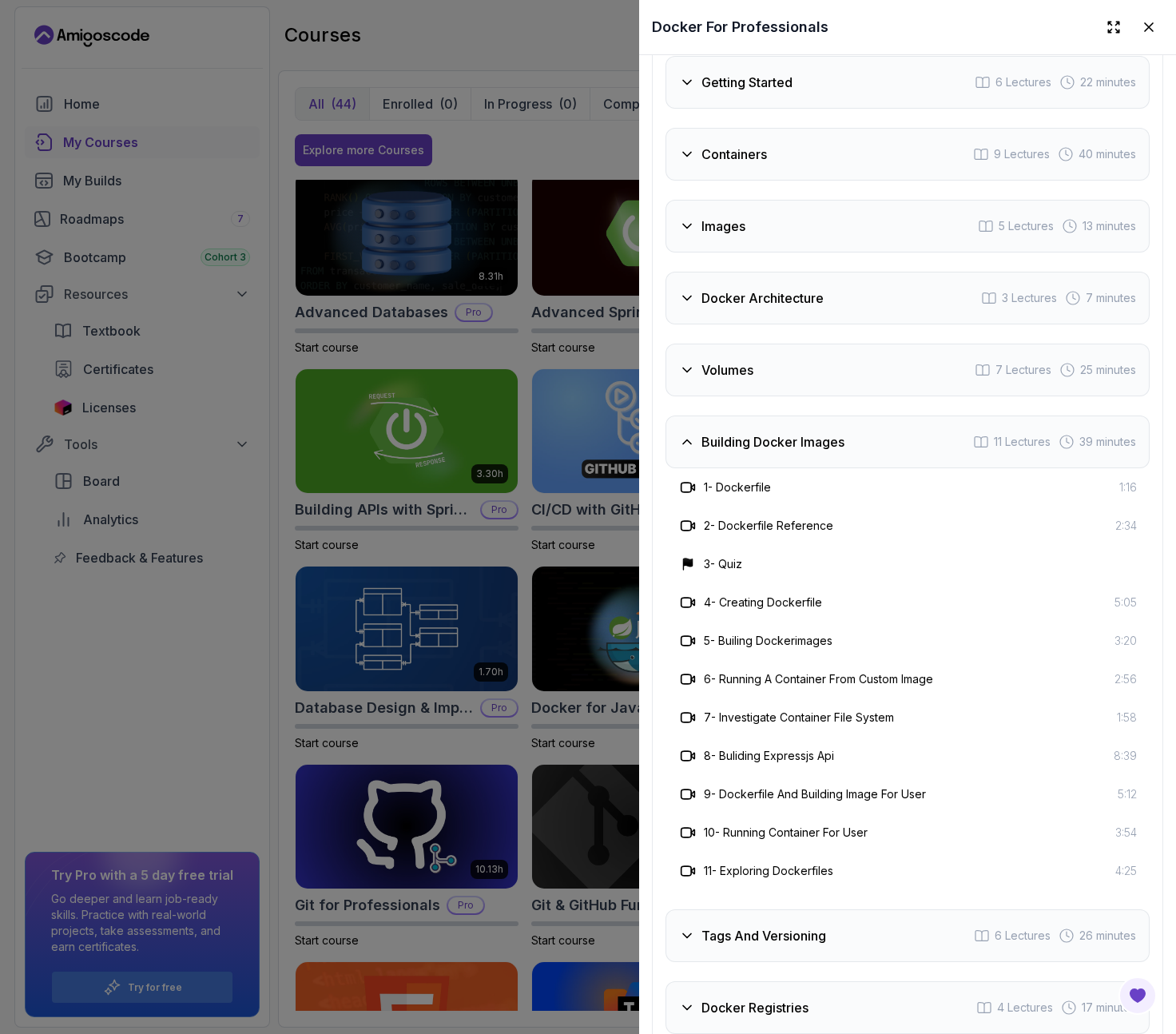
scroll to position [3704, 0]
click at [773, 397] on div "Volumes 7 Lectures 25 minutes" at bounding box center [907, 370] width 484 height 53
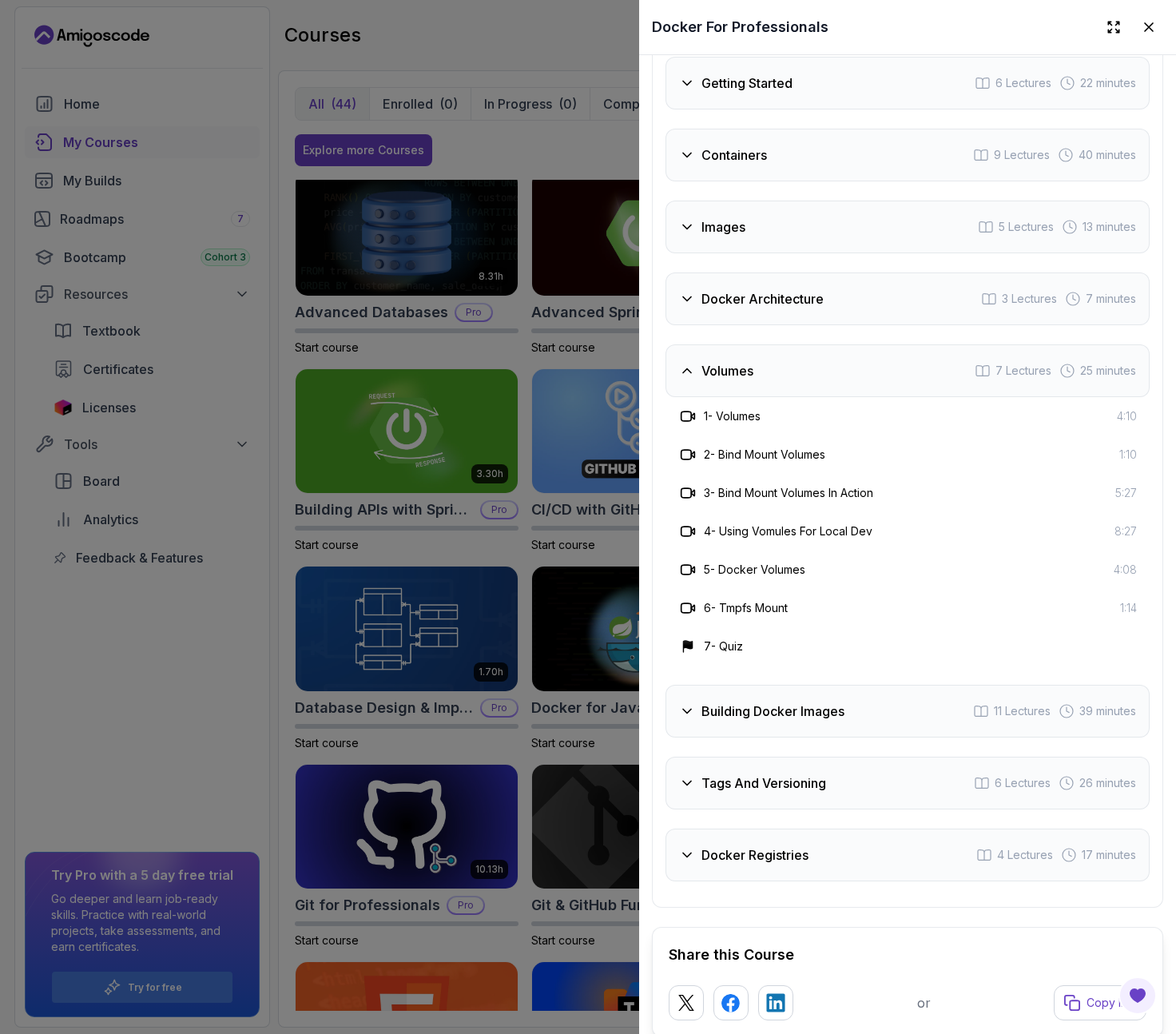
click at [749, 325] on div "Docker Architecture 3 Lectures 7 minutes" at bounding box center [907, 298] width 484 height 53
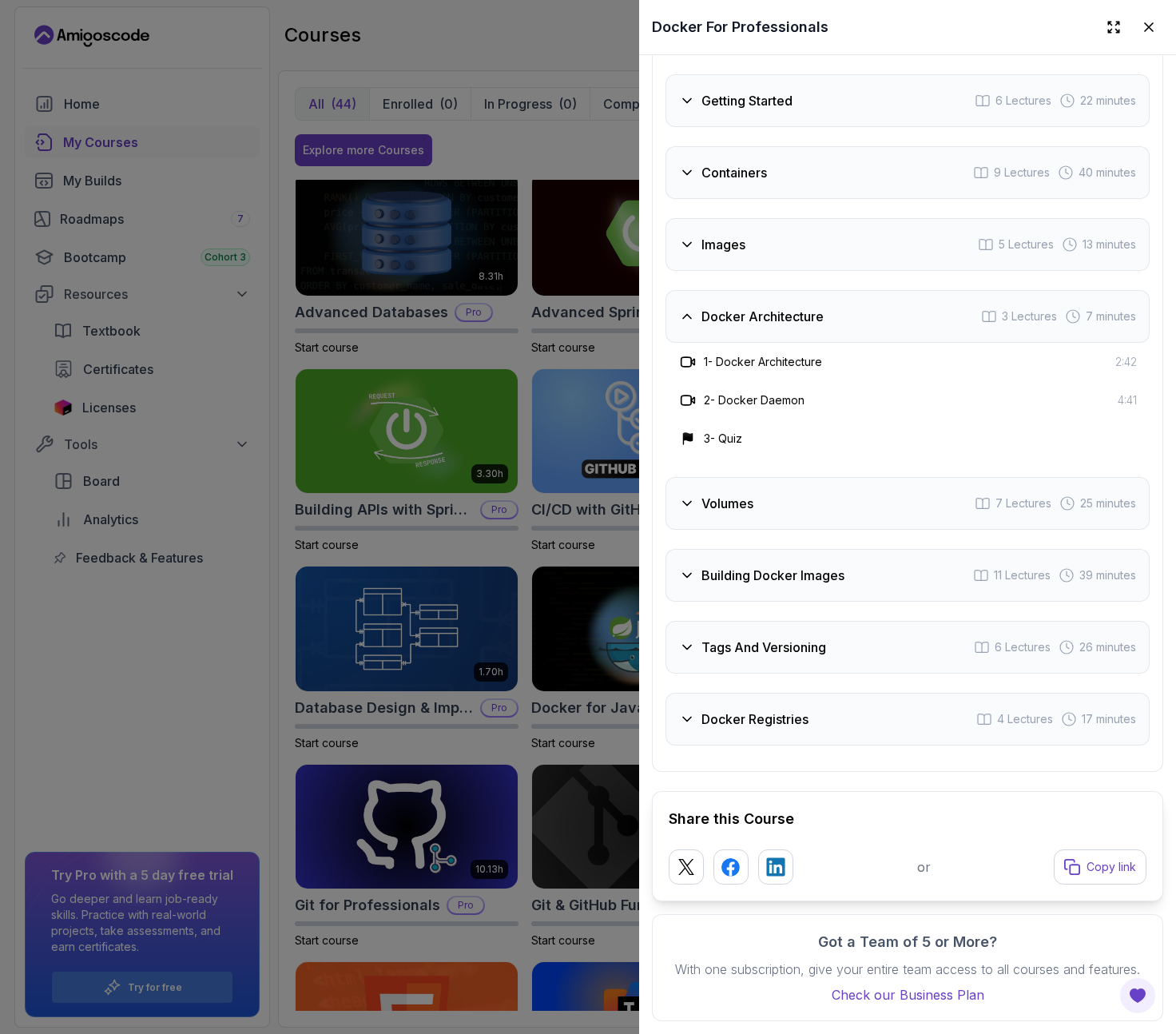
click at [742, 254] on h3 "Images" at bounding box center [723, 245] width 44 height 20
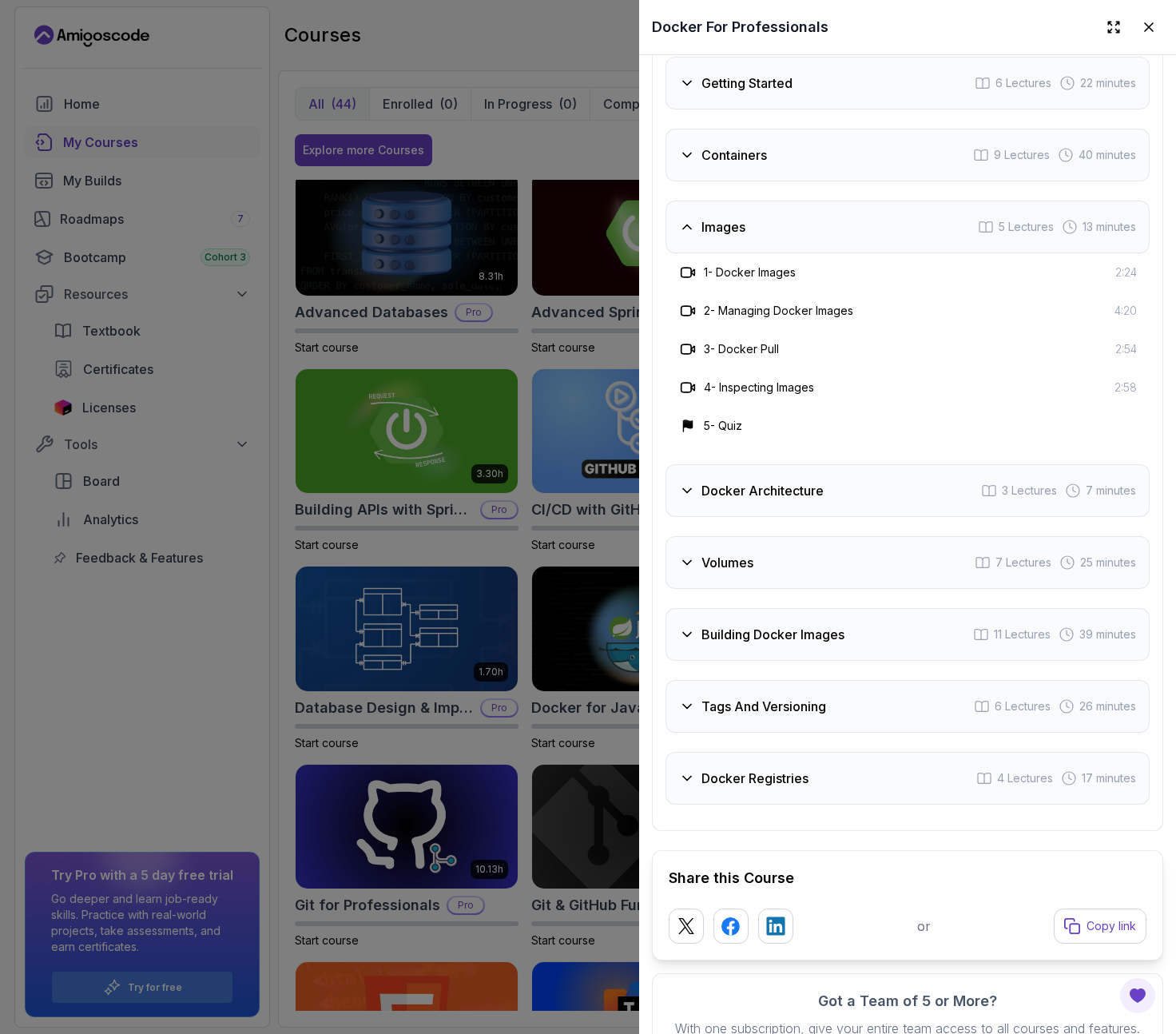
click at [782, 182] on div "Containers 9 Lectures 40 minutes" at bounding box center [907, 154] width 484 height 53
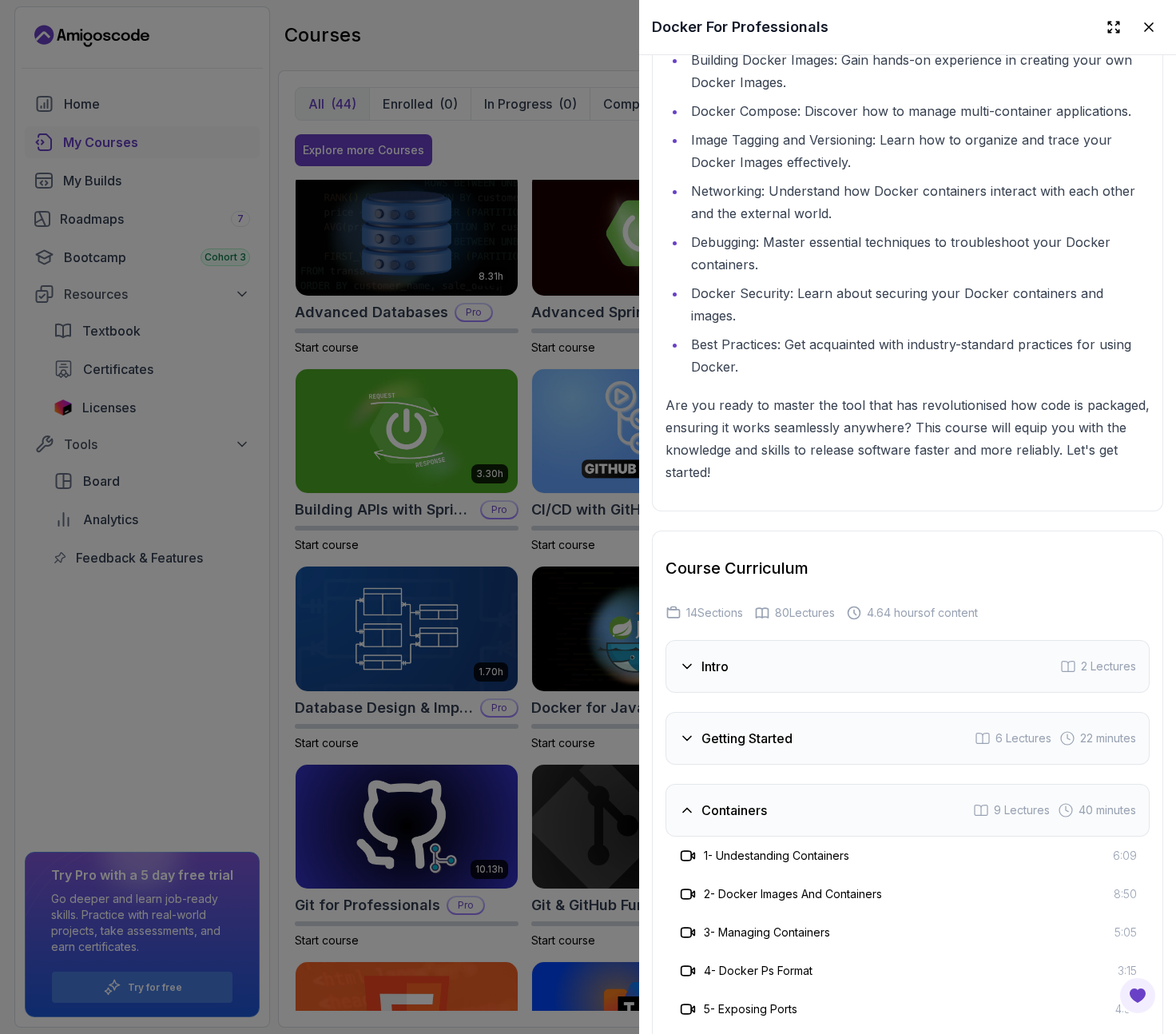
scroll to position [3050, 0]
click at [811, 764] on div "Getting Started 6 Lectures 22 minutes" at bounding box center [907, 737] width 484 height 53
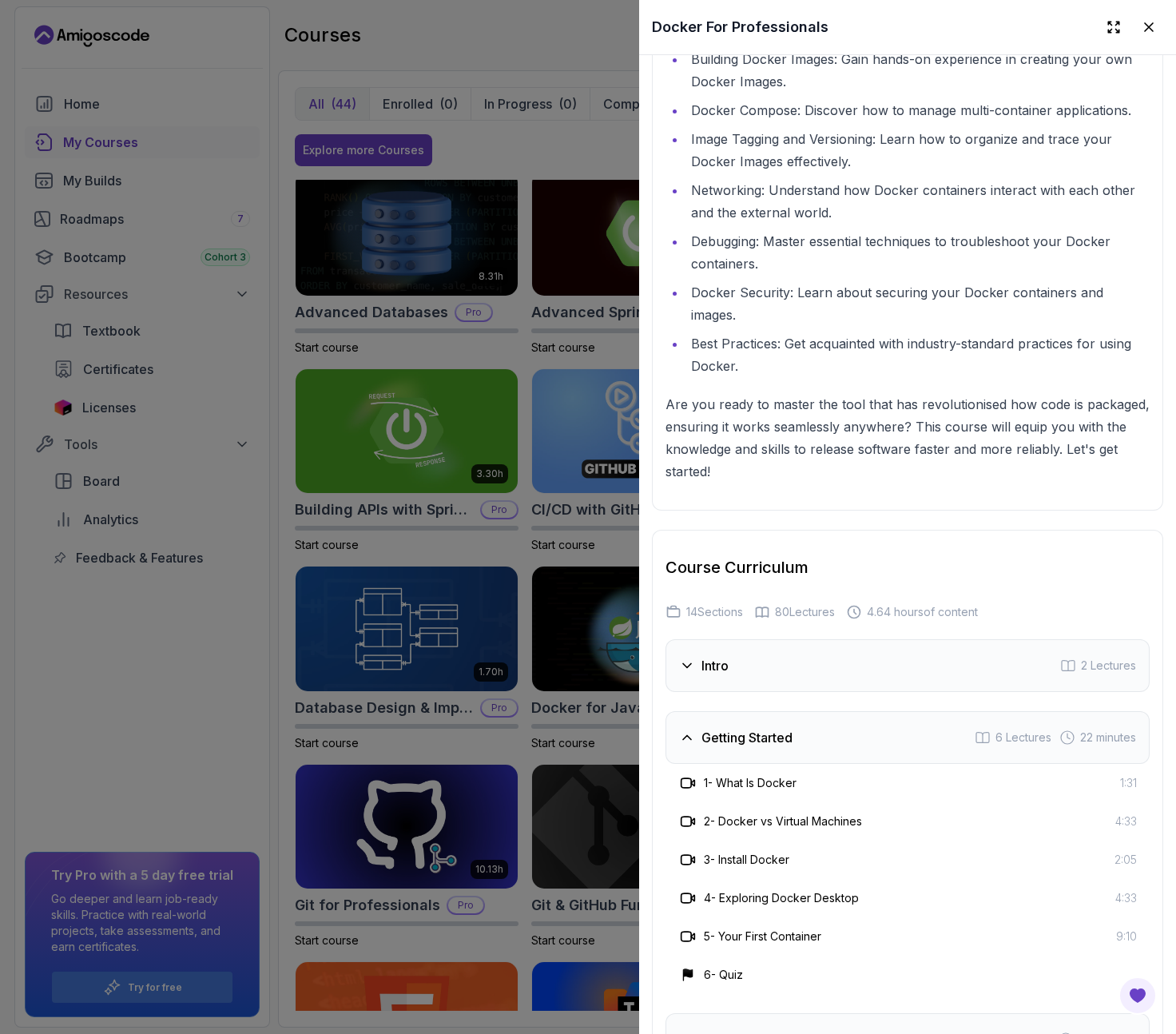
scroll to position [3231, 0]
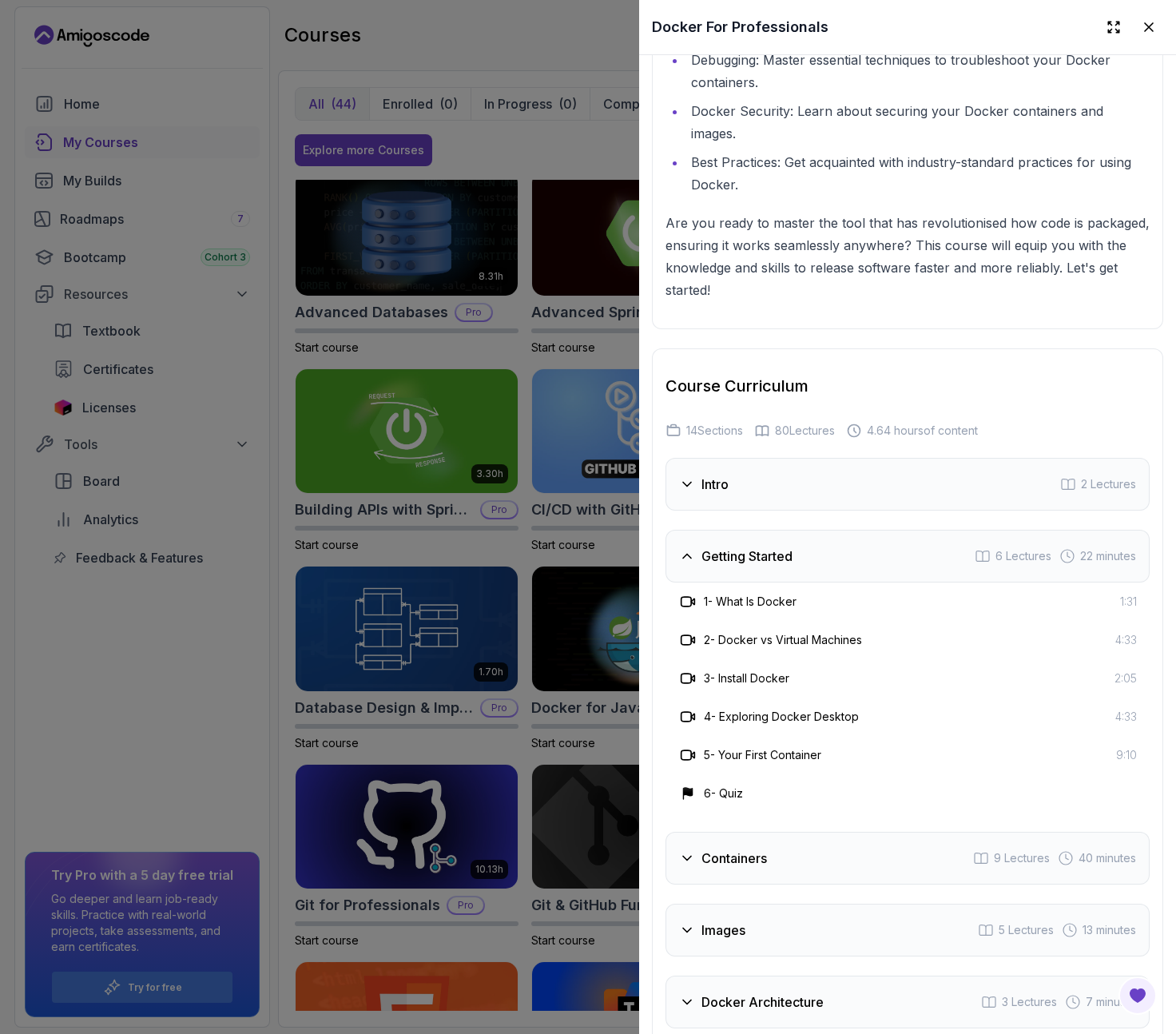
click at [748, 880] on div "Containers 9 Lectures 40 minutes" at bounding box center [907, 858] width 484 height 53
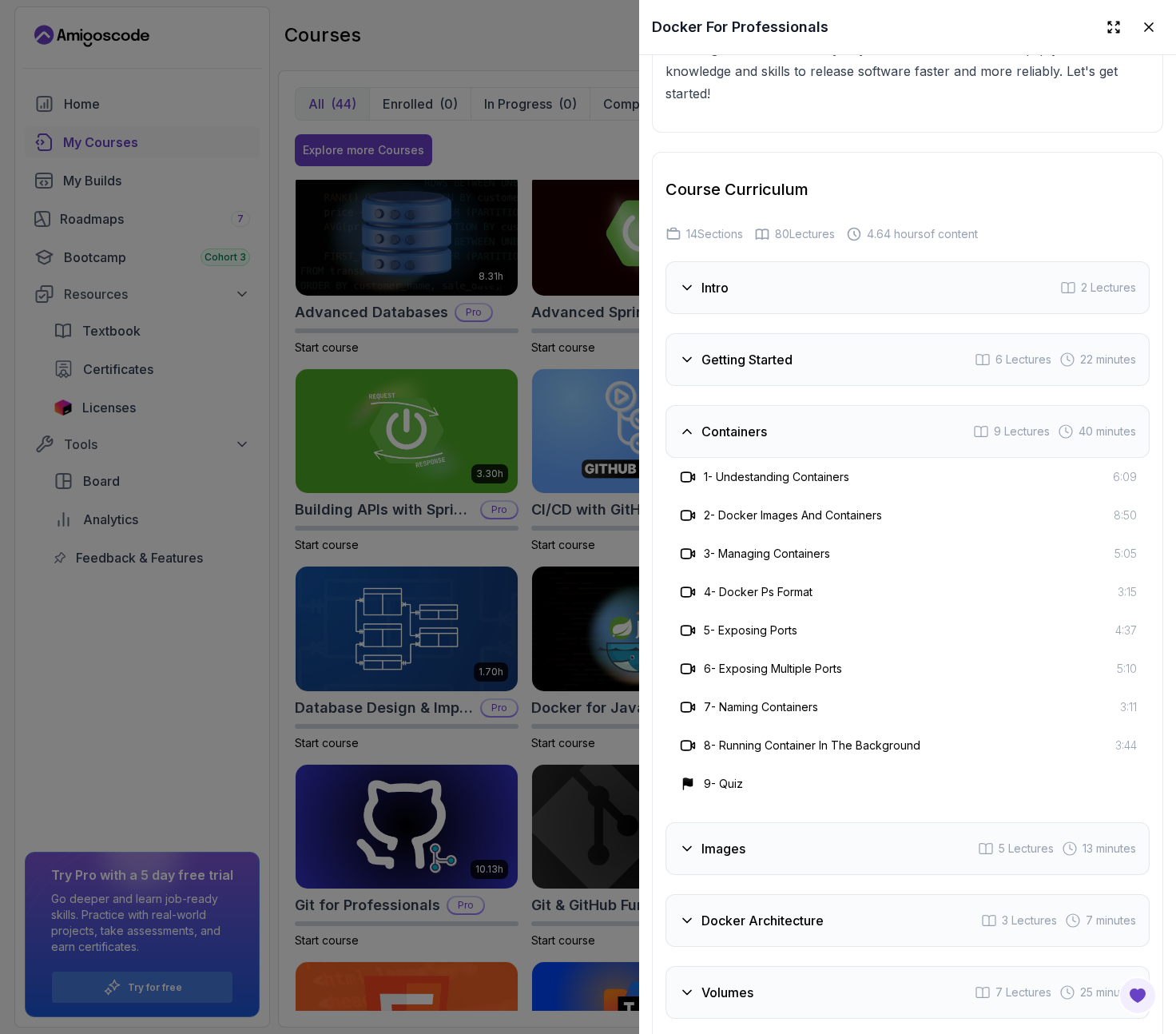
scroll to position [3432, 0]
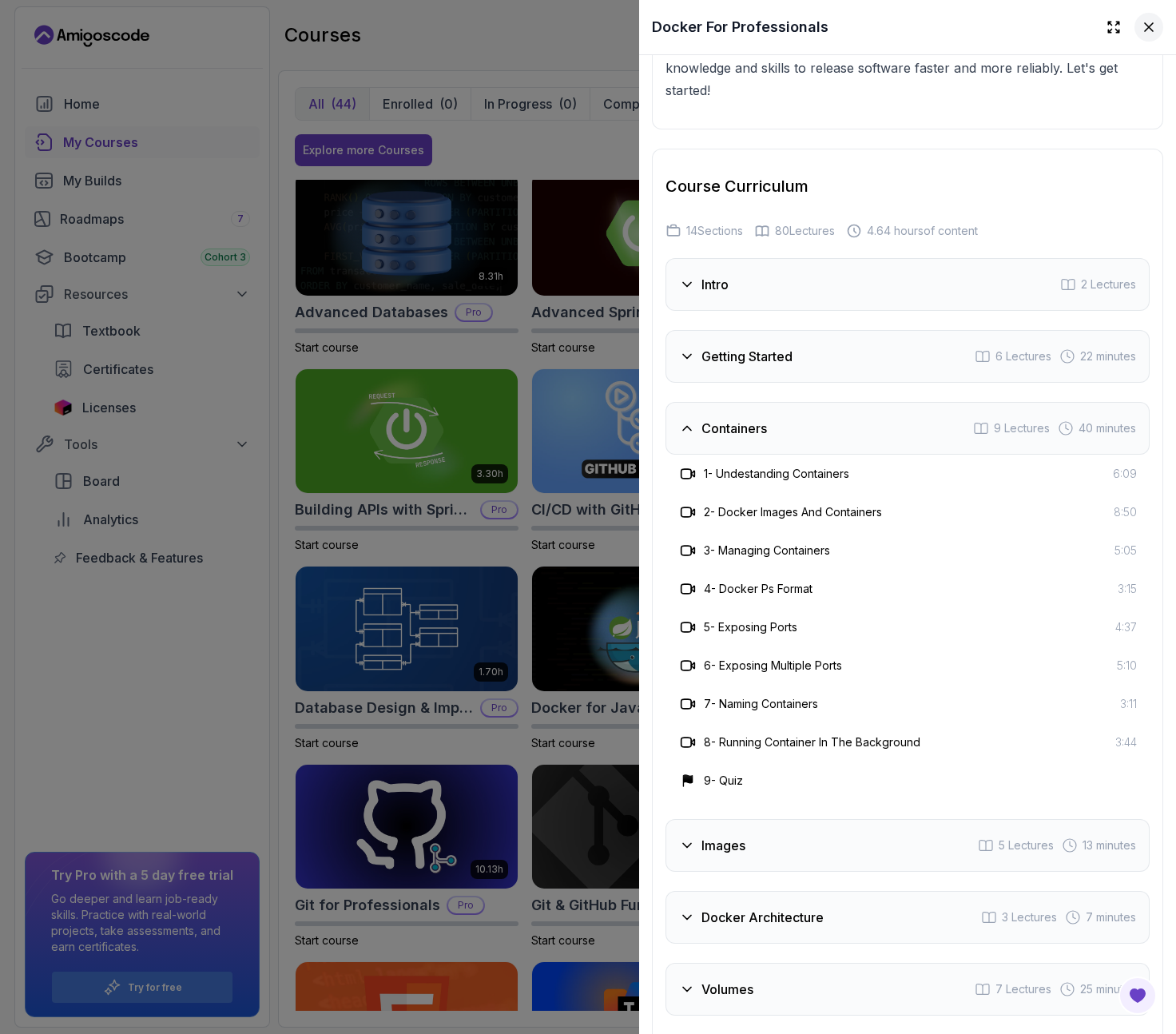
click at [1140, 24] on icon at bounding box center [1148, 28] width 16 height 16
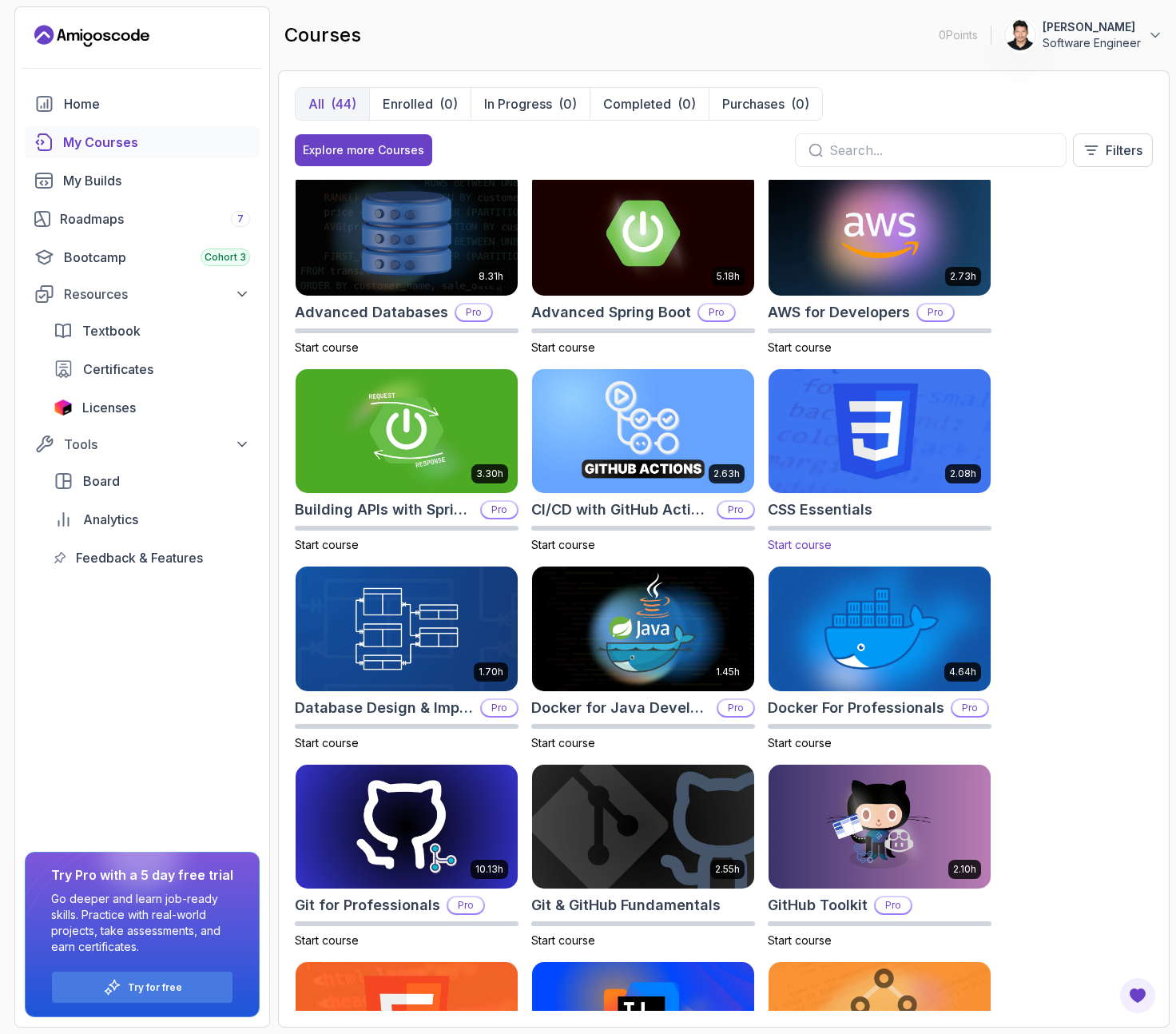
scroll to position [0, 0]
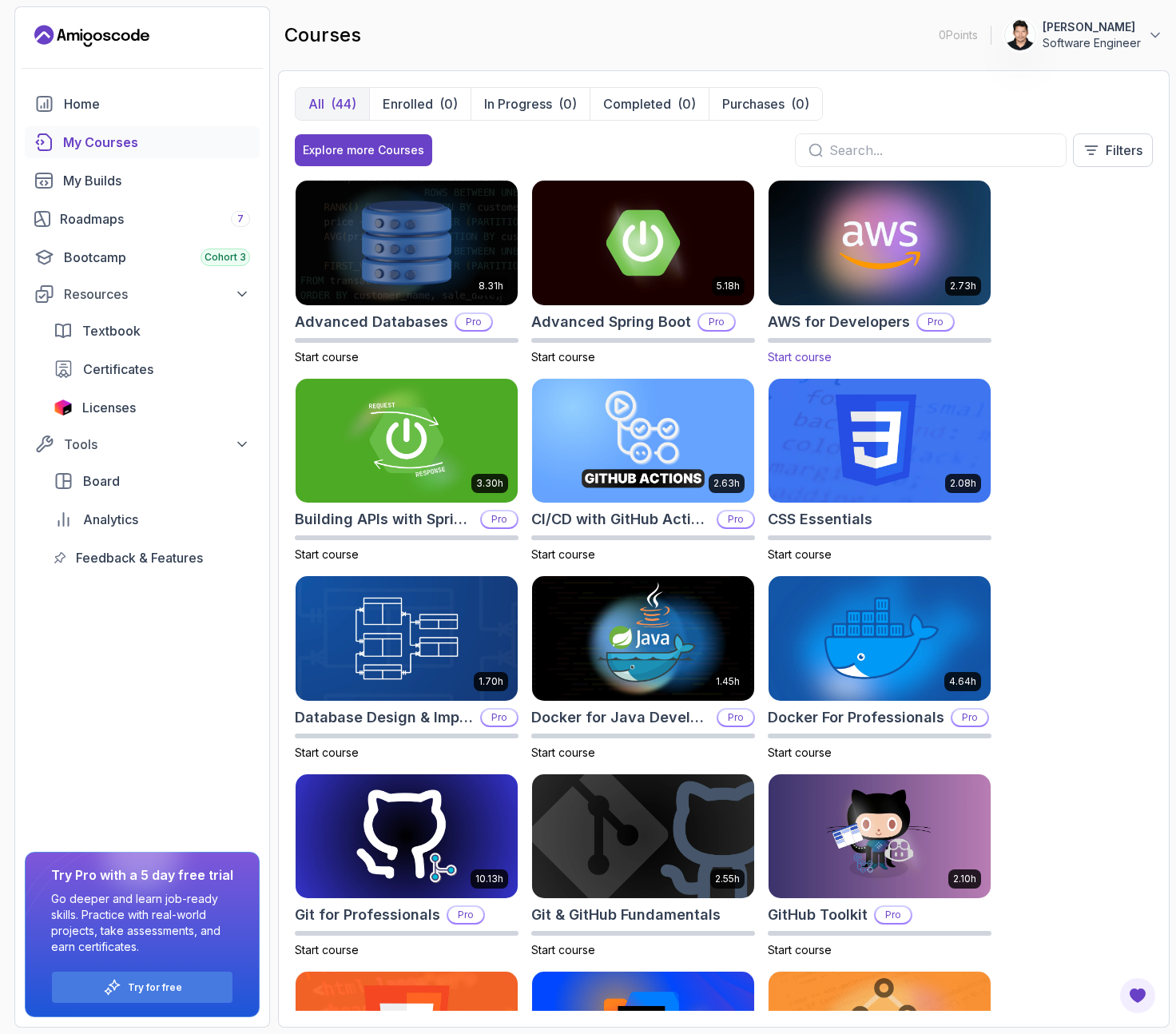
click at [858, 237] on img at bounding box center [880, 242] width 233 height 130
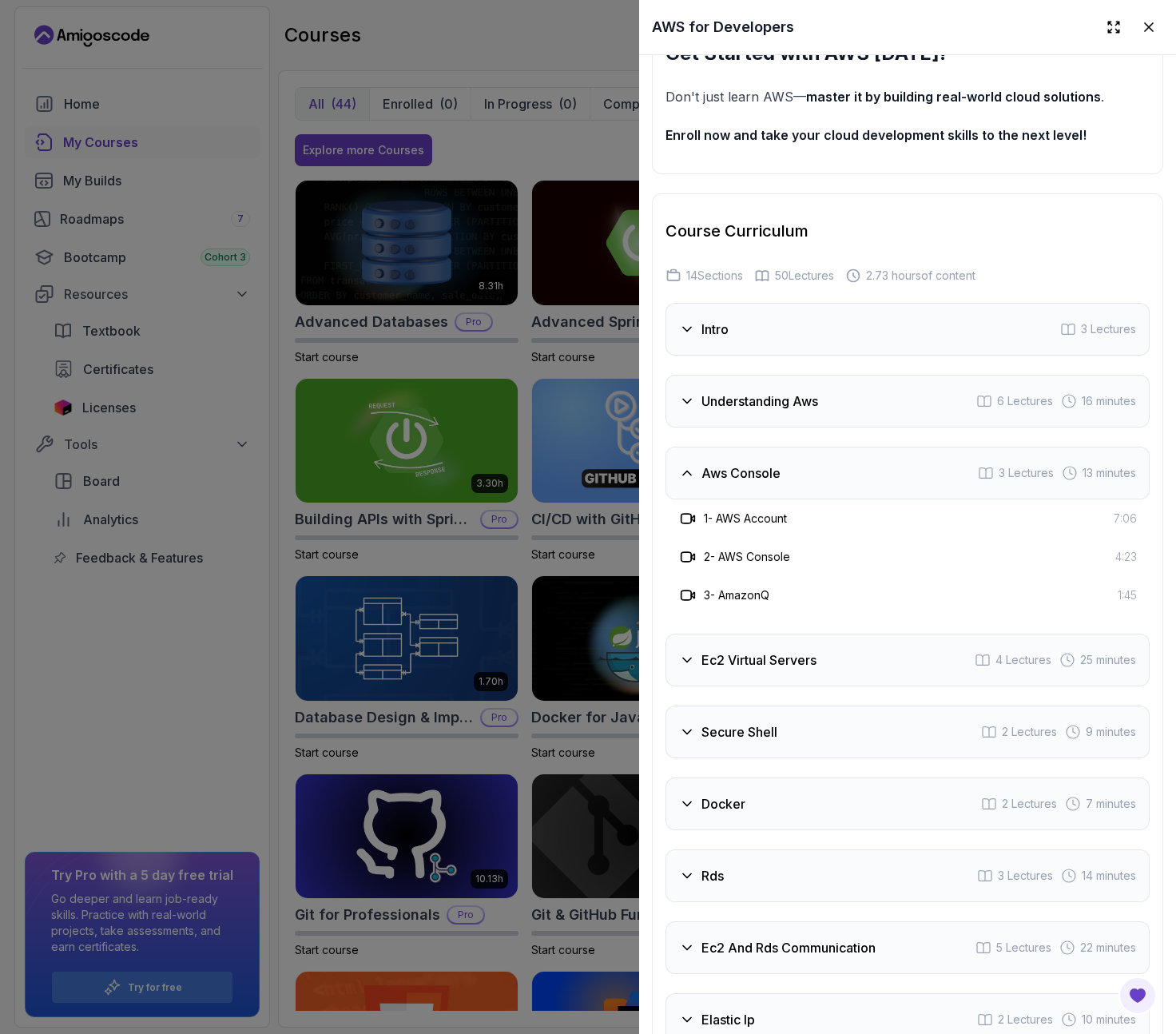
scroll to position [2376, 0]
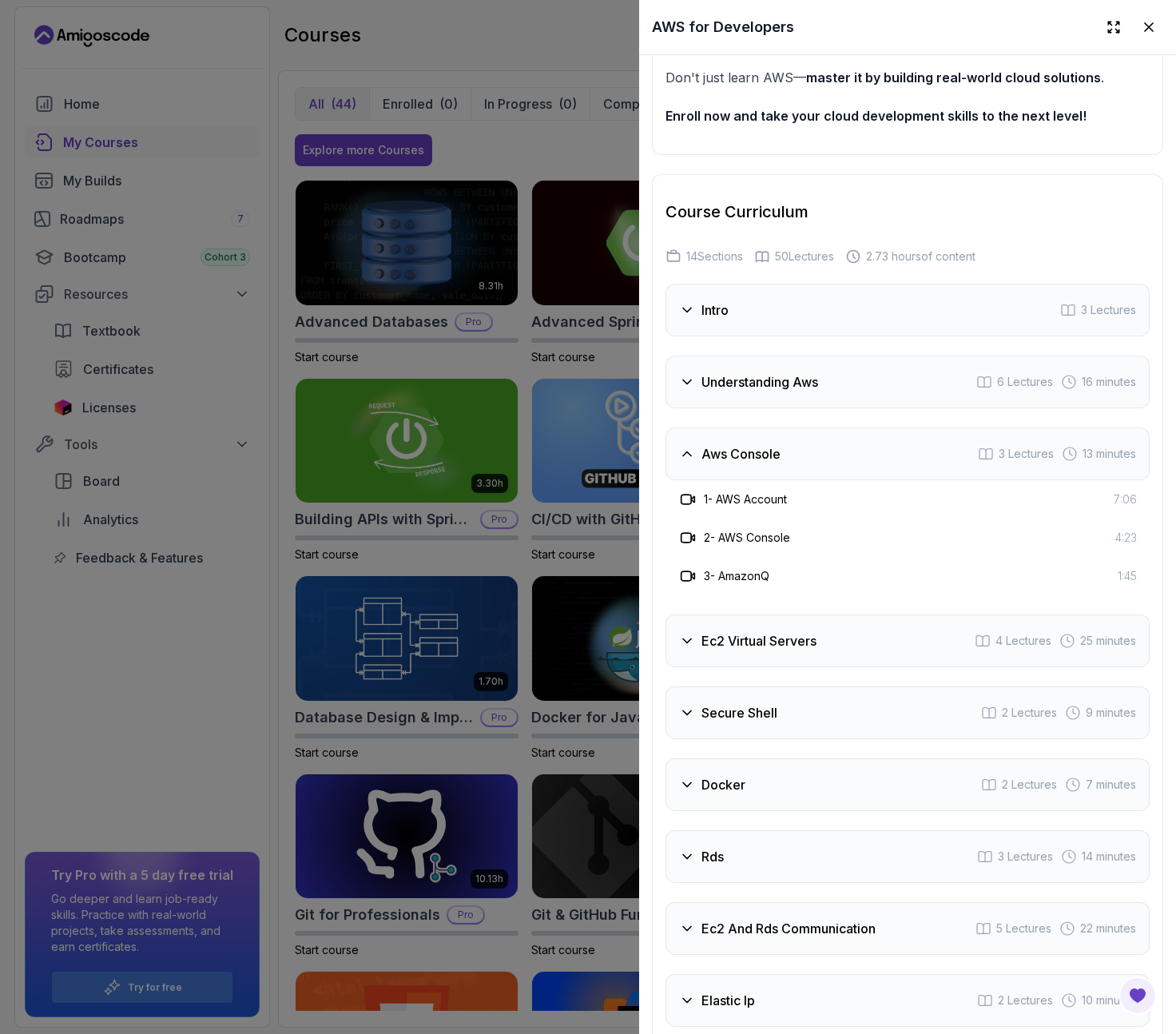
click at [823, 480] on div "Aws Console 3 Lectures 13 minutes" at bounding box center [907, 453] width 484 height 53
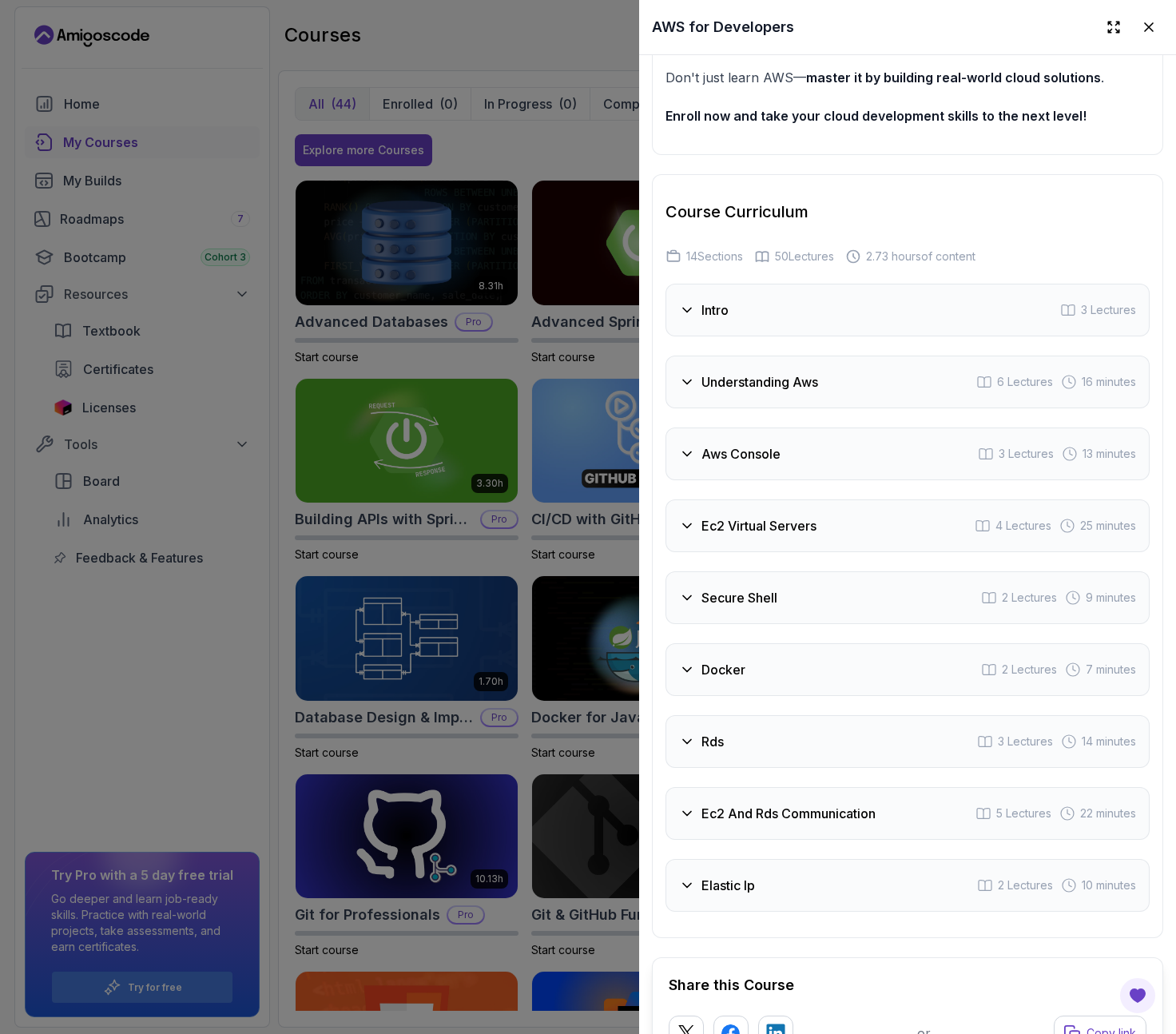
click at [812, 535] on h3 "Ec2 Virtual Servers" at bounding box center [758, 526] width 115 height 20
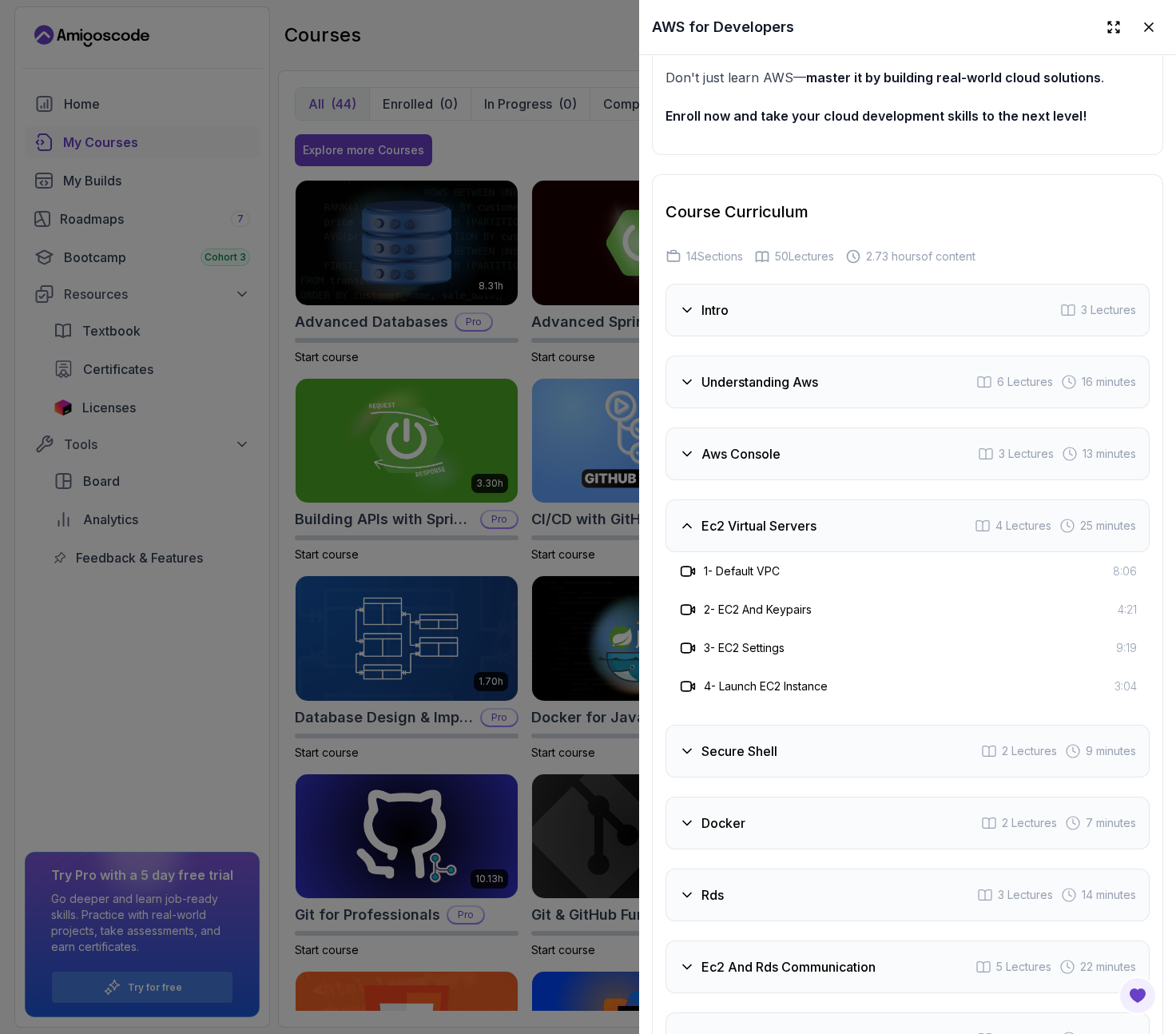
click at [814, 535] on h3 "Ec2 Virtual Servers" at bounding box center [758, 526] width 115 height 20
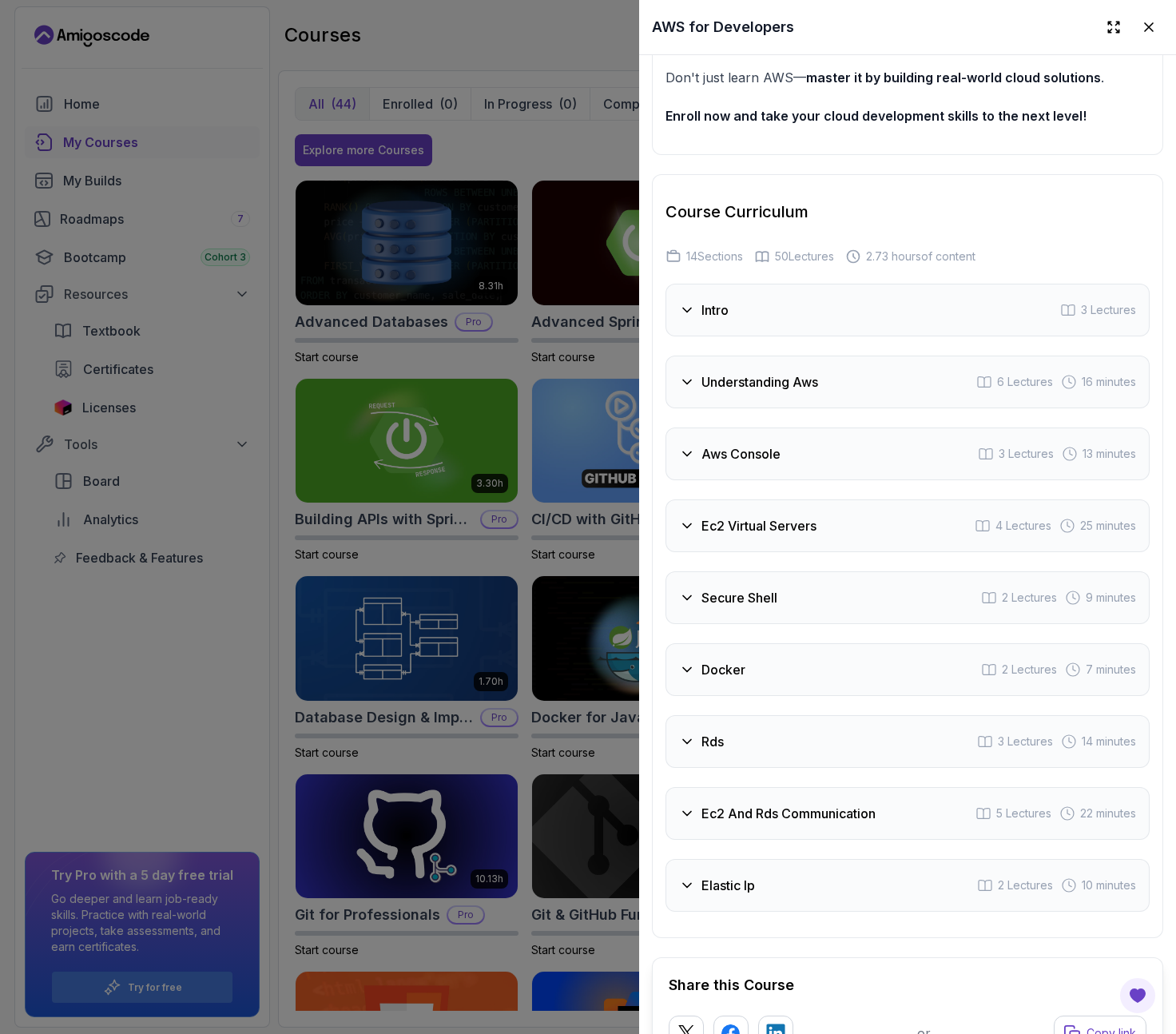
click at [841, 624] on div "Secure Shell 2 Lectures 9 minutes" at bounding box center [907, 597] width 484 height 53
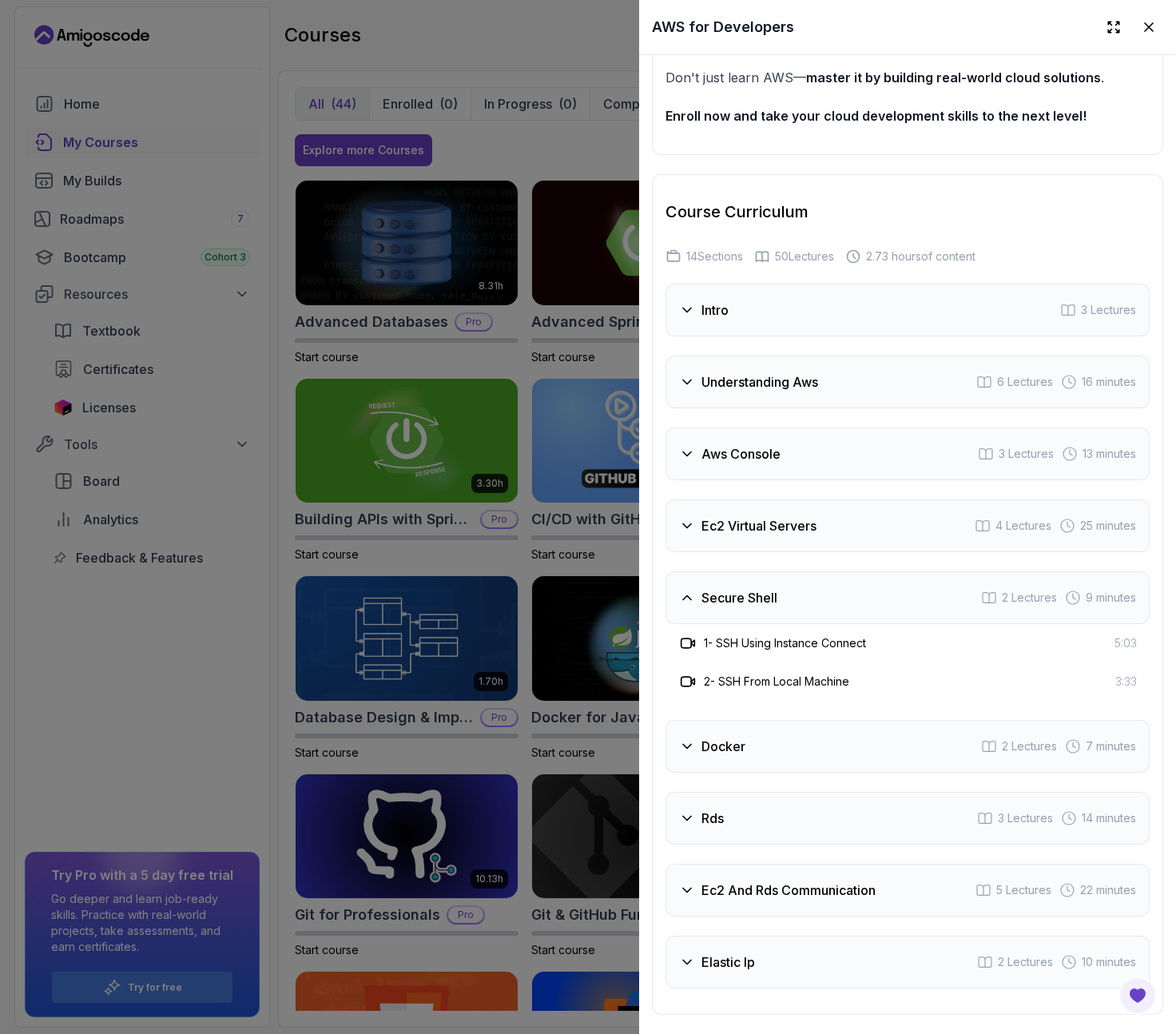
scroll to position [2631, 0]
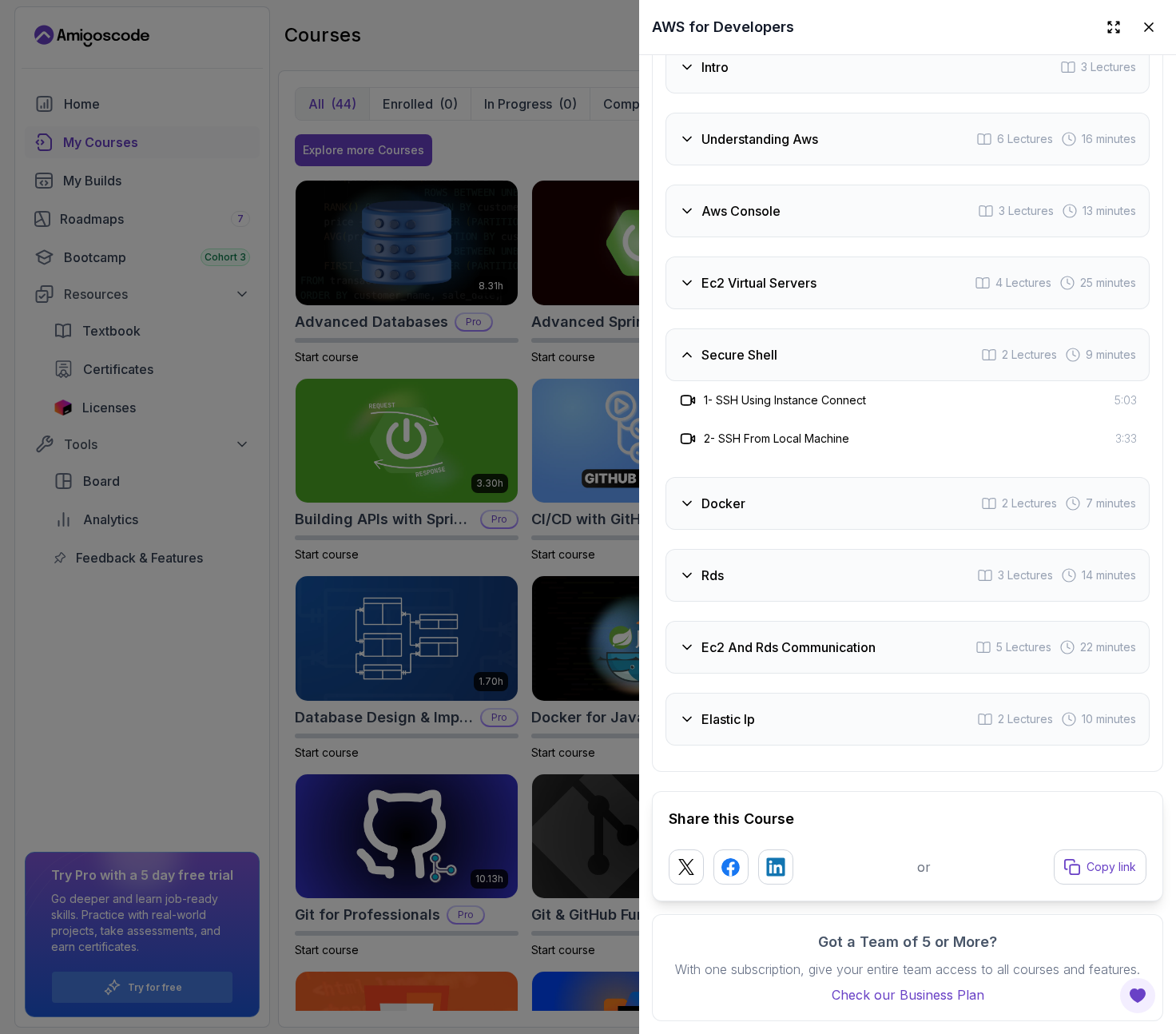
click at [788, 530] on div "Docker 2 Lectures 7 minutes" at bounding box center [907, 503] width 484 height 53
click at [812, 484] on div "1 - Installation 3:35" at bounding box center [907, 472] width 484 height 38
click at [748, 602] on div "Rds 3 Lectures 14 minutes" at bounding box center [907, 574] width 484 height 53
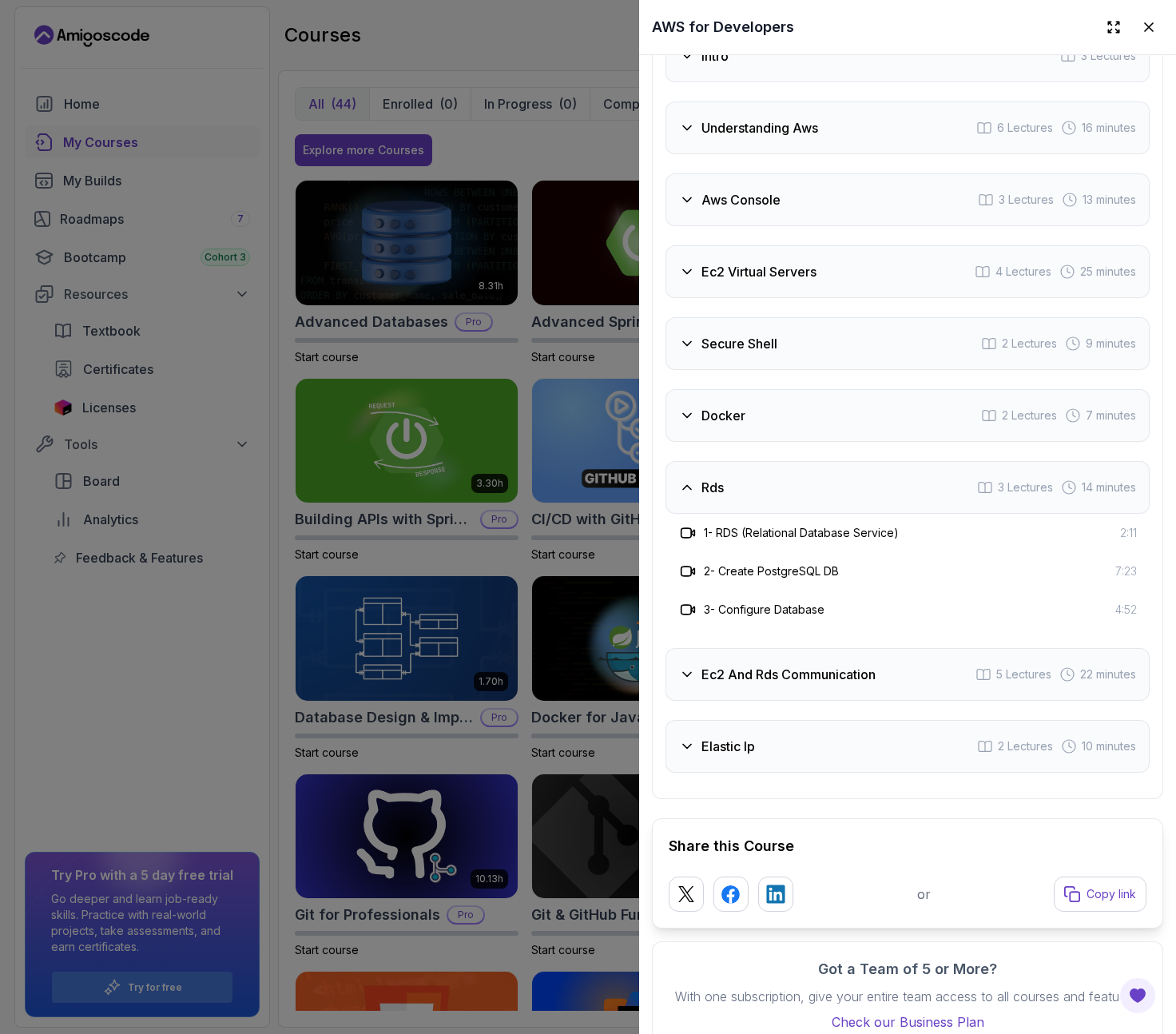
click at [118, 645] on div at bounding box center [588, 517] width 1176 height 1034
